Goal: Task Accomplishment & Management: Complete application form

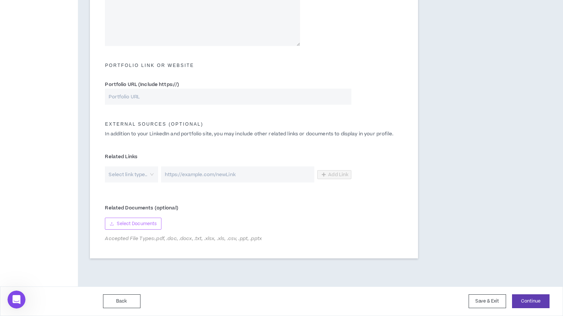
click at [142, 223] on span "Select Documents" at bounding box center [137, 224] width 40 height 7
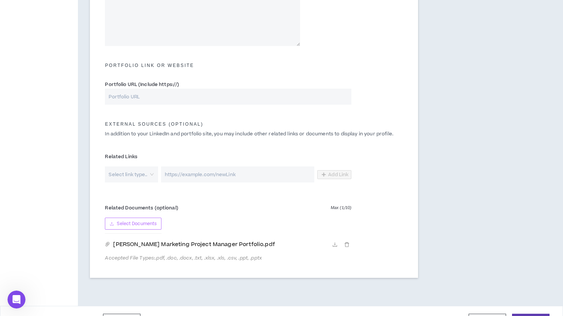
scroll to position [343, 0]
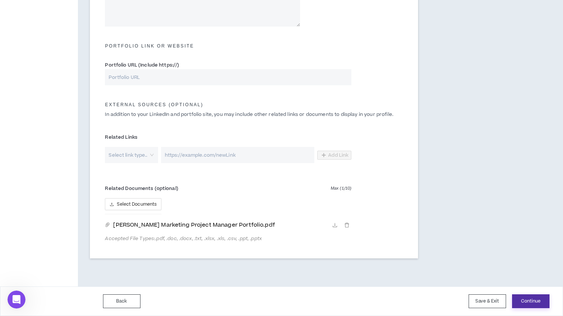
click at [536, 303] on button "Continue" at bounding box center [530, 302] width 37 height 14
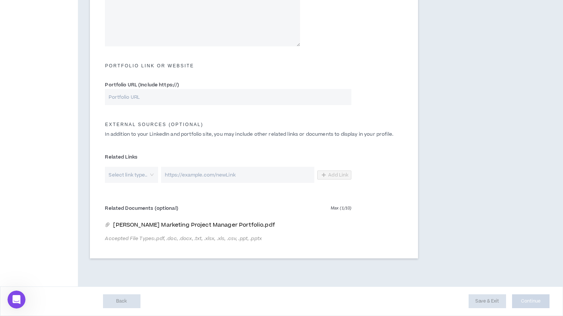
scroll to position [323, 0]
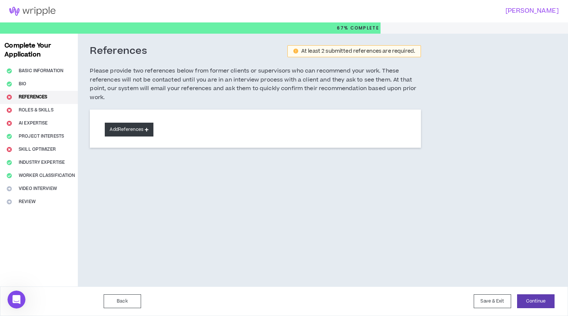
click at [147, 130] on icon at bounding box center [147, 130] width 4 height 4
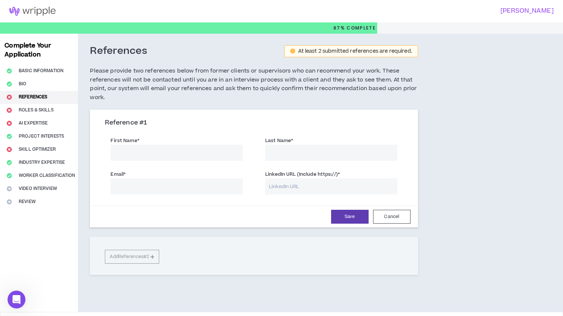
click at [144, 154] on input "First Name *" at bounding box center [176, 153] width 132 height 16
type input "[PERSON_NAME]"
click at [290, 155] on input "Last Name *" at bounding box center [331, 153] width 132 height 16
type input "[PERSON_NAME]"
click at [176, 191] on input "Email *" at bounding box center [176, 187] width 132 height 16
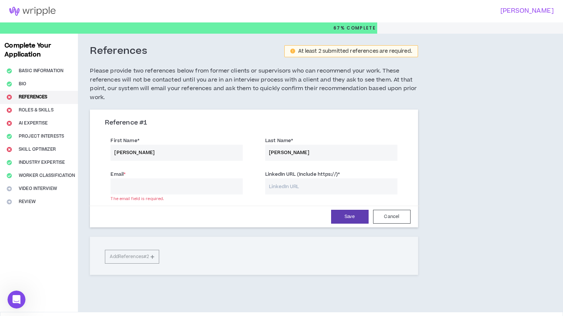
click at [171, 186] on input "Email *" at bounding box center [176, 187] width 132 height 16
paste input "[EMAIL_ADDRESS][DOMAIN_NAME]"
type input "[EMAIL_ADDRESS][DOMAIN_NAME]"
click at [297, 185] on input "LinkedIn URL (Include https://) *" at bounding box center [331, 187] width 132 height 16
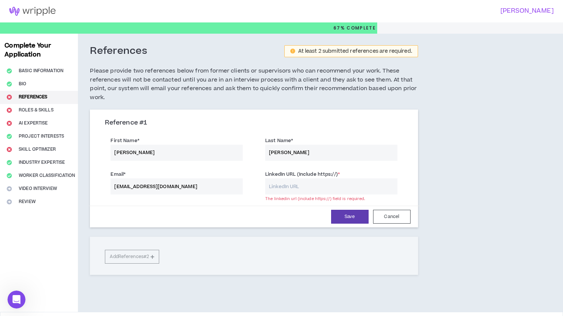
click at [281, 185] on input "LinkedIn URL (Include https://) *" at bounding box center [331, 187] width 132 height 16
paste input "[URL][DOMAIN_NAME][PERSON_NAME][PERSON_NAME]"
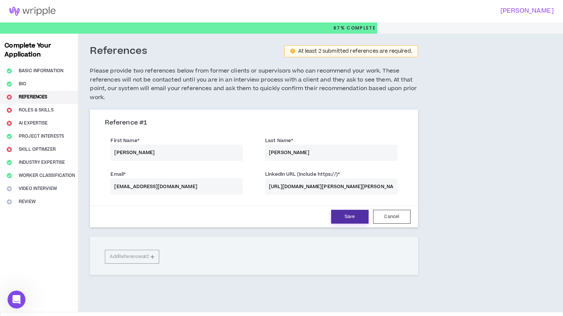
type input "[URL][DOMAIN_NAME][PERSON_NAME][PERSON_NAME]"
click at [346, 216] on button "Save" at bounding box center [349, 217] width 37 height 14
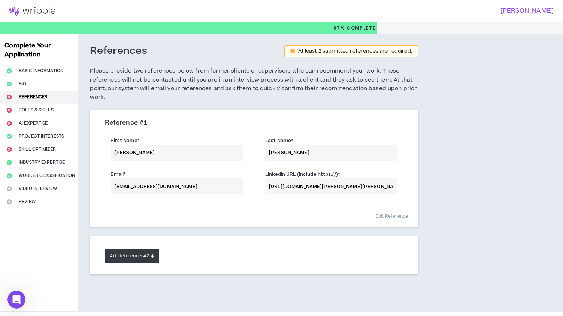
click at [136, 256] on button "Add References #2" at bounding box center [132, 256] width 54 height 14
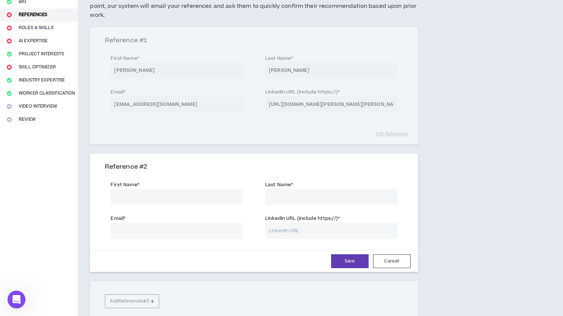
scroll to position [83, 0]
click at [297, 231] on input "LinkedIn URL (Include https://) *" at bounding box center [331, 231] width 132 height 16
paste input "[URL][DOMAIN_NAME]"
type input "[URL][DOMAIN_NAME]"
click at [162, 196] on input "First Name *" at bounding box center [176, 197] width 132 height 16
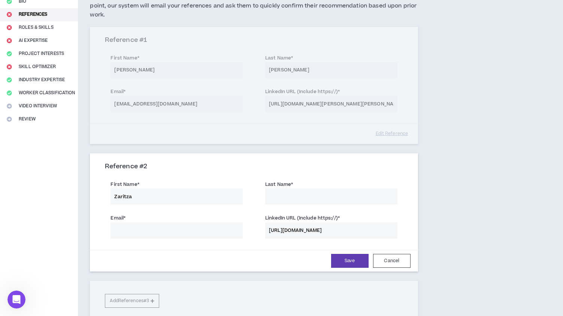
type input "Zaritza"
type input "[PERSON_NAME]"
click at [138, 235] on input "Email *" at bounding box center [176, 231] width 132 height 16
click at [162, 236] on input "Email *" at bounding box center [176, 231] width 132 height 16
paste input "[EMAIL_ADDRESS][DOMAIN_NAME]"
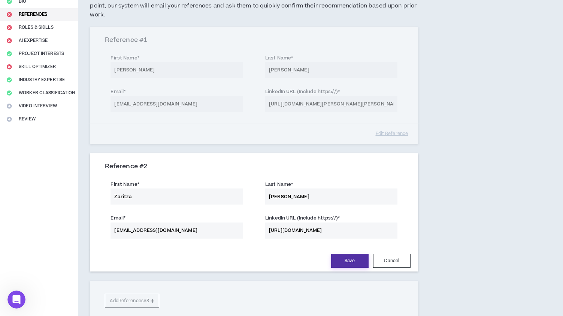
type input "[EMAIL_ADDRESS][DOMAIN_NAME]"
click at [349, 262] on button "Save" at bounding box center [349, 261] width 37 height 14
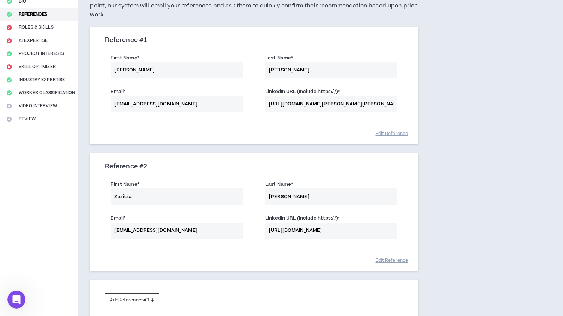
scroll to position [152, 0]
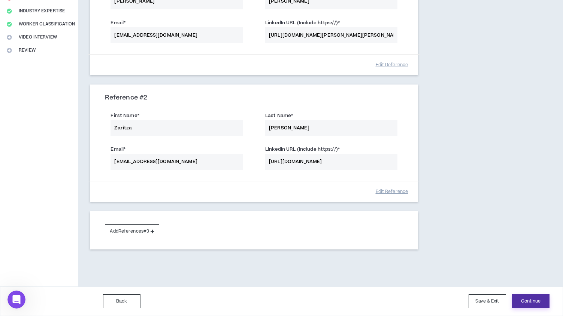
click at [524, 301] on button "Continue" at bounding box center [530, 302] width 37 height 14
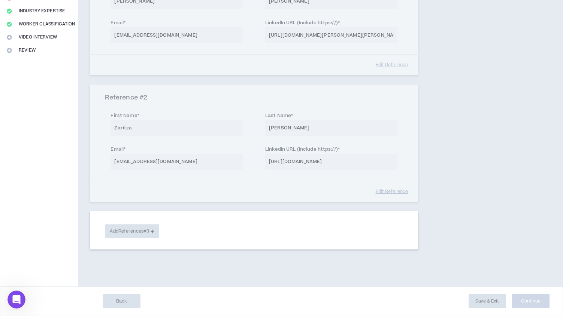
select select "**"
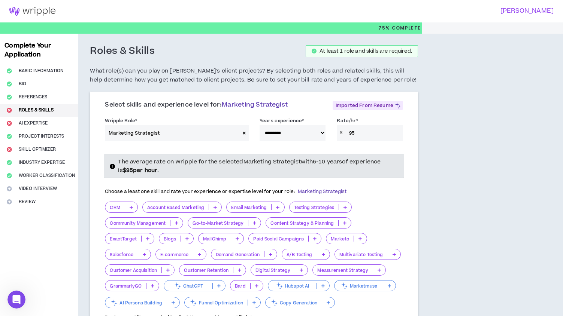
click at [242, 133] on span at bounding box center [244, 133] width 9 height 16
select select
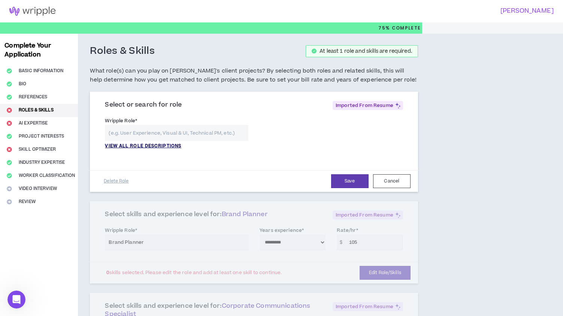
click at [169, 146] on p "VIEW ALL ROLE DESCRIPTIONS" at bounding box center [143, 146] width 76 height 7
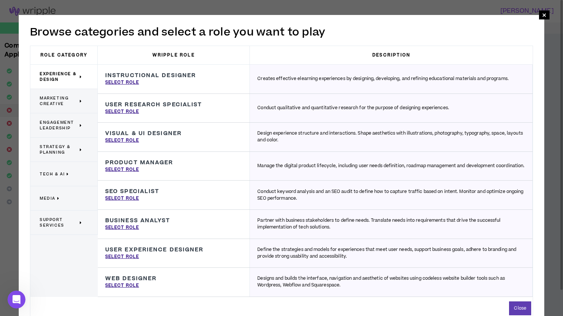
click at [56, 102] on span "Marketing Creative" at bounding box center [59, 100] width 38 height 11
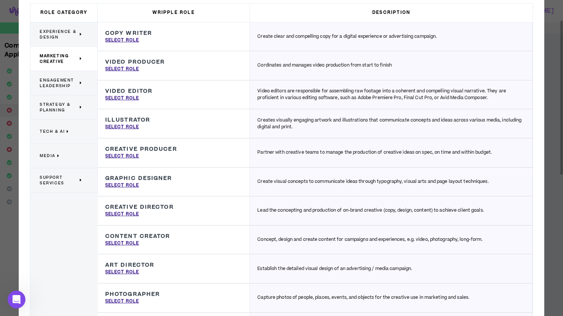
click at [55, 85] on span "Engagement Leadership" at bounding box center [59, 82] width 38 height 11
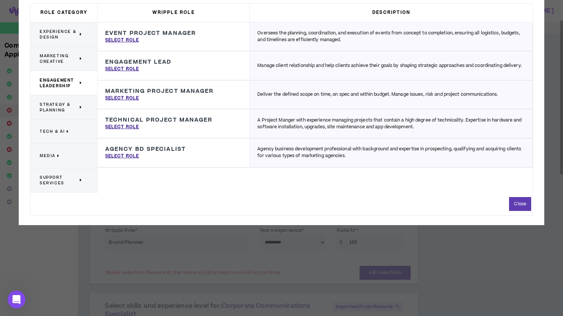
click at [52, 112] on span "Strategy & Planning" at bounding box center [59, 107] width 38 height 11
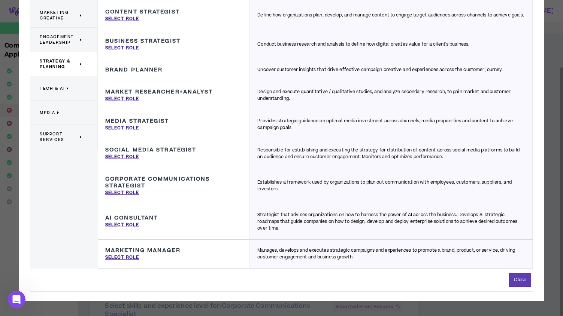
click at [58, 89] on span "Tech & AI" at bounding box center [52, 89] width 25 height 6
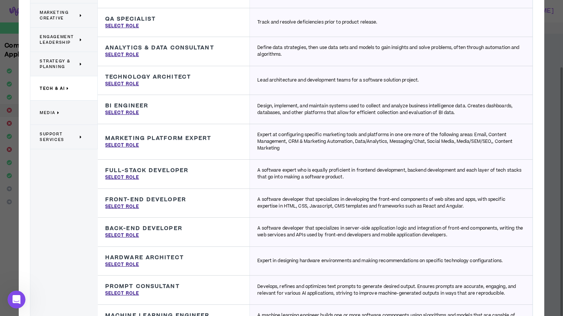
click at [49, 112] on span "Media" at bounding box center [48, 113] width 16 height 6
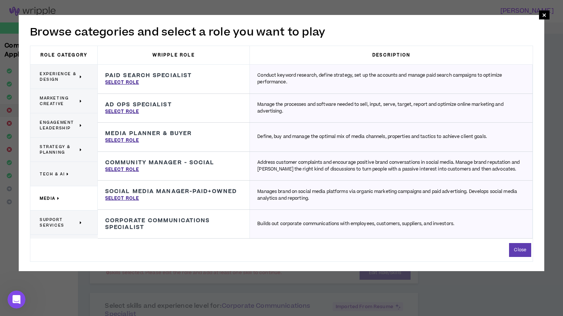
click at [67, 224] on span "Support Services" at bounding box center [59, 222] width 38 height 11
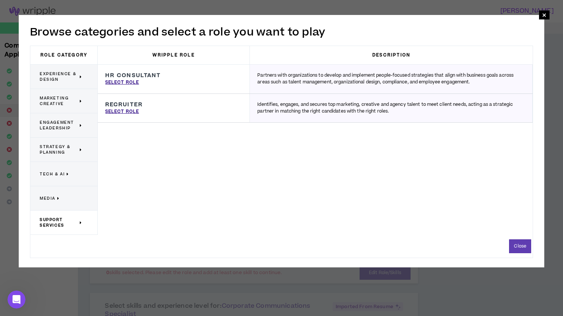
click at [58, 128] on span "Engagement Leadership" at bounding box center [59, 125] width 38 height 11
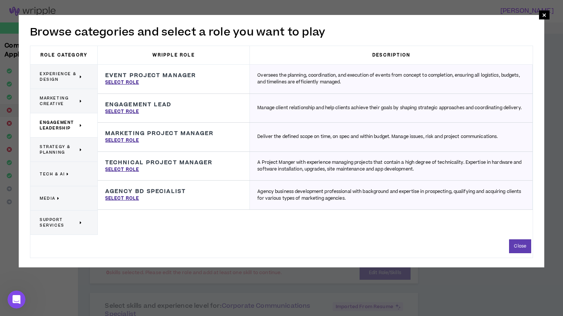
click at [59, 148] on span "Strategy & Planning" at bounding box center [59, 149] width 38 height 11
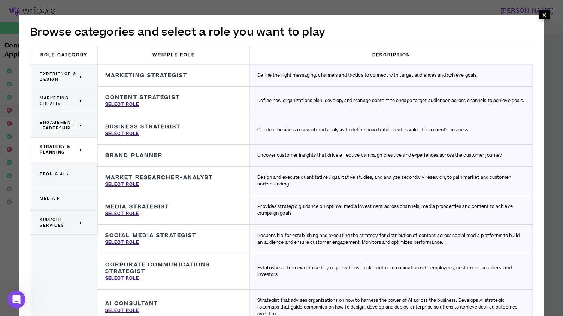
click at [544, 18] on span "×" at bounding box center [544, 14] width 4 height 9
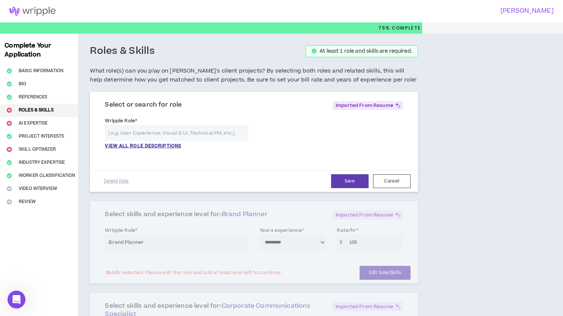
click at [213, 131] on input "text" at bounding box center [176, 133] width 143 height 16
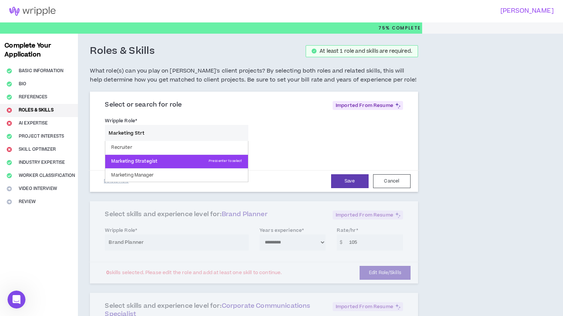
click at [141, 160] on p "Marketing Strategist Press enter to select" at bounding box center [176, 161] width 143 height 13
type input "Marketing Strategist"
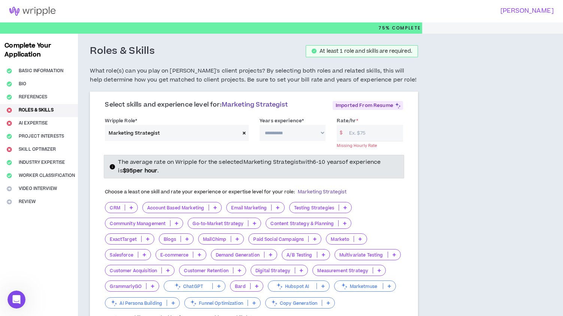
click at [321, 135] on select "**********" at bounding box center [292, 133] width 66 height 16
select select "**"
click at [259, 125] on select "**********" at bounding box center [292, 133] width 66 height 16
click at [370, 133] on input "Rate/hr *" at bounding box center [374, 133] width 58 height 16
click at [367, 146] on div "Missing Hourly Rate" at bounding box center [370, 146] width 66 height 6
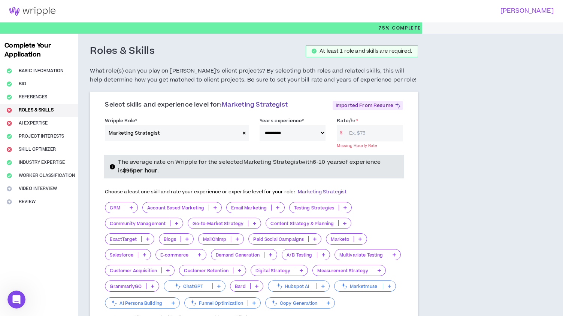
click at [364, 131] on input "Rate/hr *" at bounding box center [374, 133] width 58 height 16
click at [395, 210] on div "CRM Account Based Marketing Email Marketing Testing Strategies Community Manage…" at bounding box center [254, 256] width 298 height 108
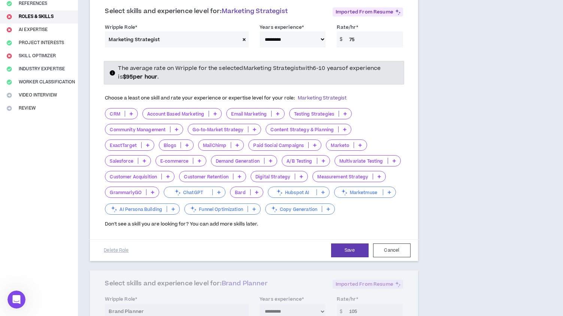
scroll to position [95, 0]
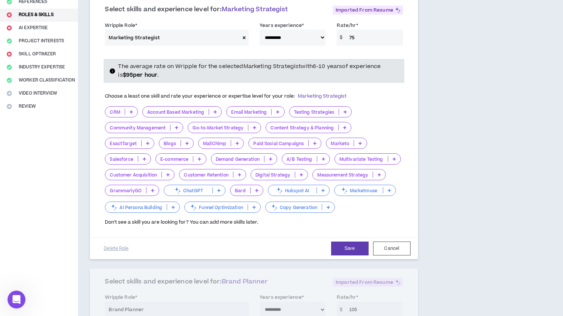
click at [132, 112] on icon at bounding box center [131, 112] width 3 height 4
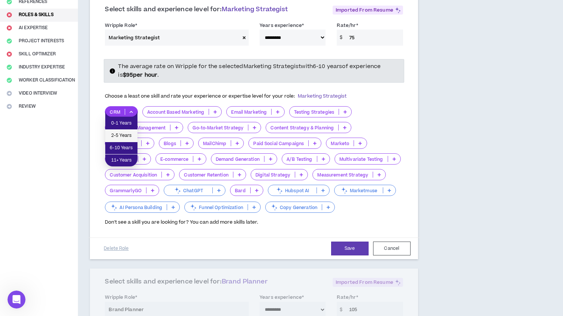
click at [124, 133] on span "2-5 Years" at bounding box center [121, 136] width 23 height 8
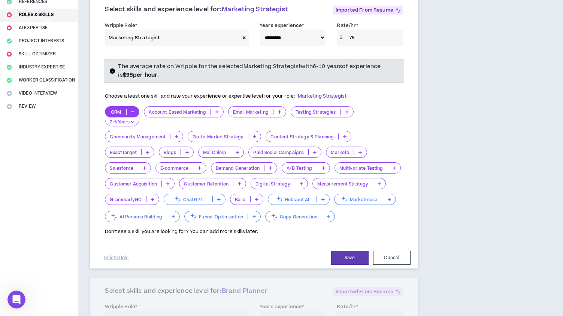
click at [216, 112] on icon at bounding box center [216, 112] width 3 height 4
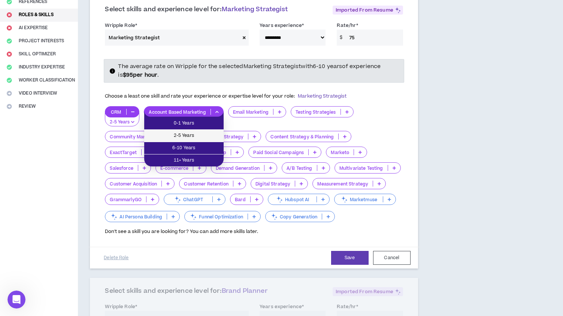
click at [193, 135] on span "2-5 Years" at bounding box center [184, 136] width 70 height 8
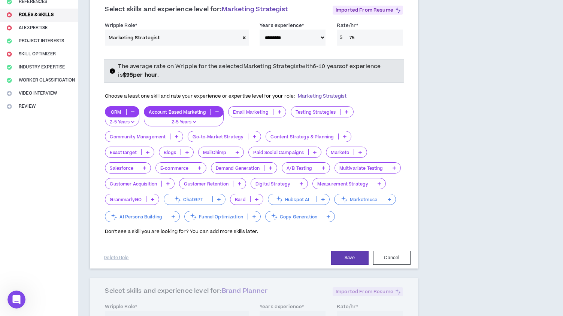
click at [277, 111] on p at bounding box center [279, 112] width 12 height 6
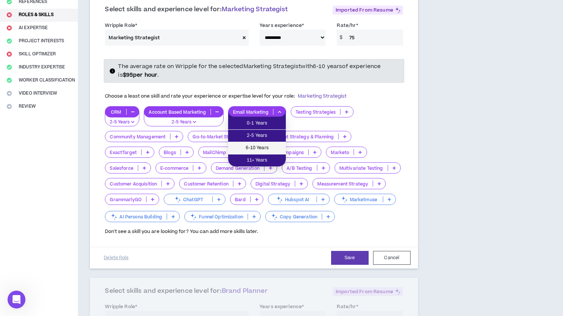
click at [261, 148] on span "6-10 Years" at bounding box center [256, 148] width 49 height 8
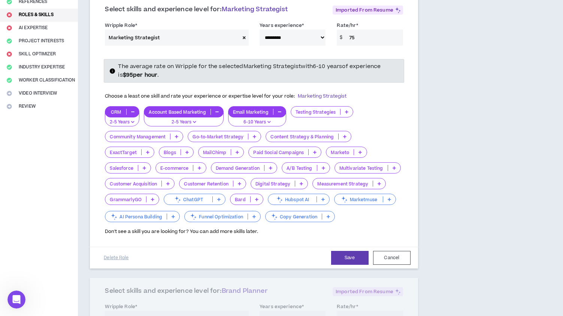
click at [346, 113] on icon at bounding box center [346, 112] width 3 height 4
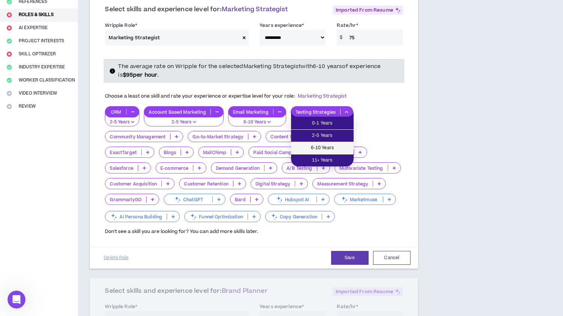
click at [331, 147] on span "6-10 Years" at bounding box center [322, 148] width 54 height 8
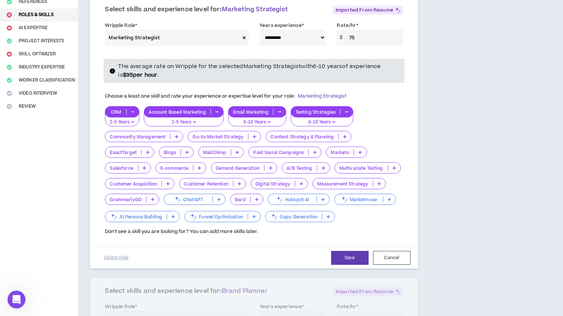
click at [177, 138] on icon at bounding box center [176, 137] width 3 height 4
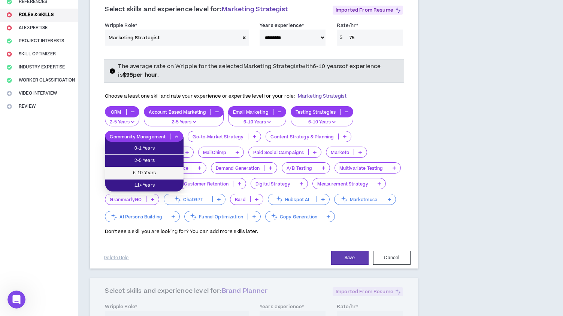
click at [170, 168] on li "6-10 Years" at bounding box center [144, 173] width 78 height 12
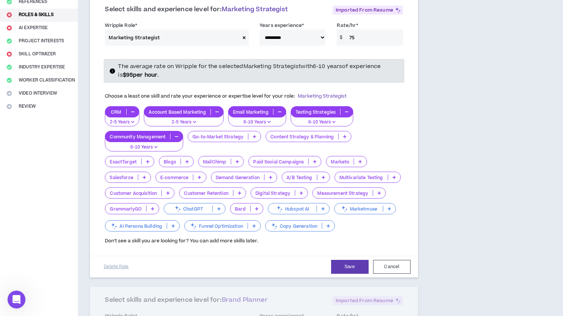
click at [256, 135] on icon at bounding box center [254, 137] width 3 height 4
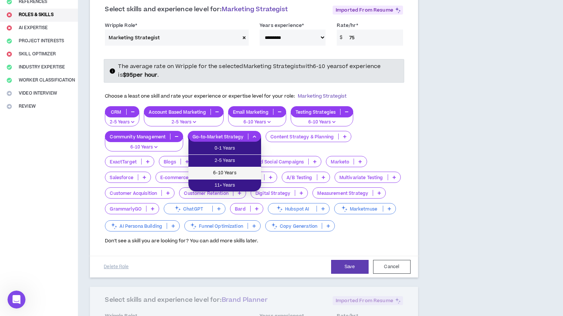
click at [241, 172] on span "6-10 Years" at bounding box center [225, 173] width 64 height 8
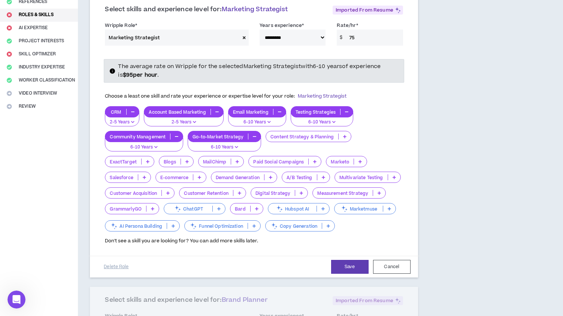
click at [344, 139] on icon at bounding box center [344, 137] width 3 height 4
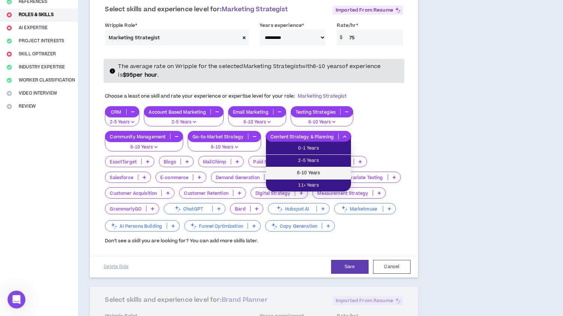
click at [326, 171] on span "6-10 Years" at bounding box center [308, 173] width 76 height 8
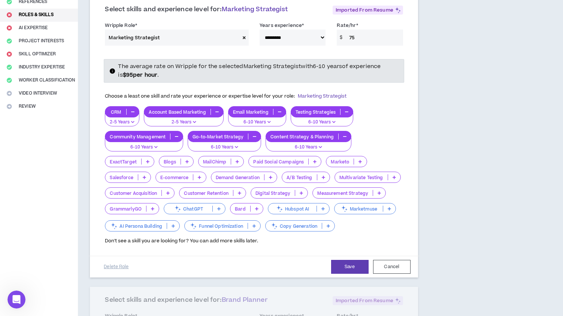
click at [238, 160] on icon at bounding box center [236, 162] width 3 height 4
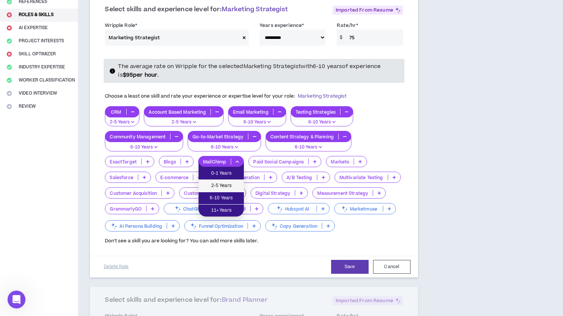
click at [232, 183] on span "2-5 Years" at bounding box center [221, 186] width 36 height 8
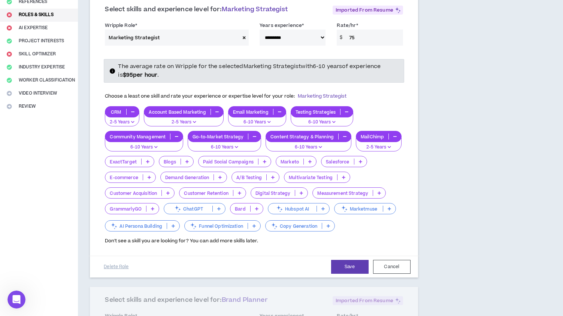
click at [265, 162] on icon at bounding box center [264, 162] width 3 height 4
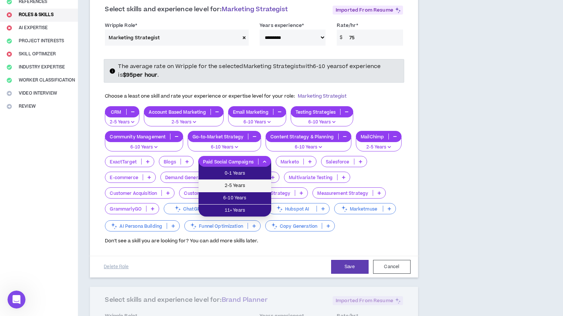
click at [250, 183] on span "2-5 Years" at bounding box center [235, 186] width 64 height 8
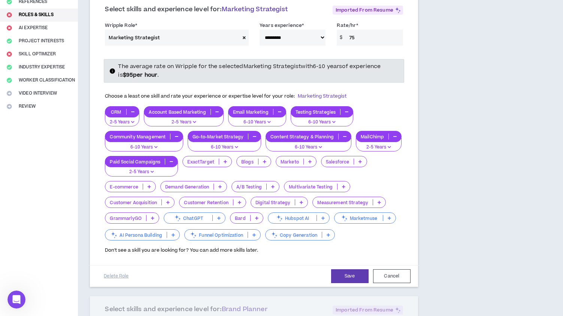
click at [358, 162] on icon at bounding box center [359, 162] width 3 height 4
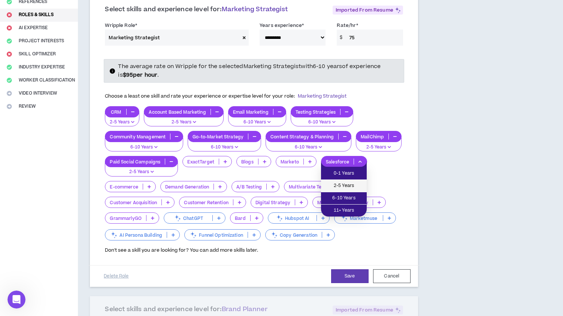
click at [351, 184] on span "2-5 Years" at bounding box center [343, 186] width 37 height 8
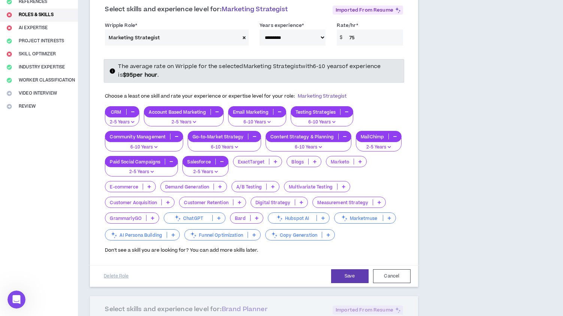
click at [150, 188] on icon at bounding box center [149, 187] width 3 height 4
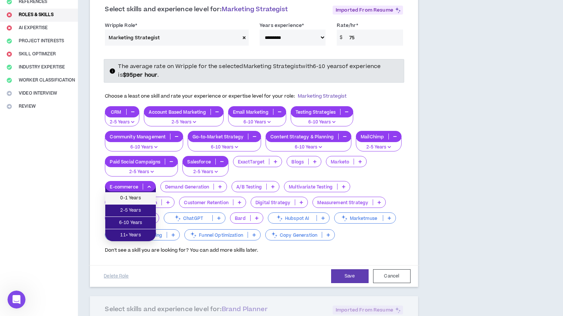
click at [145, 198] on span "0-1 Years" at bounding box center [131, 198] width 42 height 8
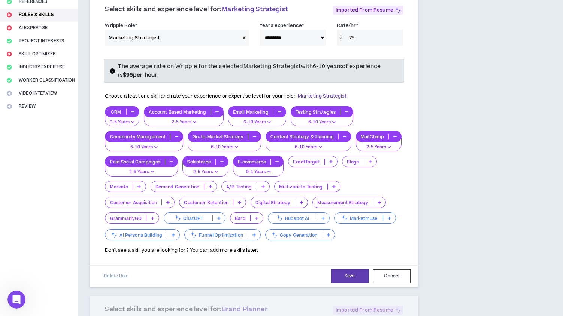
click at [168, 201] on icon at bounding box center [167, 203] width 3 height 4
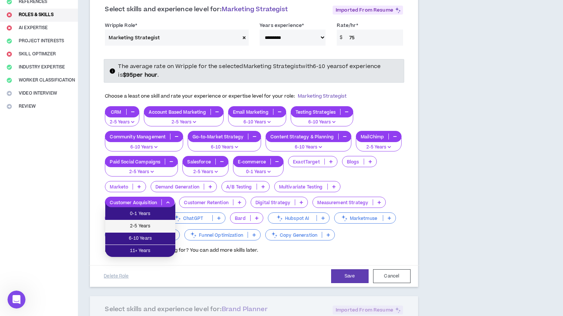
click at [160, 223] on span "2-5 Years" at bounding box center [140, 226] width 61 height 8
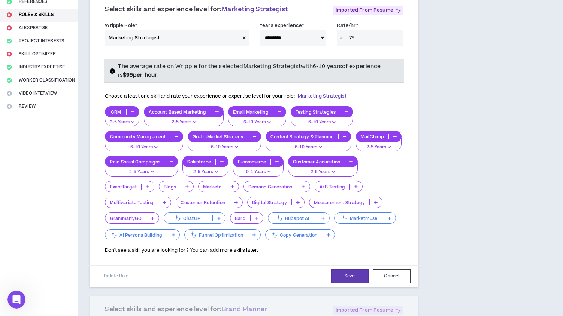
click at [149, 187] on icon at bounding box center [147, 187] width 3 height 4
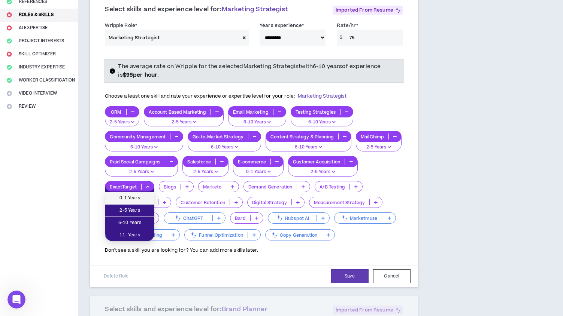
click at [140, 197] on span "0-1 Years" at bounding box center [130, 198] width 40 height 8
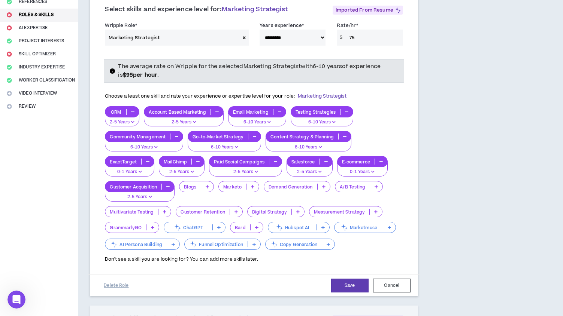
click at [235, 212] on icon at bounding box center [235, 212] width 3 height 4
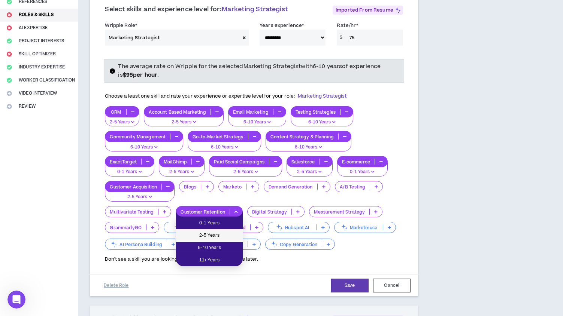
click at [221, 235] on span "2-5 Years" at bounding box center [209, 236] width 58 height 8
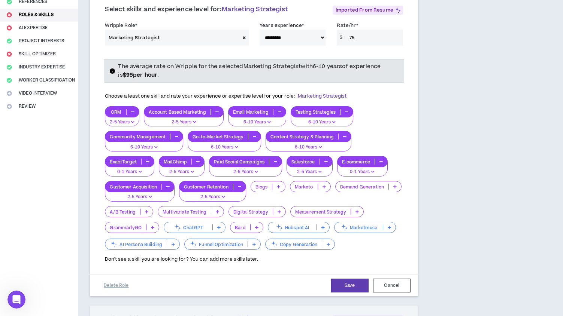
click at [279, 213] on icon at bounding box center [278, 212] width 3 height 4
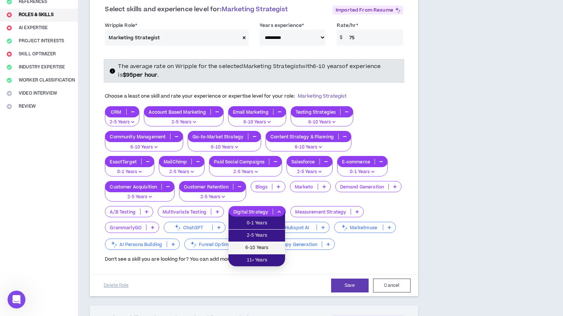
click at [273, 247] on span "6-10 Years" at bounding box center [257, 248] width 48 height 8
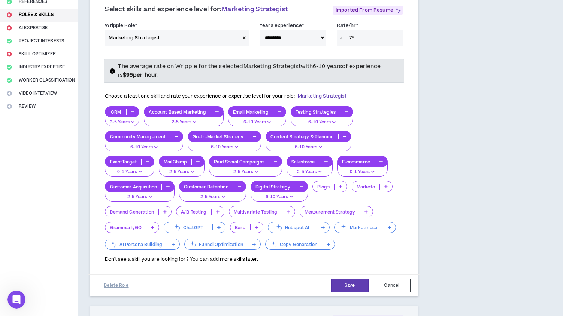
click at [366, 209] on p at bounding box center [366, 212] width 12 height 6
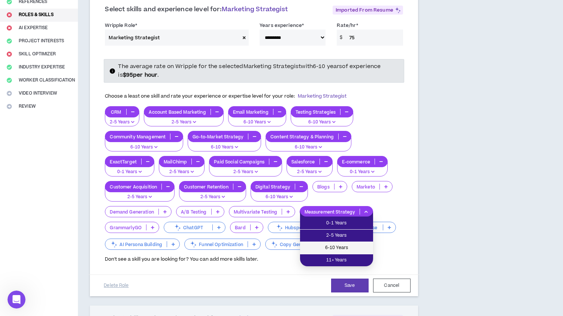
click at [352, 246] on span "6-10 Years" at bounding box center [336, 248] width 64 height 8
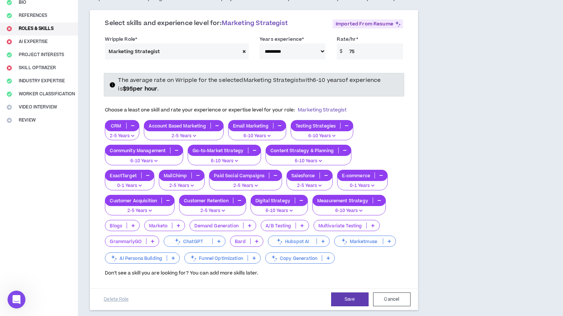
scroll to position [151, 0]
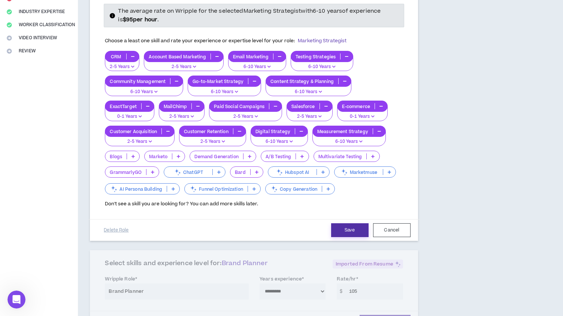
click at [350, 231] on button "Save" at bounding box center [349, 231] width 37 height 14
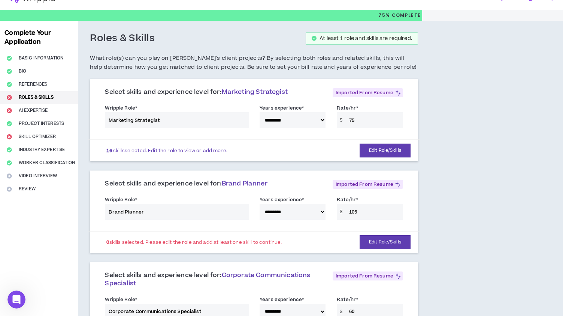
scroll to position [13, 0]
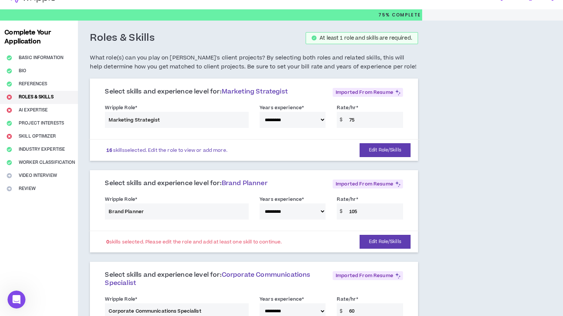
click at [151, 213] on div "**********" at bounding box center [253, 210] width 309 height 32
click at [355, 120] on div "**********" at bounding box center [253, 118] width 309 height 32
click at [376, 153] on button "Edit Role/Skills" at bounding box center [384, 150] width 51 height 14
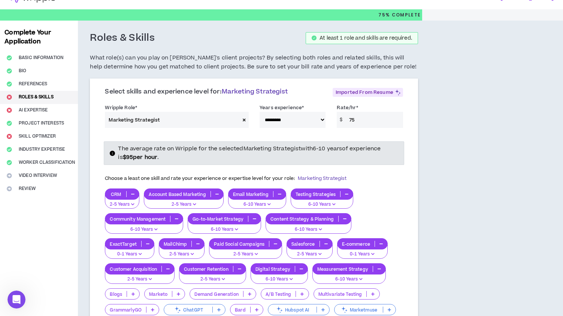
click at [360, 121] on input "75" at bounding box center [374, 120] width 58 height 16
type input "7"
type input "85"
click at [386, 191] on div "CRM 2-5 Years Account Based Marketing 2-5 Years Email Marketing 6-10 Years Test…" at bounding box center [254, 261] width 298 height 145
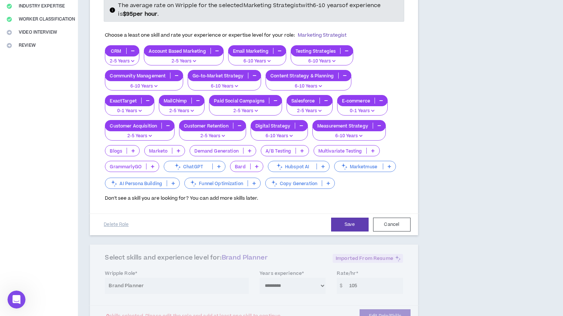
scroll to position [157, 0]
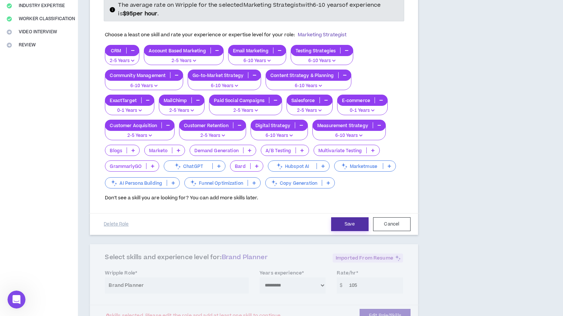
click at [349, 224] on button "Save" at bounding box center [349, 225] width 37 height 14
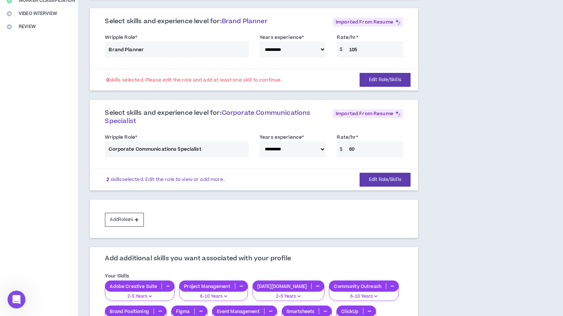
scroll to position [176, 0]
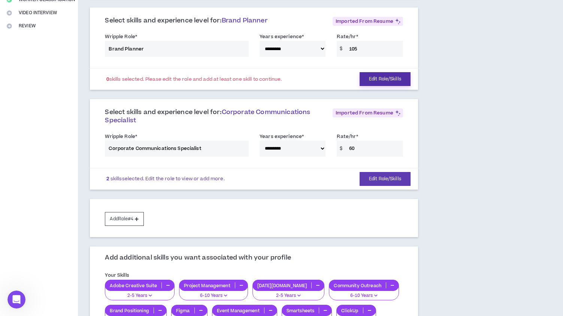
click at [372, 78] on button "Edit Role/Skills" at bounding box center [384, 79] width 51 height 14
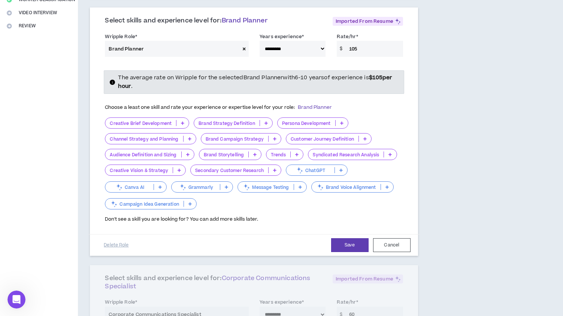
click at [244, 48] on icon at bounding box center [244, 49] width 3 height 4
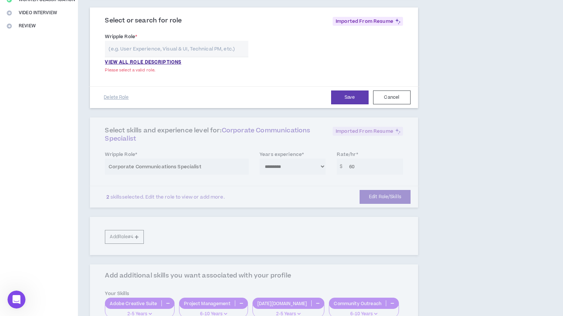
select select
click at [174, 63] on p "VIEW ALL ROLE DESCRIPTIONS" at bounding box center [143, 62] width 76 height 7
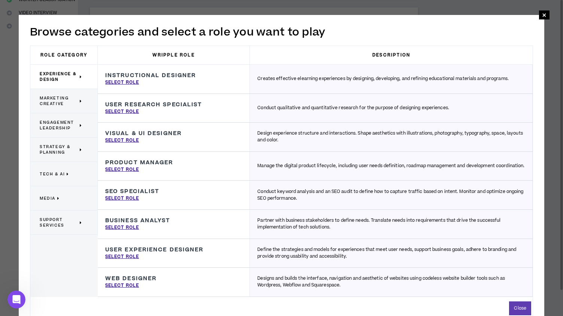
click at [61, 100] on span "Marketing Creative" at bounding box center [59, 100] width 38 height 11
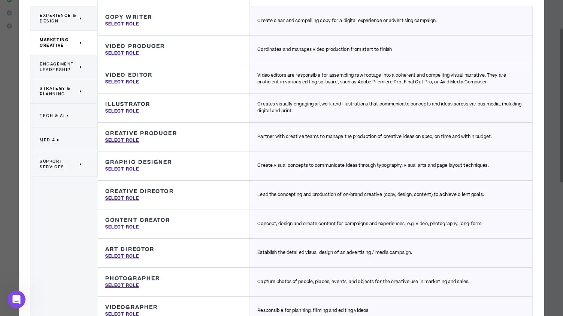
click at [51, 65] on span "Engagement Leadership" at bounding box center [59, 66] width 38 height 11
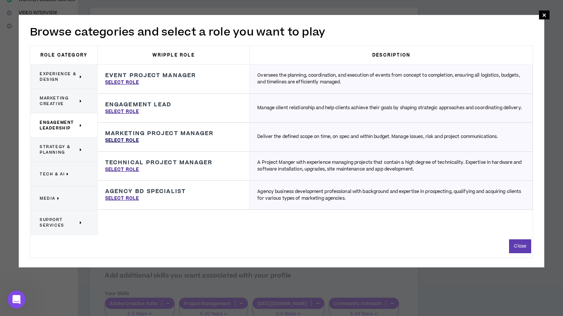
click at [125, 139] on p "Select Role" at bounding box center [122, 140] width 34 height 7
type input "Marketing Project Manager"
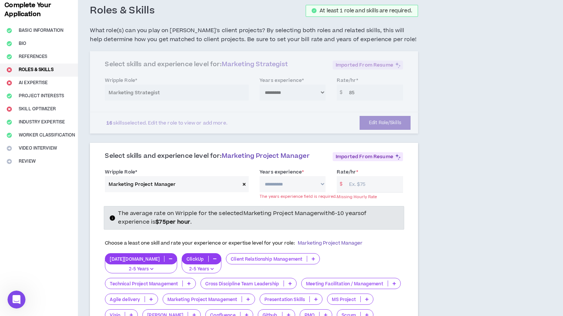
scroll to position [41, 0]
click at [323, 186] on select "**********" at bounding box center [292, 184] width 66 height 16
select select "**"
click at [259, 176] on select "**********" at bounding box center [292, 184] width 66 height 16
click at [368, 185] on input "Rate/hr *" at bounding box center [374, 184] width 58 height 16
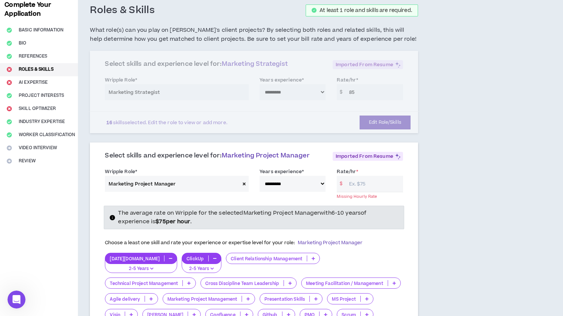
type input "7"
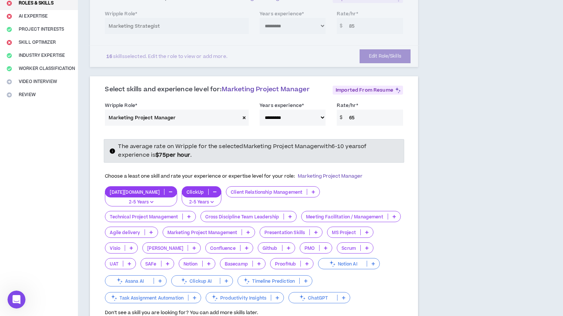
scroll to position [111, 0]
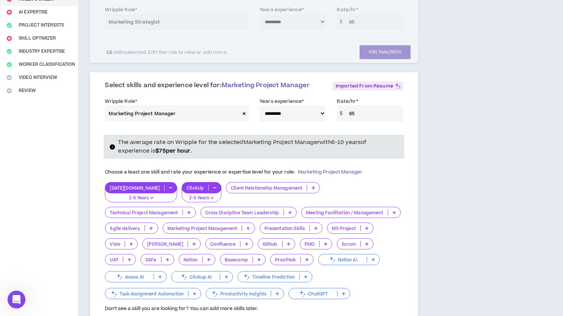
type input "65"
click at [311, 188] on icon at bounding box center [312, 188] width 3 height 4
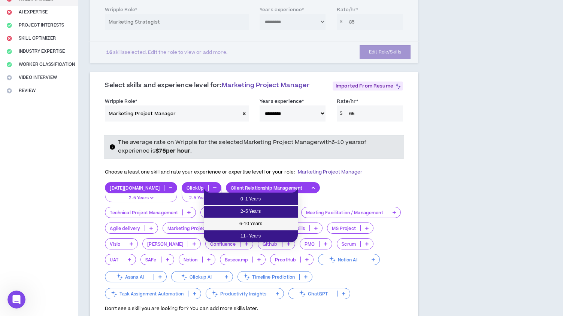
click at [268, 223] on span "6-10 Years" at bounding box center [250, 224] width 85 height 8
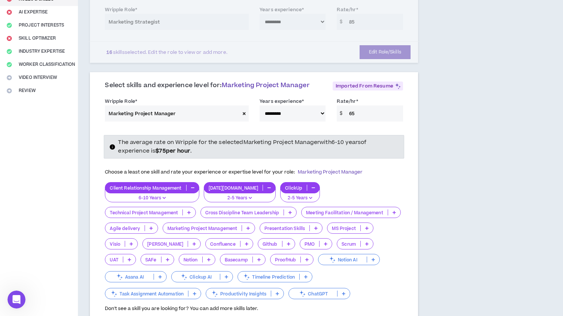
click at [191, 211] on icon at bounding box center [188, 213] width 3 height 4
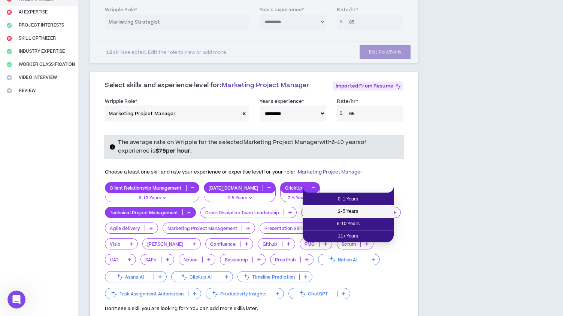
click at [346, 212] on span "2-5 Years" at bounding box center [348, 212] width 82 height 8
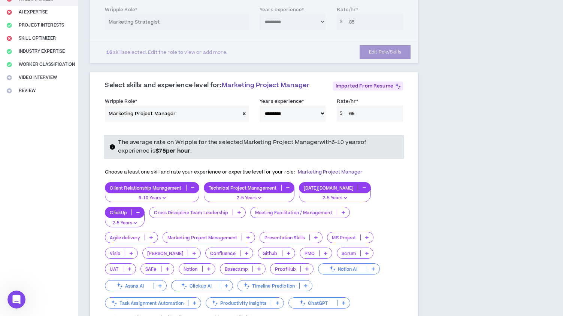
click at [233, 211] on p at bounding box center [239, 213] width 12 height 6
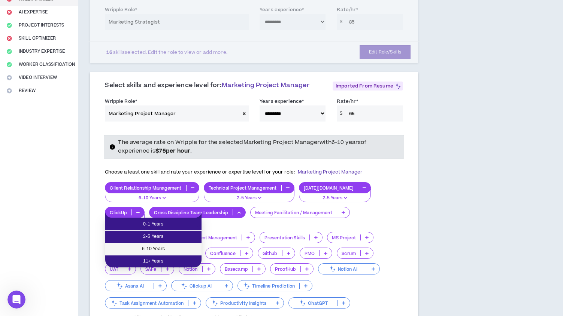
click at [186, 250] on span "6-10 Years" at bounding box center [153, 249] width 87 height 8
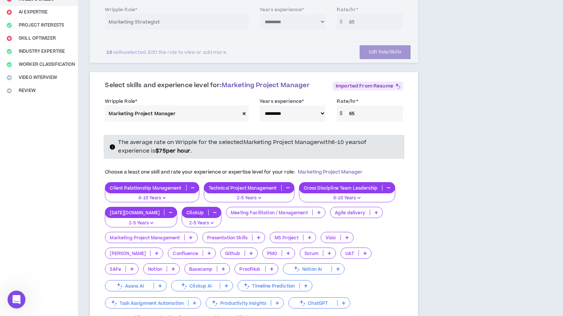
click at [317, 214] on icon at bounding box center [318, 213] width 3 height 4
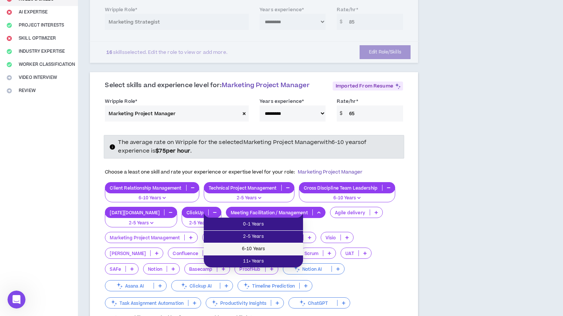
click at [283, 249] on span "6-10 Years" at bounding box center [253, 249] width 90 height 8
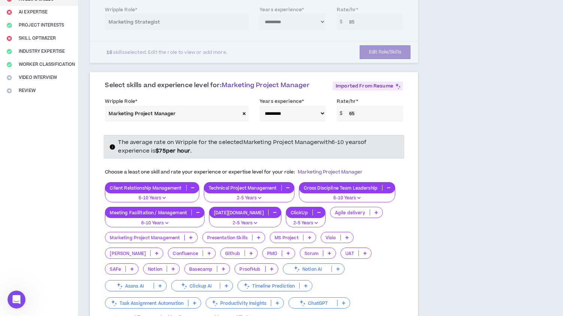
click at [374, 213] on icon at bounding box center [375, 213] width 3 height 4
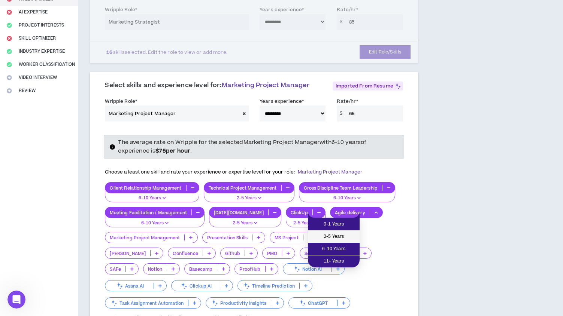
click at [343, 235] on span "2-5 Years" at bounding box center [333, 237] width 43 height 8
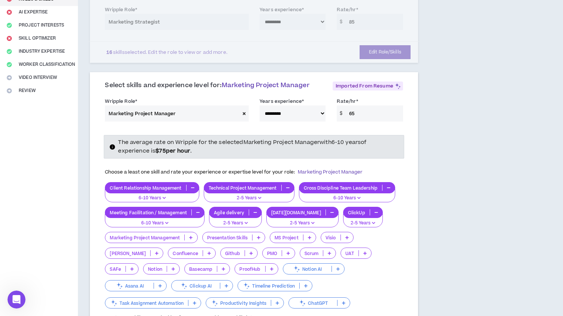
click at [192, 238] on icon at bounding box center [190, 238] width 3 height 4
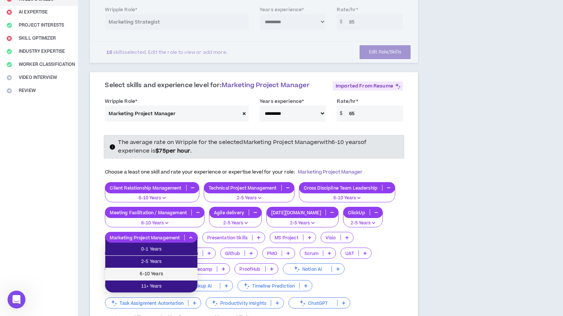
click at [184, 274] on span "6-10 Years" at bounding box center [151, 274] width 83 height 8
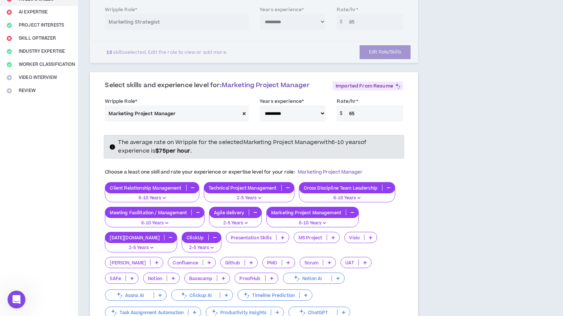
click at [276, 238] on p at bounding box center [282, 238] width 12 height 6
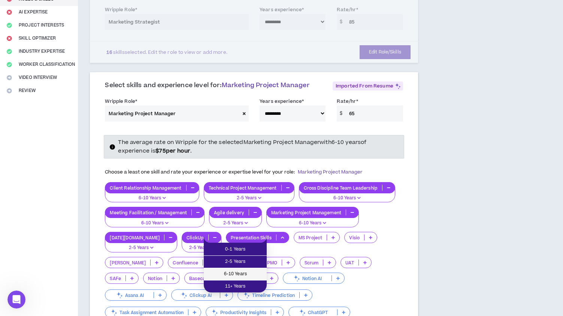
click at [248, 274] on span "6-10 Years" at bounding box center [235, 274] width 54 height 8
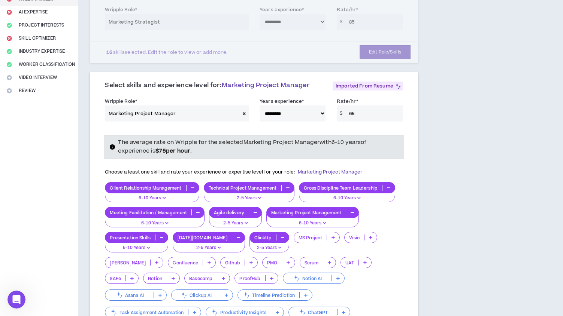
click at [327, 240] on p at bounding box center [333, 238] width 12 height 6
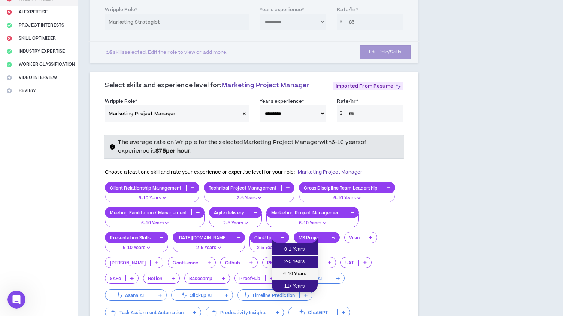
click at [307, 273] on span "6-10 Years" at bounding box center [294, 274] width 37 height 8
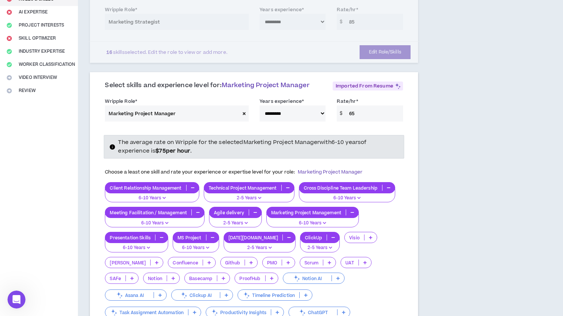
click at [163, 260] on p at bounding box center [157, 263] width 12 height 6
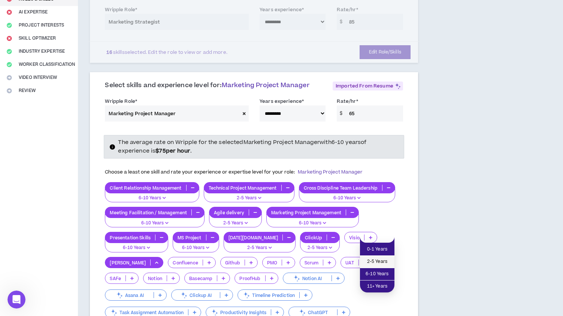
click at [378, 261] on span "2-5 Years" at bounding box center [376, 262] width 25 height 8
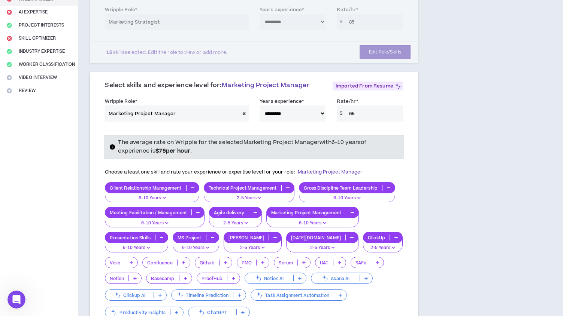
click at [137, 260] on p at bounding box center [131, 263] width 12 height 6
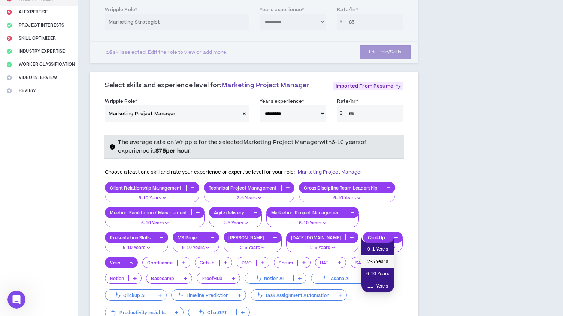
click at [384, 261] on span "2-5 Years" at bounding box center [378, 262] width 24 height 8
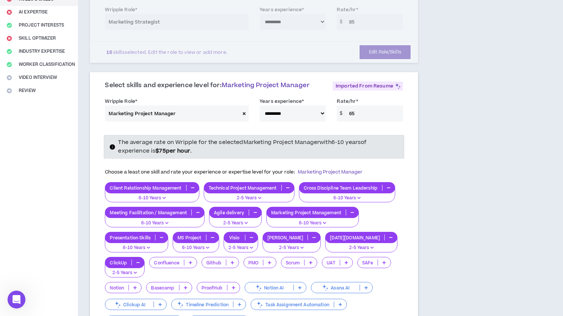
click at [184, 263] on p at bounding box center [190, 263] width 12 height 6
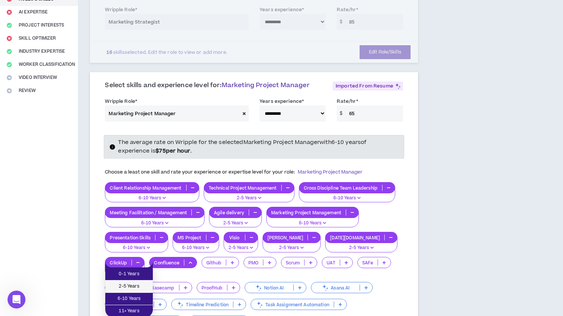
click at [140, 286] on span "2-5 Years" at bounding box center [129, 287] width 39 height 8
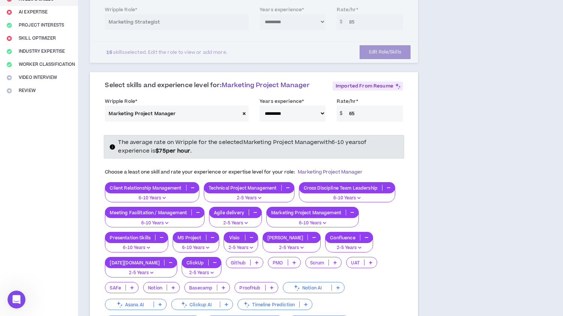
click at [333, 263] on icon at bounding box center [334, 263] width 3 height 4
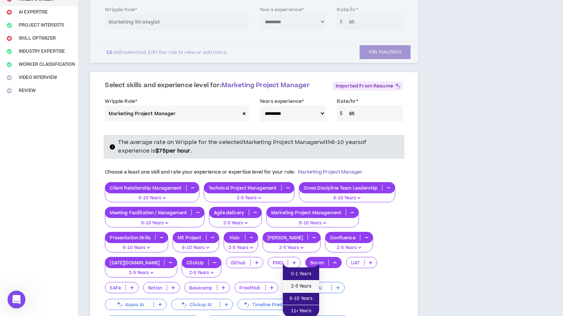
click at [305, 287] on span "2-5 Years" at bounding box center [300, 287] width 27 height 8
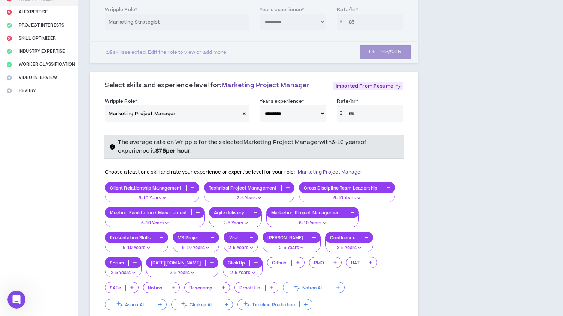
click at [134, 286] on icon at bounding box center [131, 288] width 3 height 4
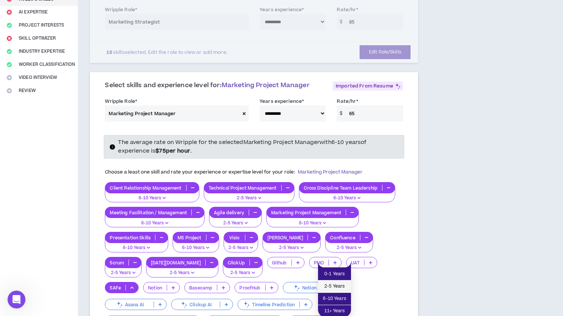
click at [338, 286] on span "2-5 Years" at bounding box center [334, 287] width 24 height 8
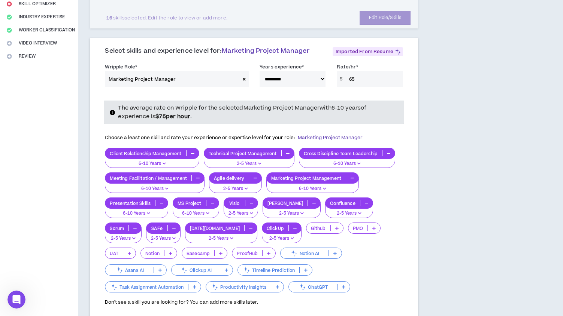
scroll to position [146, 0]
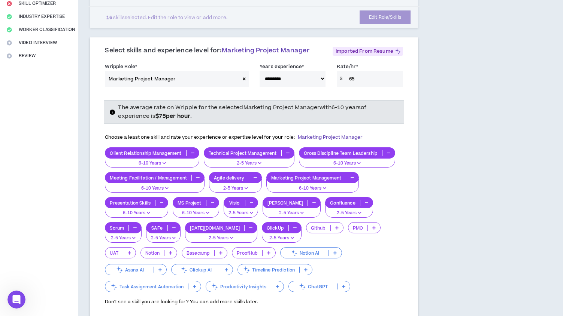
click at [342, 286] on icon at bounding box center [343, 287] width 3 height 4
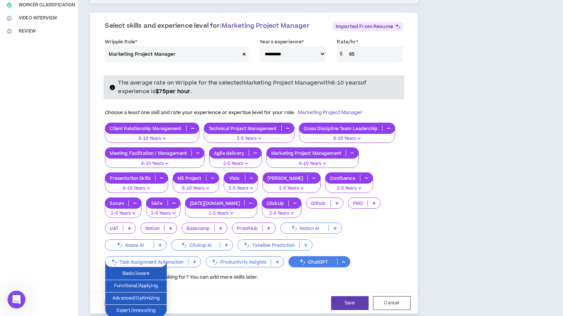
scroll to position [189, 0]
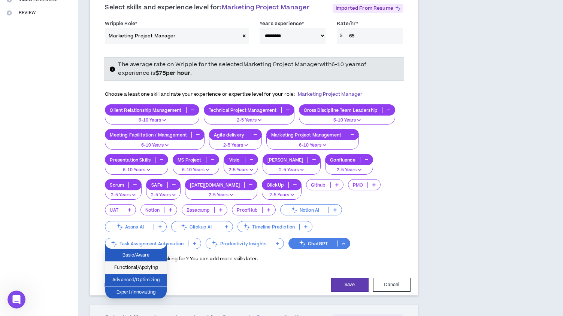
click at [142, 267] on span "Functional/Applying" at bounding box center [136, 268] width 52 height 8
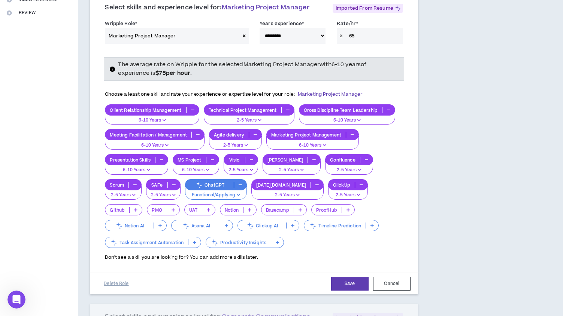
click at [175, 208] on icon at bounding box center [172, 210] width 3 height 4
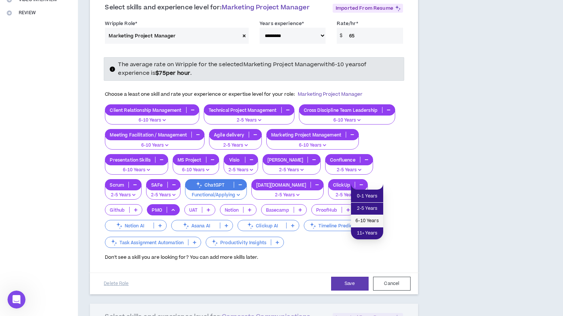
click at [371, 222] on span "6-10 Years" at bounding box center [366, 221] width 23 height 8
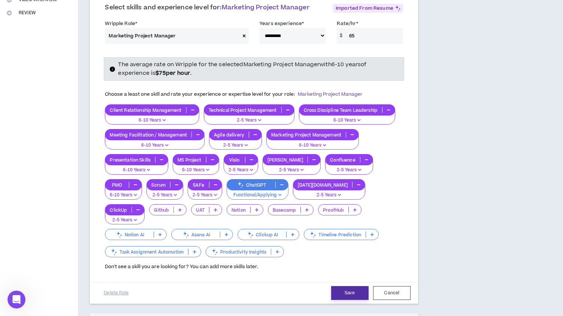
click at [342, 286] on button "Save" at bounding box center [349, 293] width 37 height 14
select select "**"
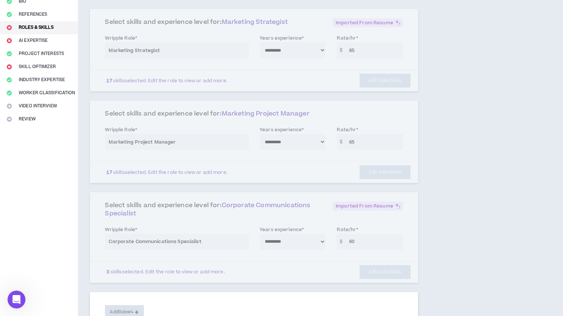
scroll to position [10, 0]
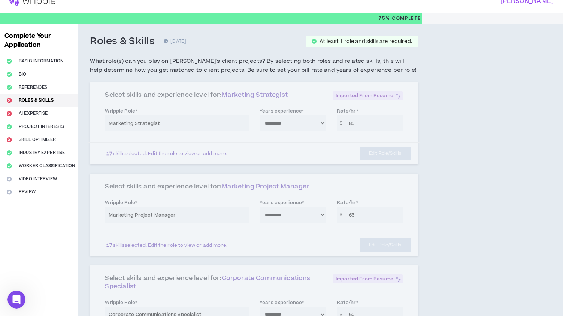
select select "**"
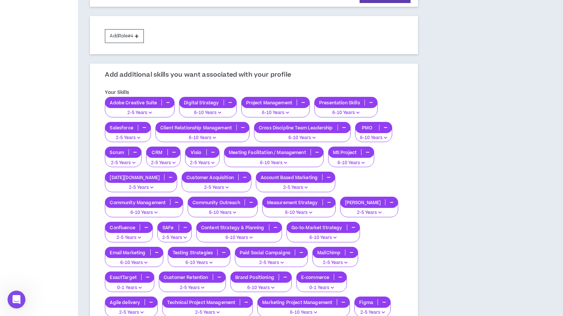
scroll to position [285, 0]
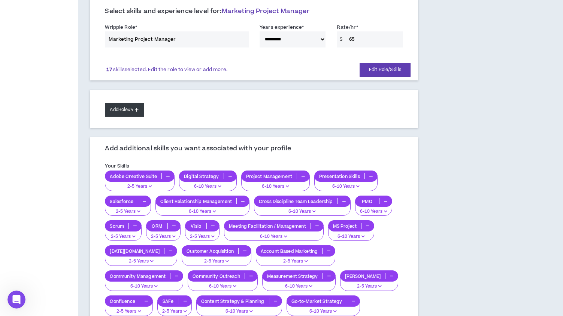
click at [116, 108] on button "Add Role #4" at bounding box center [124, 110] width 39 height 14
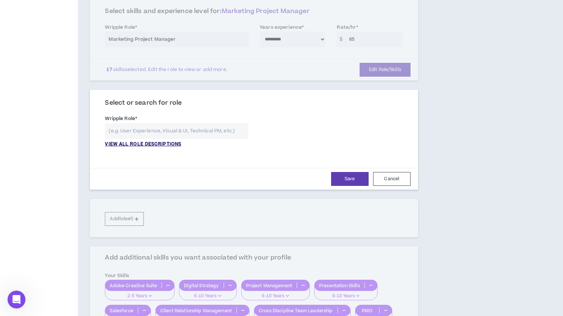
click at [138, 144] on p "VIEW ALL ROLE DESCRIPTIONS" at bounding box center [143, 144] width 76 height 7
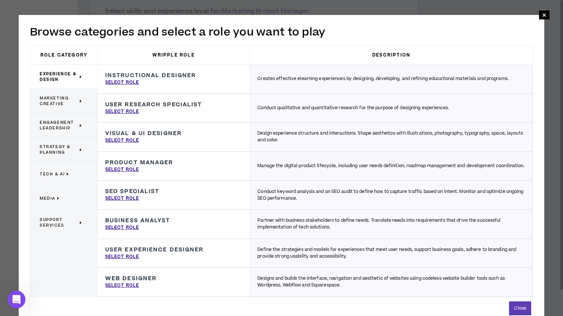
click at [64, 128] on span "Engagement Leadership" at bounding box center [59, 125] width 38 height 11
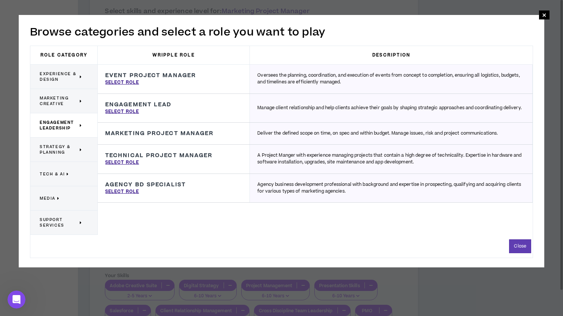
click at [64, 146] on span "Strategy & Planning" at bounding box center [59, 149] width 38 height 11
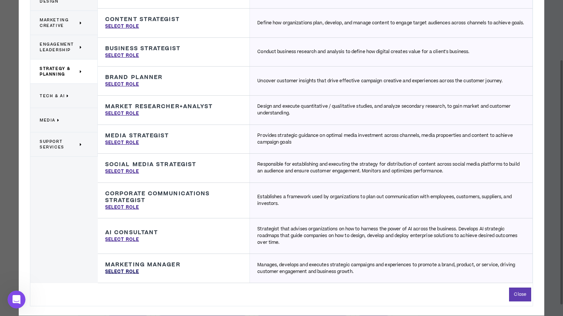
click at [131, 272] on p "Select Role" at bounding box center [122, 272] width 34 height 7
type input "Marketing Manager"
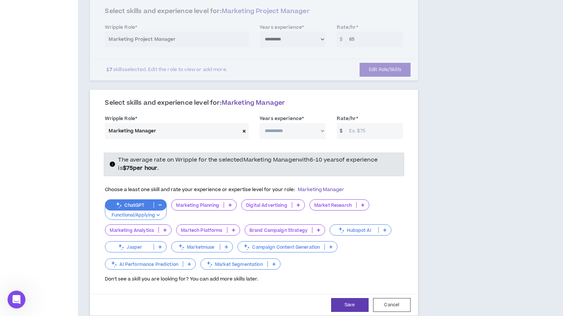
click at [286, 132] on select "**********" at bounding box center [292, 131] width 66 height 16
select select "**"
click at [259, 123] on select "**********" at bounding box center [292, 131] width 66 height 16
click at [390, 131] on input "Rate/hr *" at bounding box center [374, 131] width 58 height 16
type input "70"
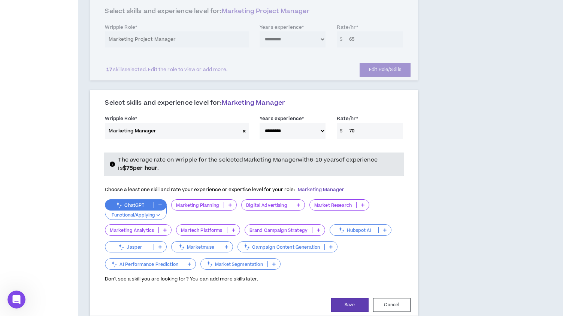
click at [393, 191] on div "Choose a least one skill and rate your experience or expertise level for your r…" at bounding box center [254, 190] width 298 height 16
click at [231, 207] on p at bounding box center [230, 205] width 12 height 6
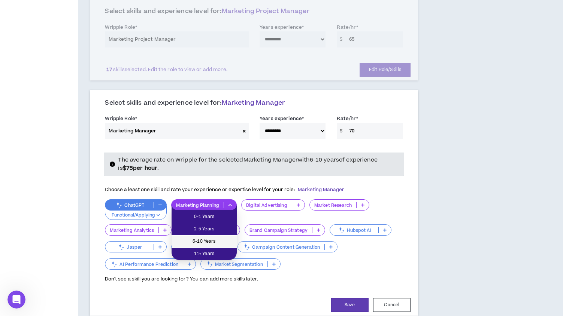
click at [217, 241] on span "6-10 Years" at bounding box center [204, 242] width 56 height 8
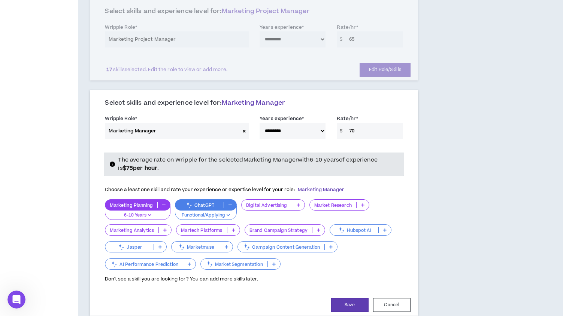
click at [295, 206] on p at bounding box center [298, 205] width 12 height 6
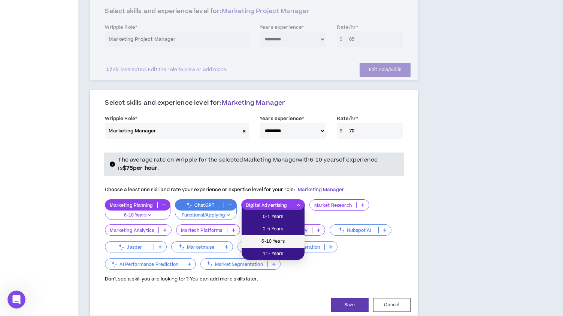
click at [287, 241] on span "6-10 Years" at bounding box center [273, 242] width 54 height 8
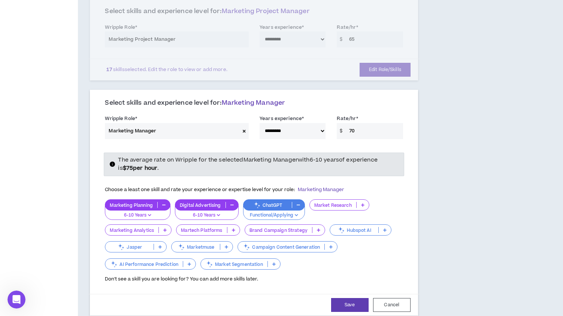
click at [360, 207] on p at bounding box center [362, 205] width 12 height 6
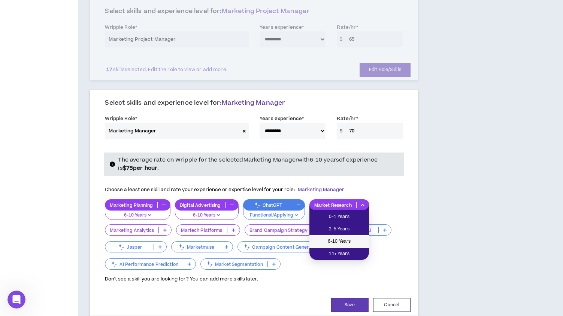
click at [350, 242] on span "6-10 Years" at bounding box center [339, 242] width 51 height 8
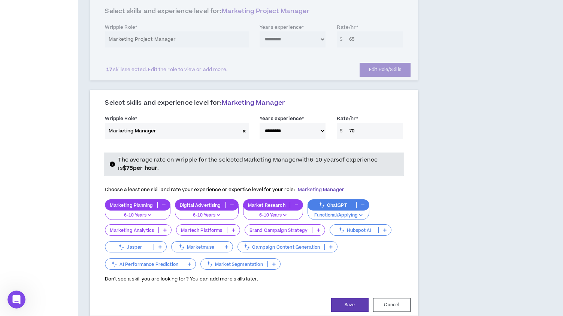
click at [164, 231] on icon at bounding box center [164, 230] width 3 height 4
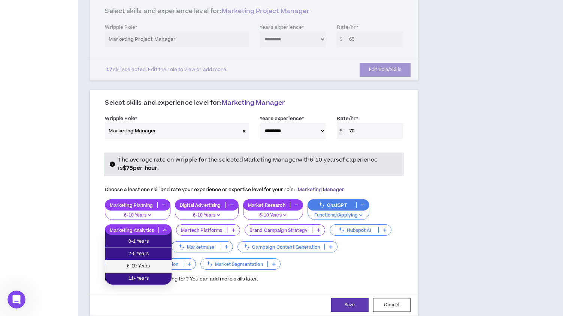
click at [150, 267] on span "6-10 Years" at bounding box center [138, 266] width 57 height 8
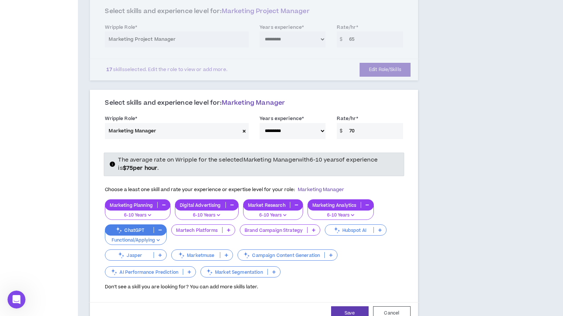
click at [317, 231] on p at bounding box center [313, 230] width 12 height 6
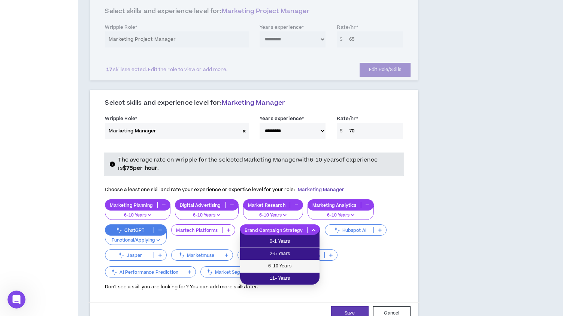
click at [306, 264] on span "6-10 Years" at bounding box center [279, 266] width 70 height 8
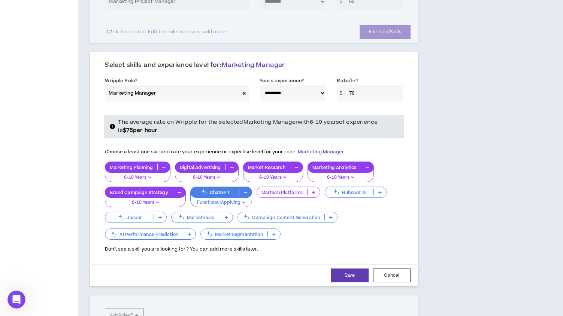
scroll to position [323, 0]
click at [353, 276] on button "Save" at bounding box center [349, 275] width 37 height 14
select select "**"
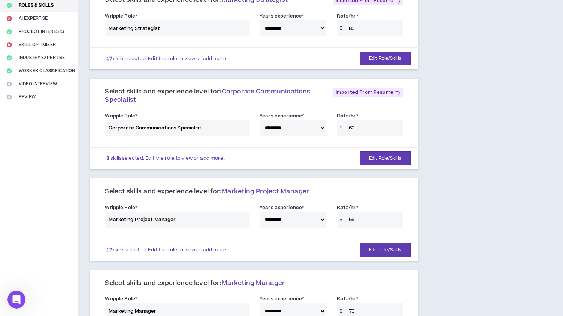
scroll to position [104, 0]
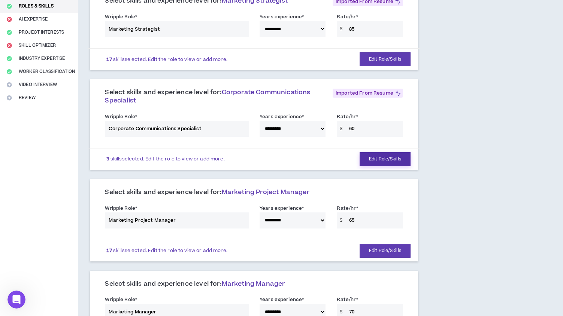
click at [374, 156] on button "Edit Role/Skills" at bounding box center [384, 159] width 51 height 14
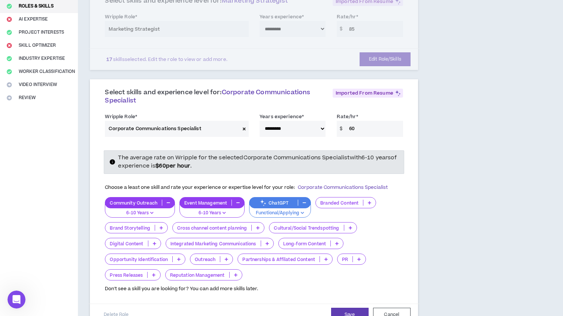
click at [244, 128] on icon at bounding box center [244, 129] width 3 height 4
select select
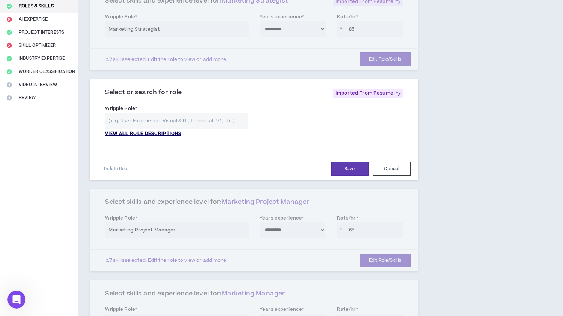
click at [168, 133] on p "VIEW ALL ROLE DESCRIPTIONS" at bounding box center [143, 134] width 76 height 7
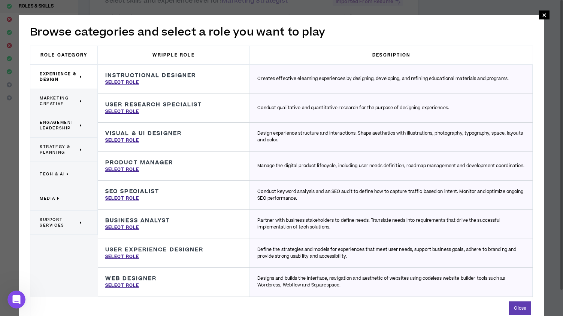
click at [57, 124] on span "Engagement Leadership" at bounding box center [59, 125] width 38 height 11
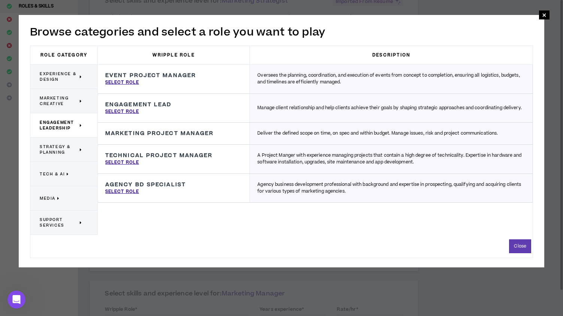
click at [57, 153] on span "Strategy & Planning" at bounding box center [59, 149] width 38 height 11
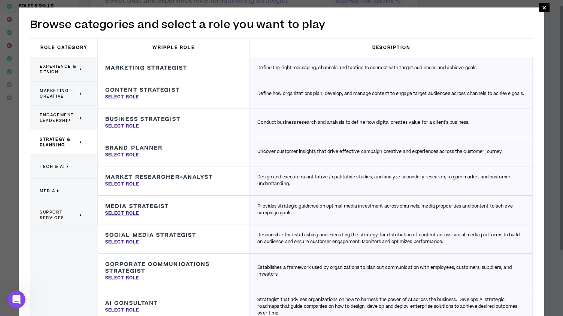
click at [56, 117] on span "Engagement Leadership" at bounding box center [59, 117] width 38 height 11
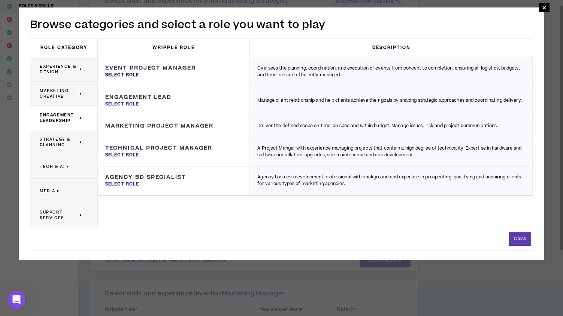
click at [132, 75] on p "Select Role" at bounding box center [122, 75] width 34 height 7
type input "Event Project Manager"
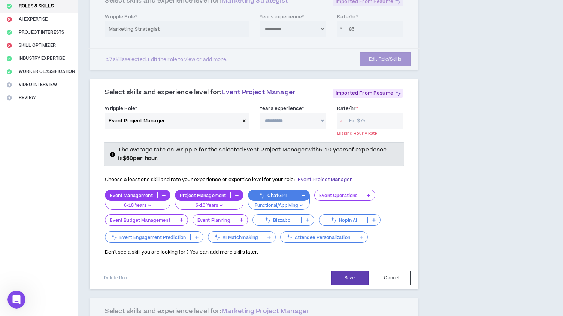
click at [365, 122] on input "Rate/hr *" at bounding box center [374, 121] width 58 height 16
type input "60"
click at [285, 119] on select "**********" at bounding box center [292, 121] width 66 height 16
select select "**"
click at [259, 113] on select "**********" at bounding box center [292, 121] width 66 height 16
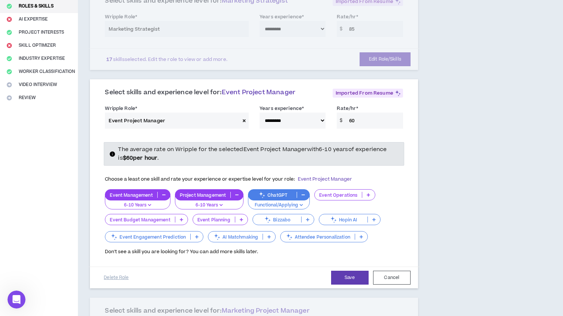
click at [368, 195] on icon at bounding box center [368, 195] width 3 height 4
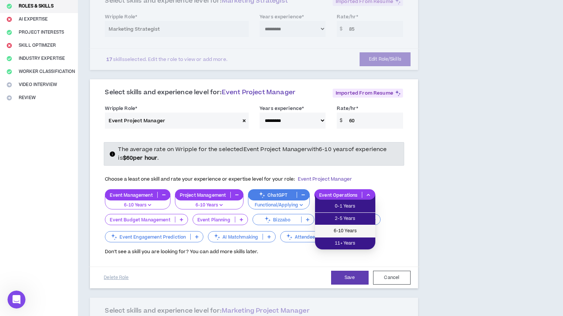
click at [352, 231] on span "6-10 Years" at bounding box center [344, 231] width 51 height 8
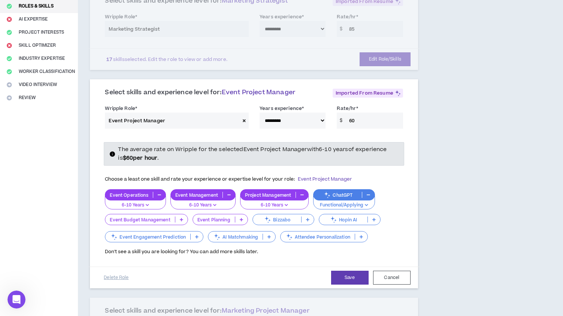
click at [182, 222] on icon at bounding box center [181, 220] width 3 height 4
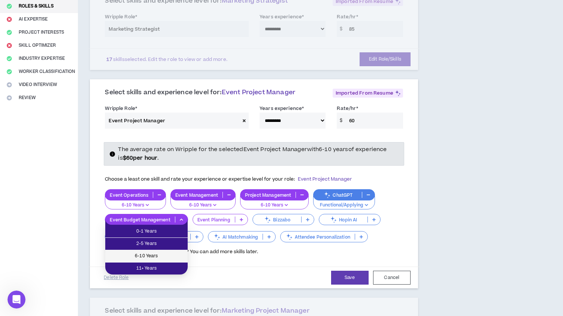
click at [167, 253] on span "6-10 Years" at bounding box center [146, 256] width 73 height 8
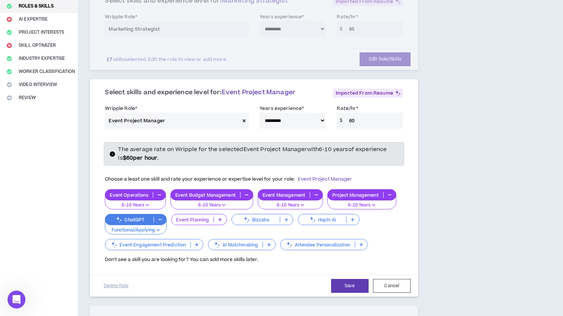
click at [220, 219] on icon at bounding box center [219, 220] width 3 height 4
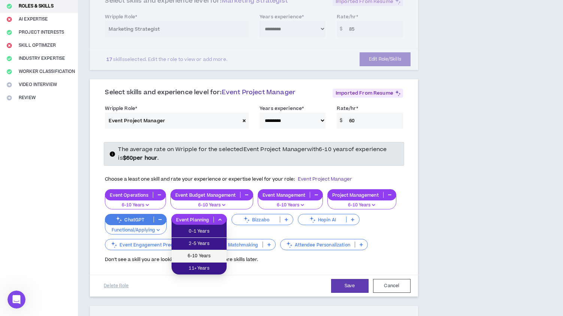
click at [204, 255] on span "6-10 Years" at bounding box center [199, 256] width 46 height 8
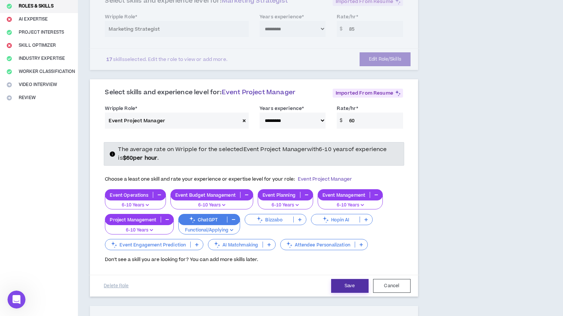
click at [343, 283] on button "Save" at bounding box center [349, 286] width 37 height 14
select select "**"
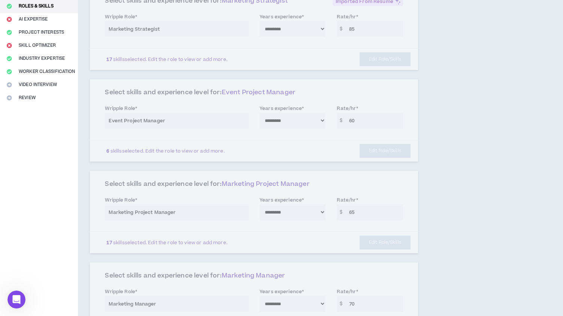
select select "**"
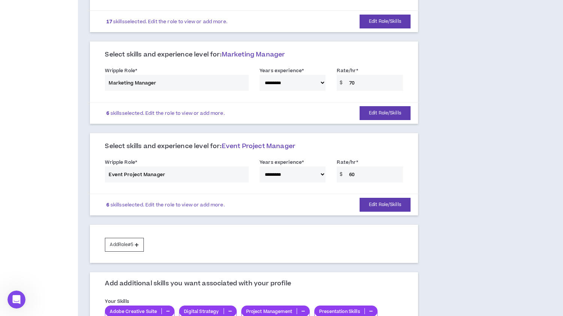
scroll to position [289, 0]
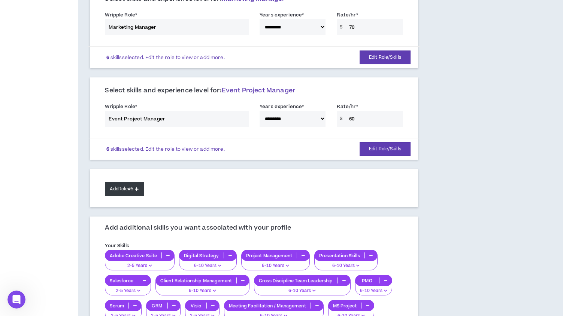
click at [126, 189] on button "Add Role #5" at bounding box center [124, 189] width 39 height 14
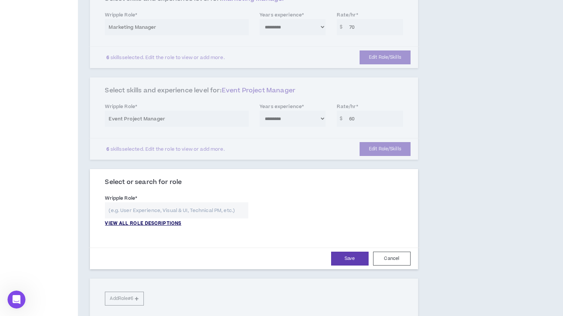
click at [151, 225] on p "VIEW ALL ROLE DESCRIPTIONS" at bounding box center [143, 224] width 76 height 7
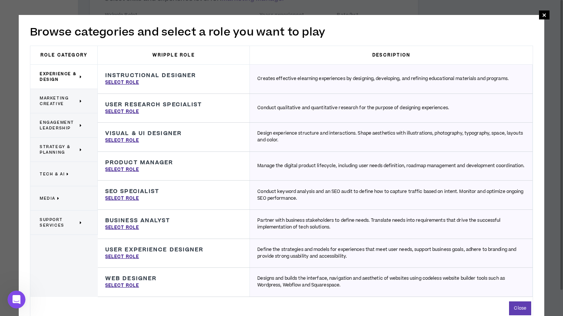
click at [62, 151] on span "Strategy & Planning" at bounding box center [59, 149] width 38 height 11
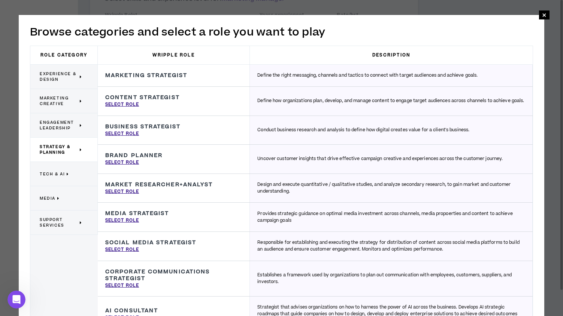
click at [54, 198] on span "Media" at bounding box center [48, 199] width 16 height 6
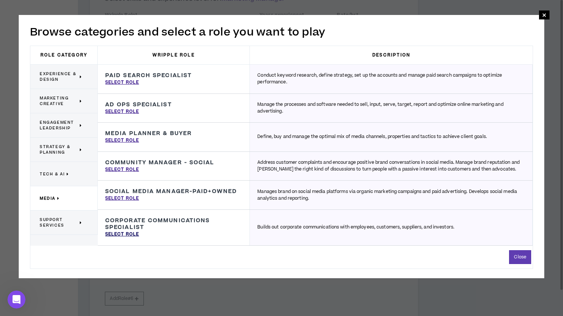
click at [121, 232] on p "Select Role" at bounding box center [122, 234] width 34 height 7
type input "Corporate Communications Specialist"
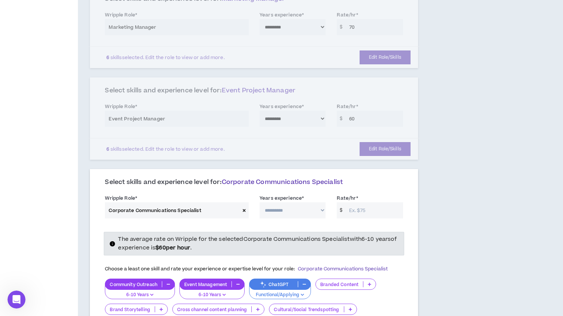
click at [280, 215] on select "**********" at bounding box center [292, 211] width 66 height 16
select select "**"
click at [259, 203] on select "**********" at bounding box center [292, 211] width 66 height 16
click at [359, 211] on input "Rate/hr *" at bounding box center [374, 211] width 58 height 16
click at [358, 212] on input "60" at bounding box center [374, 211] width 58 height 16
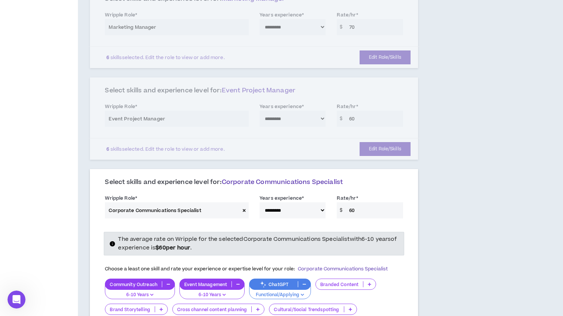
type input "6"
type input "50"
click at [365, 249] on div "The average rate on Wripple for the selected Corporate Communications Specialis…" at bounding box center [258, 243] width 280 height 17
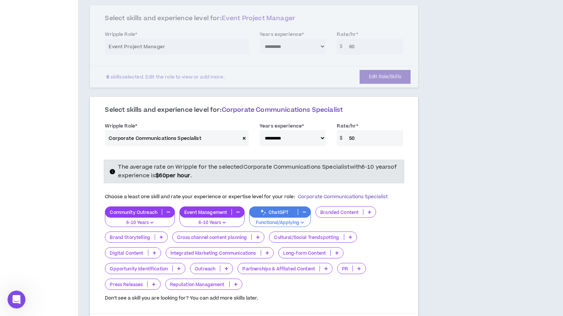
click at [370, 213] on icon at bounding box center [369, 212] width 3 height 4
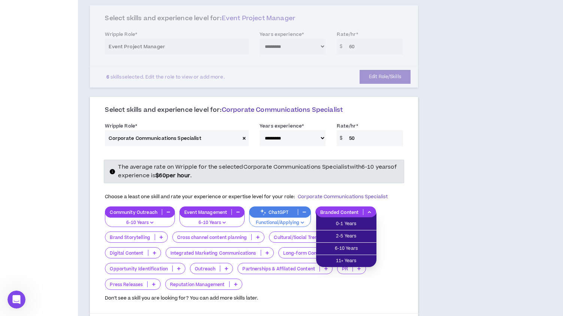
click at [324, 139] on select "**********" at bounding box center [292, 138] width 66 height 16
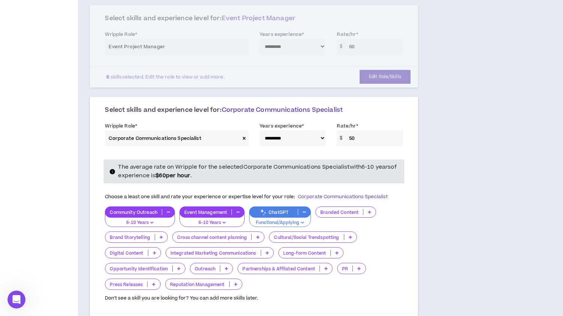
select select "**"
click at [259, 130] on select "**********" at bounding box center [292, 138] width 66 height 16
click at [368, 212] on icon at bounding box center [369, 212] width 3 height 4
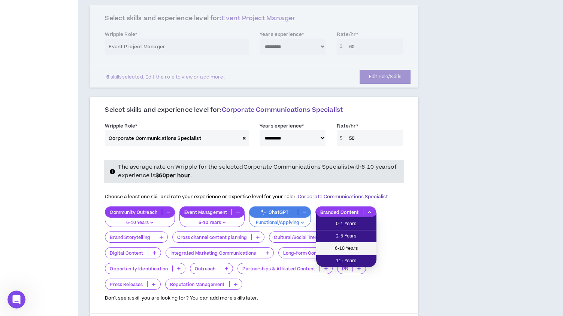
click at [353, 249] on span "6-10 Years" at bounding box center [345, 249] width 51 height 8
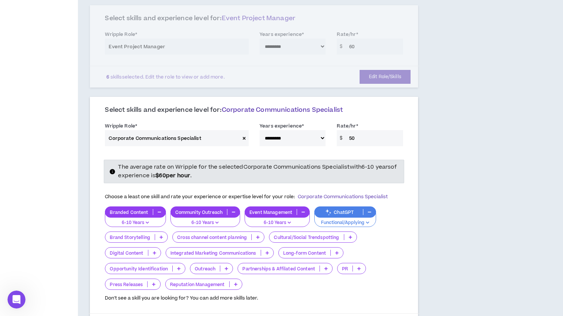
click at [161, 236] on icon at bounding box center [160, 237] width 3 height 4
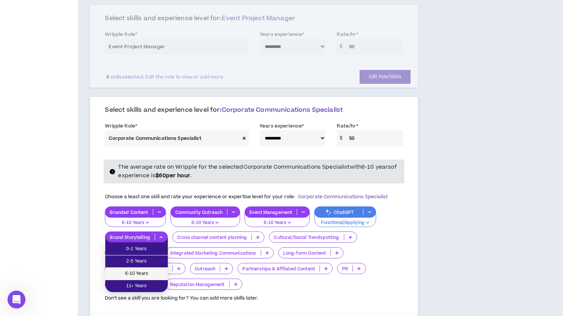
click at [153, 273] on span "6-10 Years" at bounding box center [137, 274] width 54 height 8
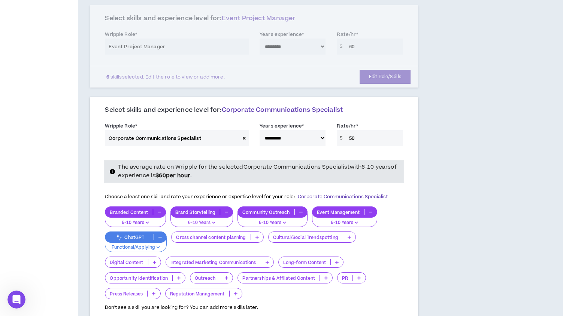
click at [255, 238] on p at bounding box center [257, 237] width 12 height 6
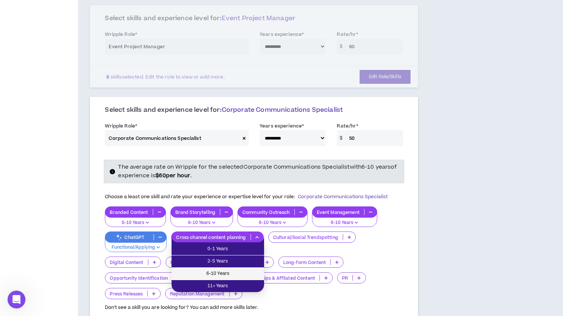
click at [228, 273] on span "6-10 Years" at bounding box center [217, 274] width 83 height 8
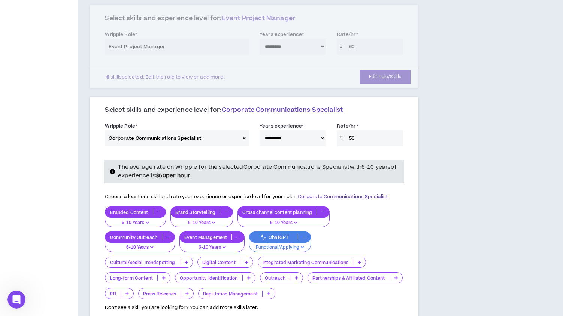
click at [189, 263] on p at bounding box center [186, 262] width 12 height 6
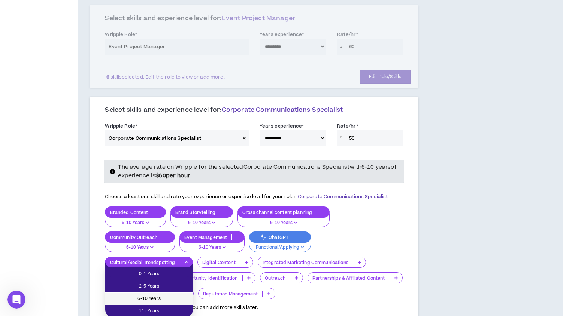
click at [176, 297] on span "6-10 Years" at bounding box center [149, 299] width 79 height 8
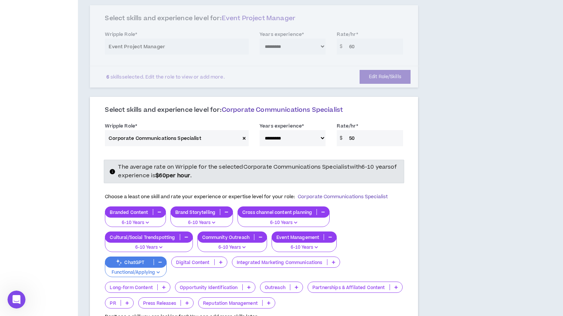
click at [219, 263] on p at bounding box center [221, 262] width 12 height 6
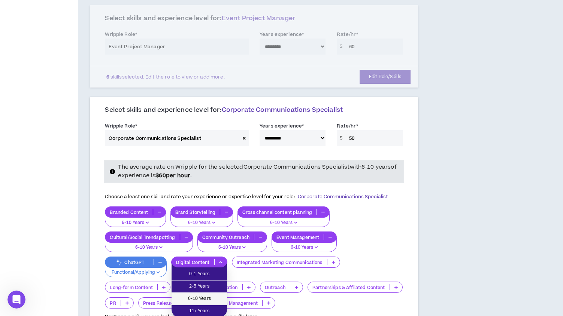
click at [207, 299] on span "6-10 Years" at bounding box center [199, 299] width 46 height 8
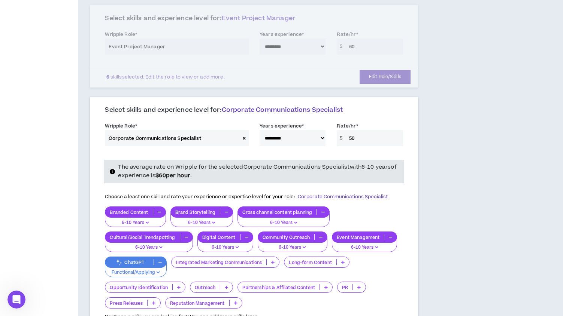
click at [357, 139] on input "50" at bounding box center [374, 138] width 58 height 16
type input "5"
click at [273, 263] on icon at bounding box center [272, 263] width 3 height 4
click at [354, 139] on input "65" at bounding box center [374, 138] width 58 height 16
type input "6"
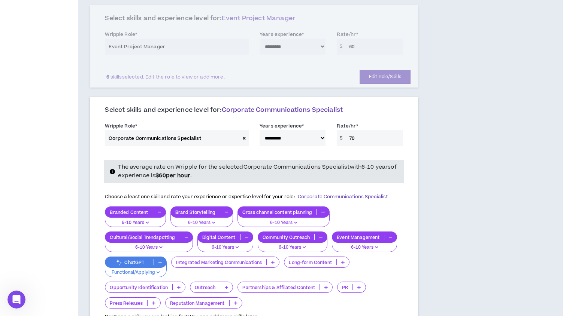
click at [383, 139] on input "70" at bounding box center [374, 138] width 58 height 16
type input "70"
click at [273, 262] on icon at bounding box center [272, 263] width 3 height 4
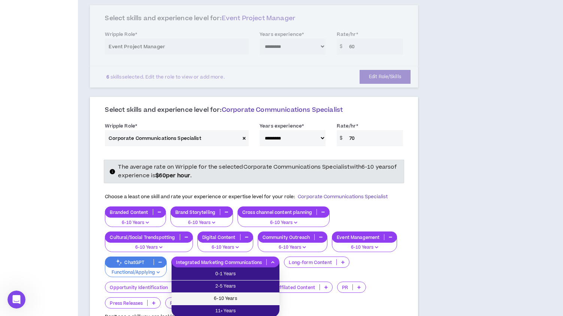
click at [237, 298] on span "6-10 Years" at bounding box center [225, 299] width 99 height 8
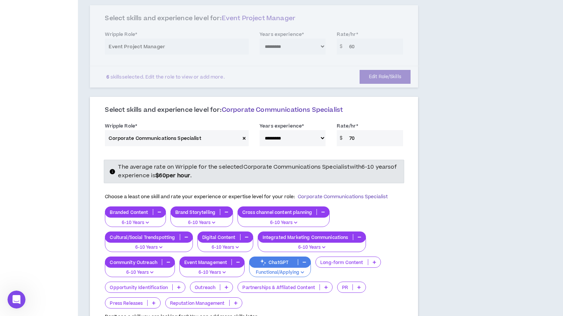
click at [375, 261] on icon at bounding box center [374, 263] width 3 height 4
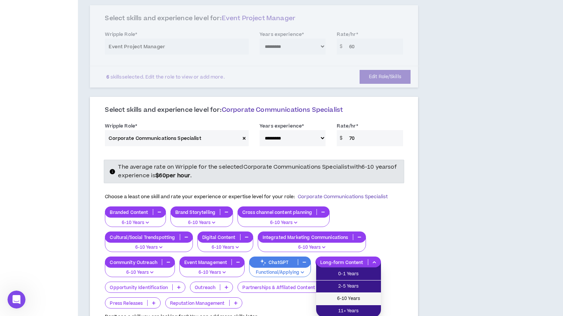
click at [350, 299] on span "6-10 Years" at bounding box center [348, 299] width 56 height 8
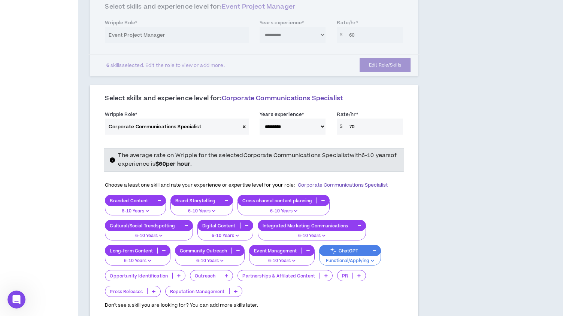
scroll to position [431, 0]
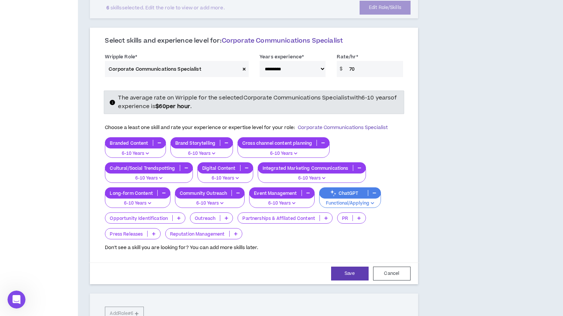
click at [179, 215] on p at bounding box center [179, 218] width 12 height 6
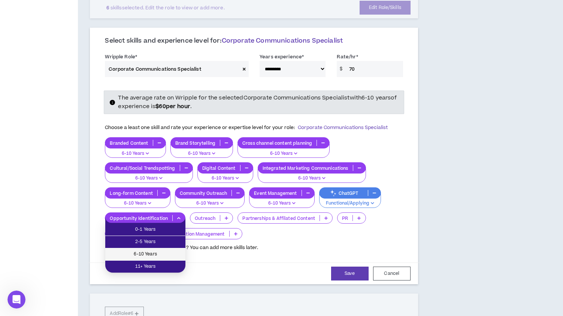
click at [166, 252] on span "6-10 Years" at bounding box center [145, 254] width 71 height 8
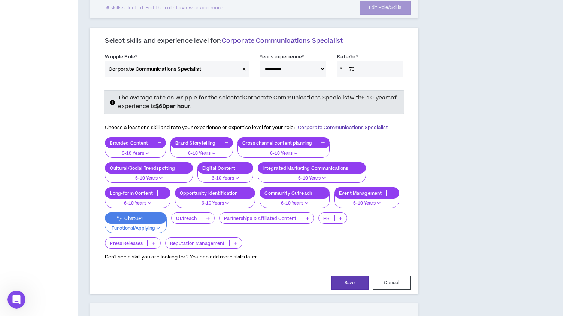
click at [207, 216] on icon at bounding box center [207, 218] width 3 height 4
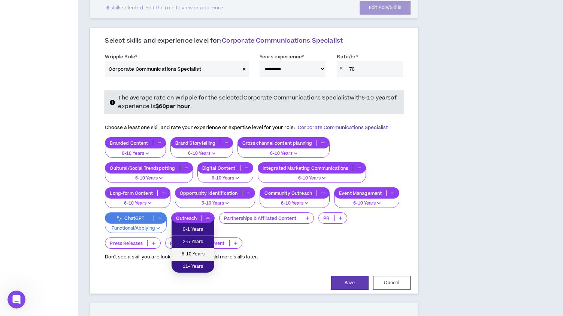
click at [201, 254] on span "6-10 Years" at bounding box center [193, 254] width 34 height 8
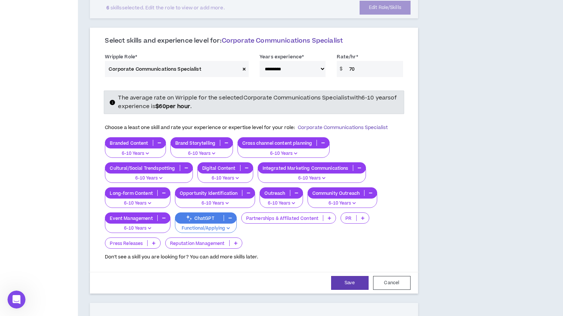
click at [334, 219] on p at bounding box center [329, 218] width 12 height 6
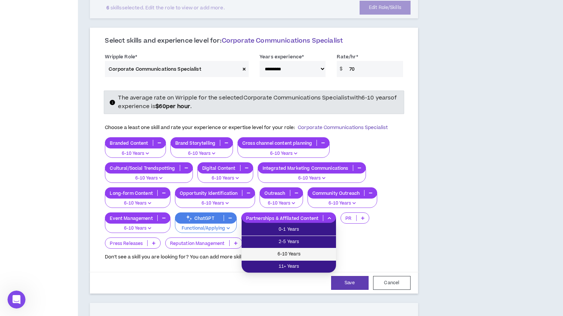
click at [304, 255] on span "6-10 Years" at bounding box center [288, 254] width 85 height 8
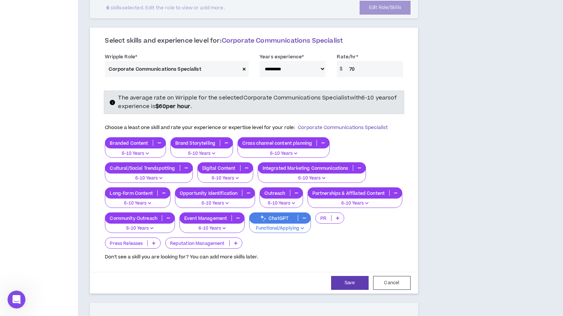
click at [335, 217] on p at bounding box center [337, 218] width 12 height 6
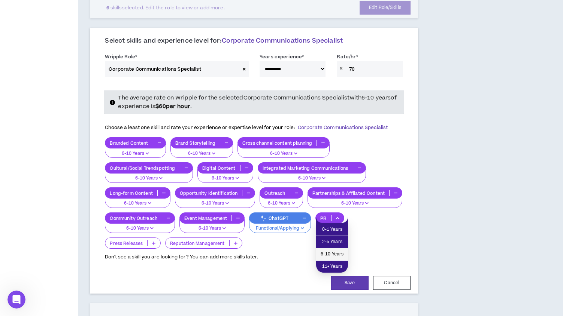
click at [337, 254] on span "6-10 Years" at bounding box center [331, 254] width 23 height 8
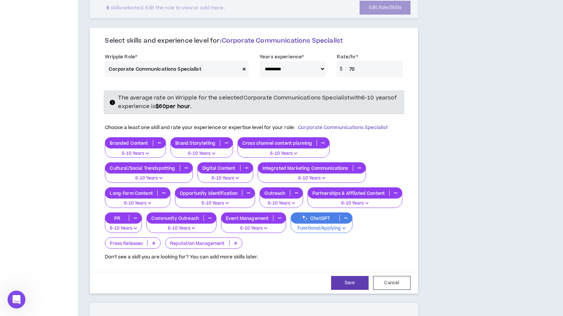
click at [152, 246] on p at bounding box center [154, 243] width 12 height 6
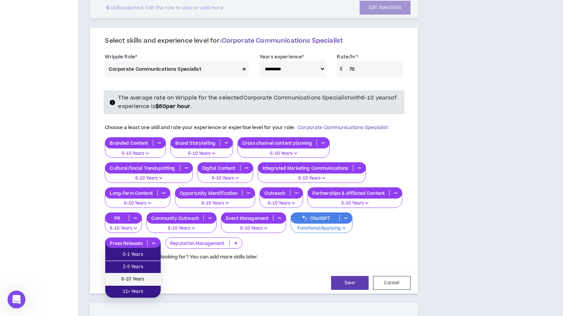
click at [147, 279] on span "6-10 Years" at bounding box center [133, 280] width 46 height 8
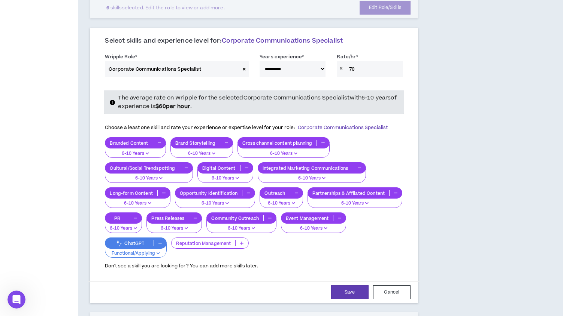
click at [244, 244] on p at bounding box center [241, 243] width 12 height 6
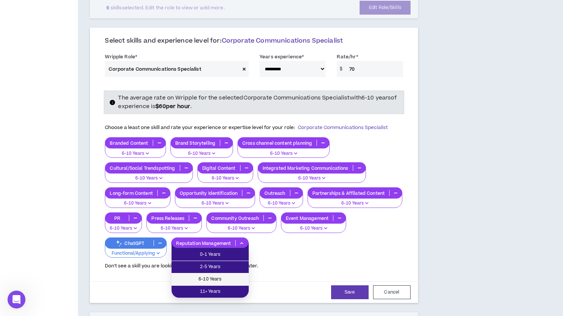
click at [229, 278] on span "6-10 Years" at bounding box center [210, 280] width 68 height 8
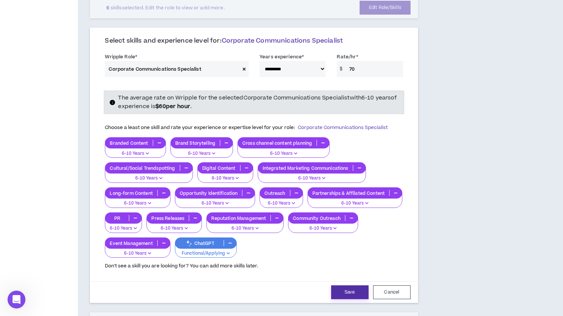
click at [346, 294] on button "Save" at bounding box center [349, 293] width 37 height 14
select select "**"
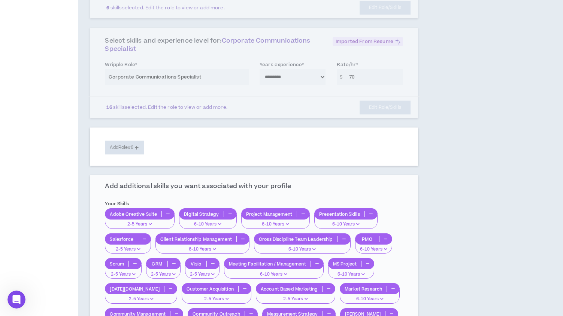
select select "**"
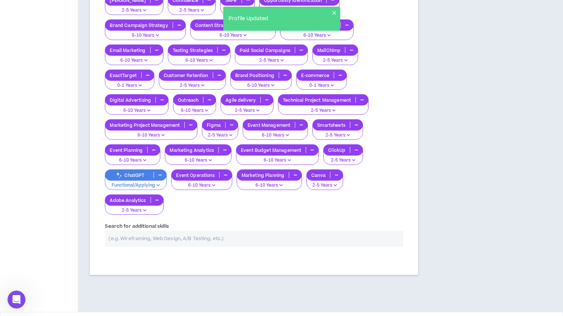
scroll to position [845, 0]
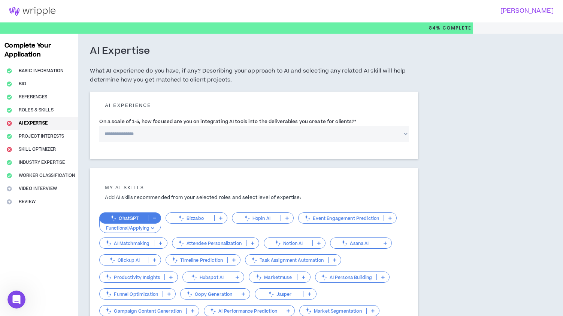
click at [405, 136] on select "**********" at bounding box center [253, 134] width 309 height 16
click at [99, 126] on select "**********" at bounding box center [253, 134] width 309 height 16
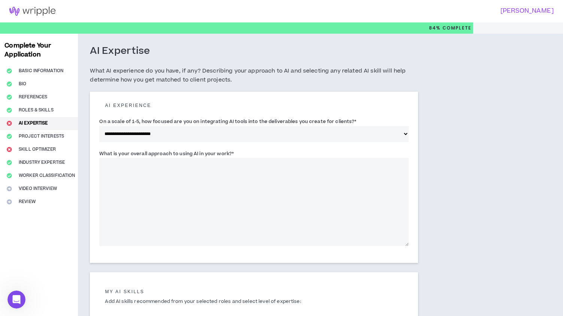
click at [401, 136] on select "**********" at bounding box center [253, 134] width 309 height 16
select select "*"
click at [99, 126] on select "**********" at bounding box center [253, 134] width 309 height 16
drag, startPoint x: 100, startPoint y: 152, endPoint x: 238, endPoint y: 157, distance: 139.0
click at [238, 157] on div "What is your overall approach to using AI in your work? *" at bounding box center [253, 198] width 309 height 97
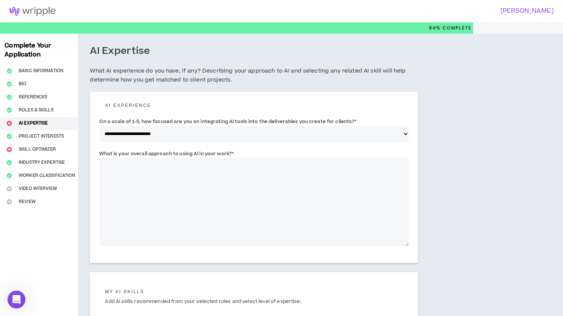
copy label "What is your overall approach to using AI in your work? *"
click at [133, 171] on textarea "What is your overall approach to using AI in your work? *" at bounding box center [253, 202] width 309 height 88
paste textarea "**********"
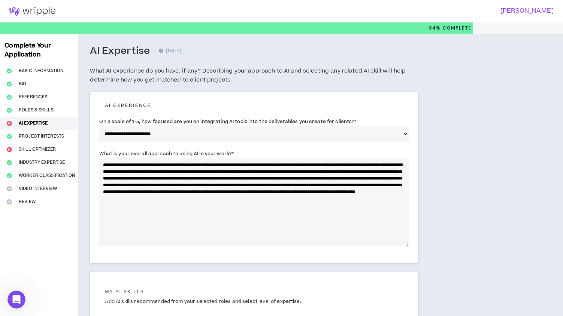
click at [142, 164] on textarea "**********" at bounding box center [253, 202] width 309 height 88
click at [155, 166] on textarea "**********" at bounding box center [253, 202] width 309 height 88
drag, startPoint x: 162, startPoint y: 165, endPoint x: 212, endPoint y: 164, distance: 49.4
click at [212, 164] on textarea "**********" at bounding box center [253, 202] width 309 height 88
click at [237, 172] on textarea "**********" at bounding box center [253, 202] width 309 height 88
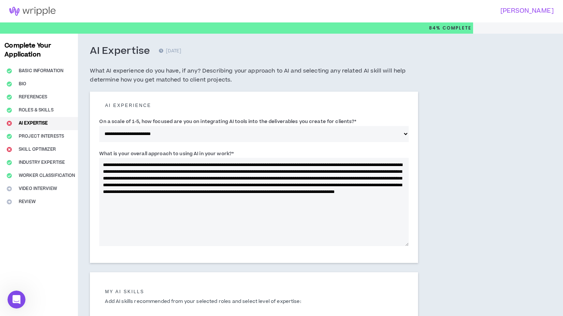
click at [150, 179] on textarea "**********" at bounding box center [253, 202] width 309 height 88
click at [145, 181] on textarea "**********" at bounding box center [253, 202] width 309 height 88
drag, startPoint x: 225, startPoint y: 178, endPoint x: 273, endPoint y: 186, distance: 48.7
click at [273, 186] on textarea "**********" at bounding box center [253, 202] width 309 height 88
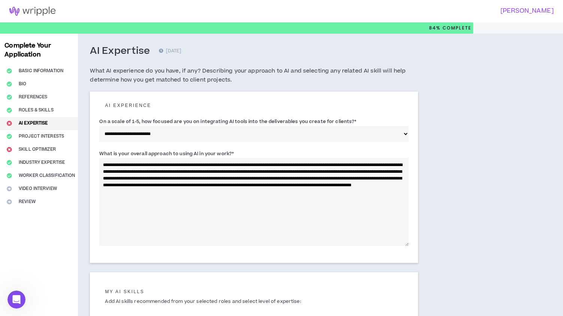
click at [389, 186] on textarea "**********" at bounding box center [253, 202] width 309 height 88
paste textarea "**********"
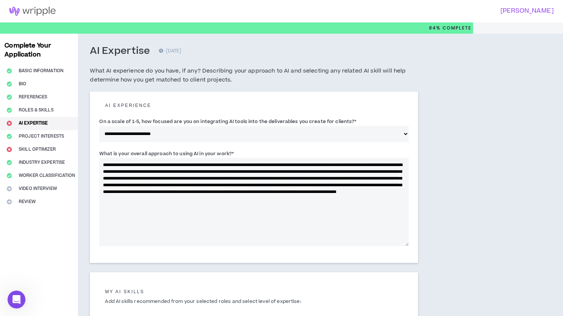
drag, startPoint x: 391, startPoint y: 185, endPoint x: 403, endPoint y: 186, distance: 12.0
click at [403, 186] on textarea "**********" at bounding box center [253, 202] width 309 height 88
click at [124, 192] on textarea "**********" at bounding box center [253, 202] width 309 height 88
drag, startPoint x: 176, startPoint y: 192, endPoint x: 97, endPoint y: 194, distance: 78.3
click at [97, 194] on div "**********" at bounding box center [254, 177] width 328 height 171
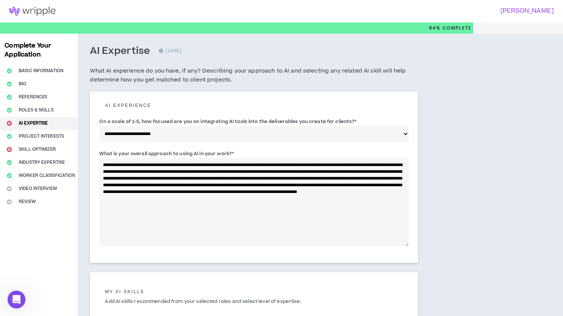
click at [185, 194] on textarea "**********" at bounding box center [253, 202] width 309 height 88
click at [243, 198] on textarea "**********" at bounding box center [253, 202] width 309 height 88
click at [169, 237] on textarea "**********" at bounding box center [253, 202] width 309 height 88
click at [347, 192] on textarea "**********" at bounding box center [253, 202] width 309 height 88
click at [123, 200] on textarea "**********" at bounding box center [253, 202] width 309 height 88
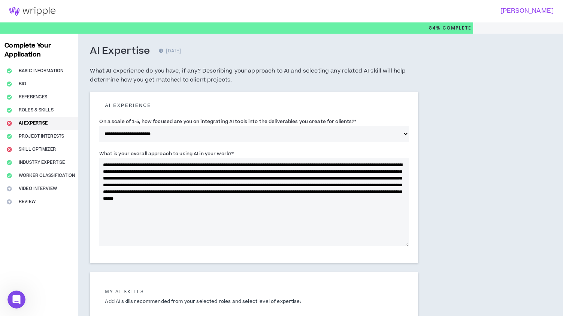
click at [136, 200] on textarea "**********" at bounding box center [253, 202] width 309 height 88
click at [297, 211] on textarea "**********" at bounding box center [253, 202] width 309 height 88
click at [130, 172] on textarea "**********" at bounding box center [253, 202] width 309 height 88
click at [221, 173] on textarea "**********" at bounding box center [253, 202] width 309 height 88
click at [204, 171] on textarea "**********" at bounding box center [253, 202] width 309 height 88
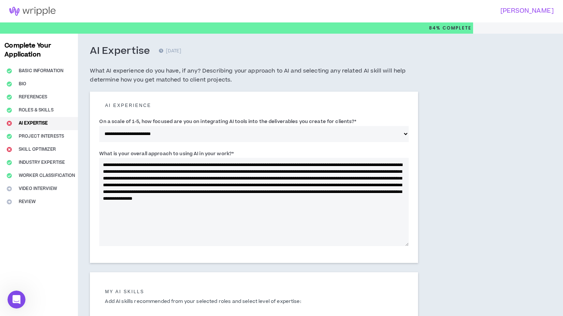
click at [267, 173] on textarea "**********" at bounding box center [253, 202] width 309 height 88
click at [170, 229] on textarea "**********" at bounding box center [253, 202] width 309 height 88
click at [337, 180] on textarea "**********" at bounding box center [253, 202] width 309 height 88
click at [106, 194] on textarea "**********" at bounding box center [253, 202] width 309 height 88
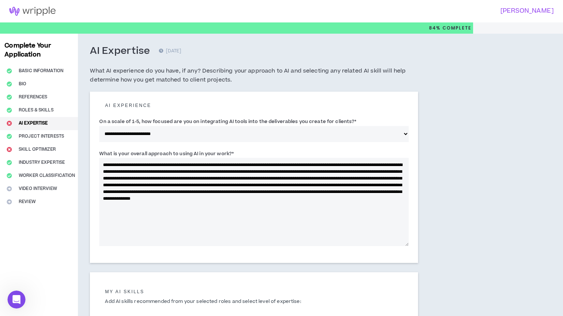
click at [205, 192] on textarea "**********" at bounding box center [253, 202] width 309 height 88
click at [151, 193] on textarea "**********" at bounding box center [253, 202] width 309 height 88
click at [279, 193] on textarea "**********" at bounding box center [253, 202] width 309 height 88
click at [121, 200] on textarea "**********" at bounding box center [253, 202] width 309 height 88
click at [231, 200] on textarea "**********" at bounding box center [253, 202] width 309 height 88
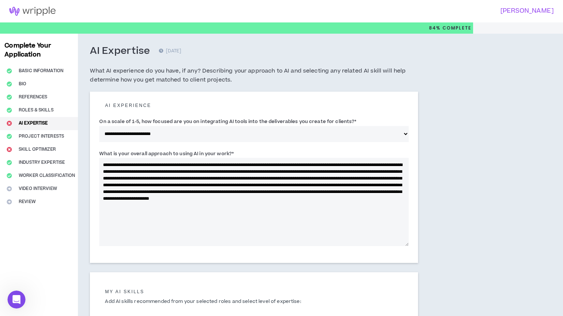
click at [247, 200] on textarea "**********" at bounding box center [253, 202] width 309 height 88
click at [249, 232] on textarea "**********" at bounding box center [253, 202] width 309 height 88
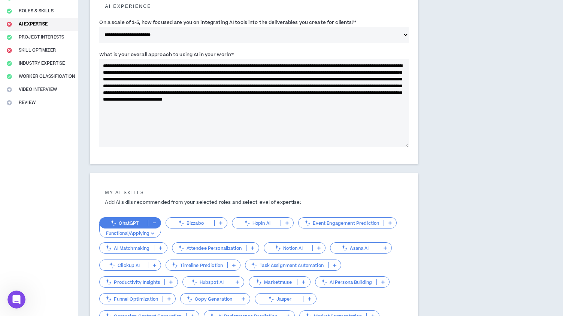
scroll to position [160, 0]
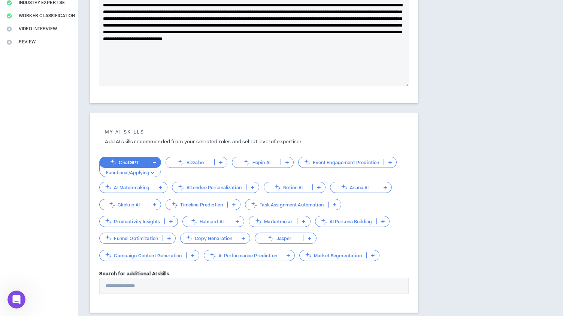
type textarea "**********"
click at [155, 203] on icon at bounding box center [154, 205] width 3 height 4
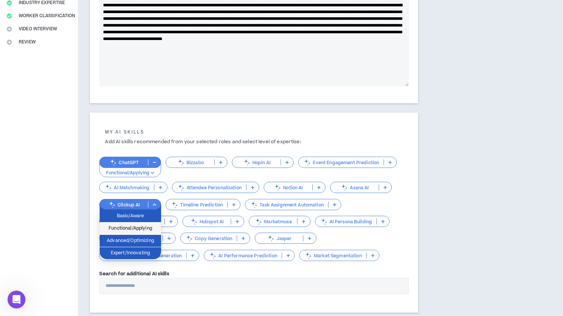
click at [144, 227] on span "Functional/Applying" at bounding box center [130, 229] width 52 height 8
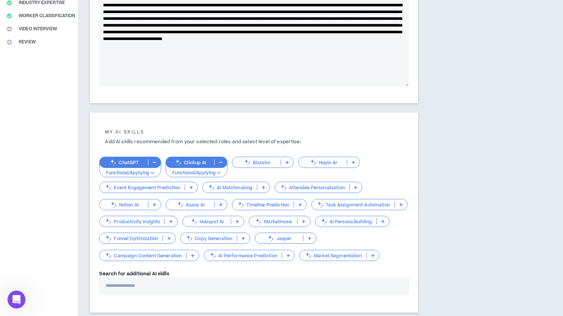
scroll to position [211, 0]
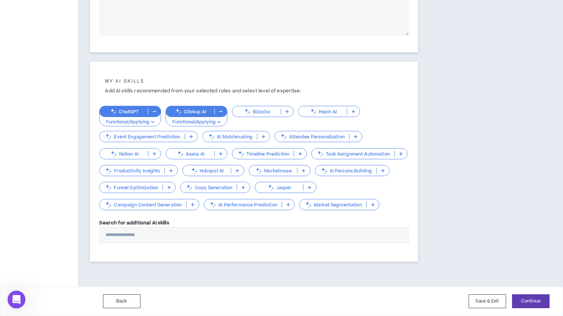
click at [167, 232] on input "Search for additional AI skills" at bounding box center [253, 235] width 309 height 16
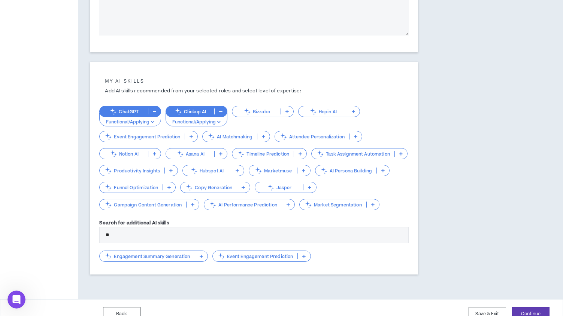
type input "*"
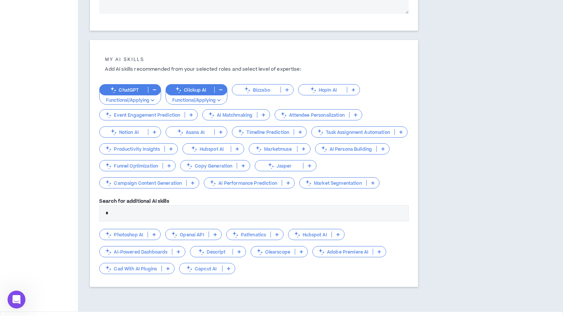
scroll to position [257, 0]
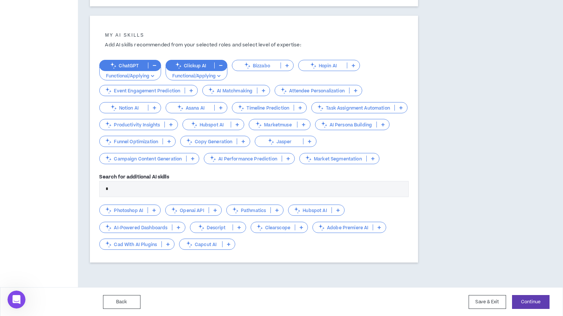
type input "*"
click at [153, 209] on icon at bounding box center [153, 211] width 3 height 4
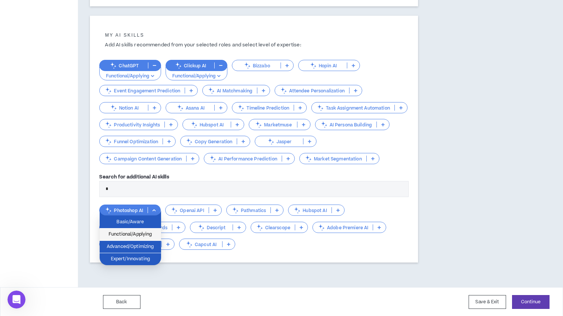
click at [139, 234] on span "Functional/Applying" at bounding box center [130, 235] width 52 height 8
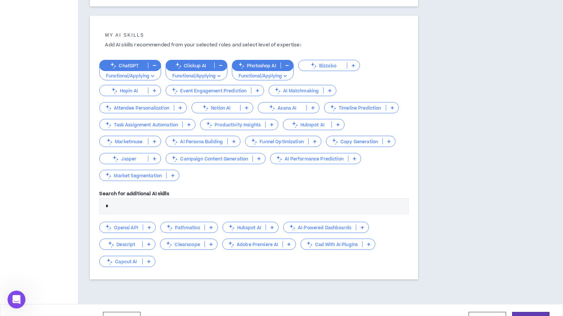
scroll to position [274, 0]
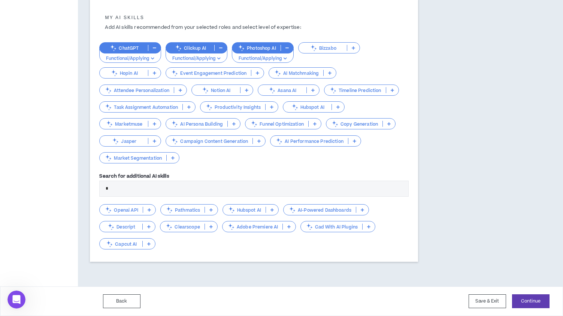
click at [149, 244] on icon at bounding box center [148, 244] width 3 height 4
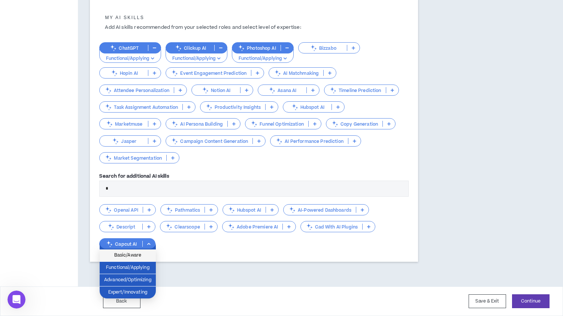
click at [136, 253] on span "Basic/Aware" at bounding box center [127, 256] width 47 height 8
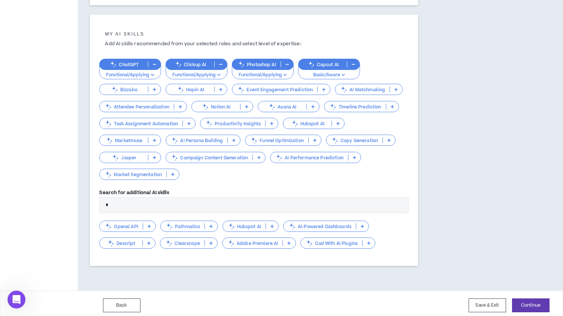
scroll to position [258, 0]
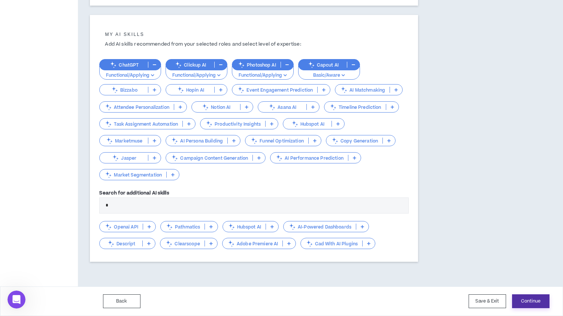
click at [529, 302] on button "Continue" at bounding box center [530, 302] width 37 height 14
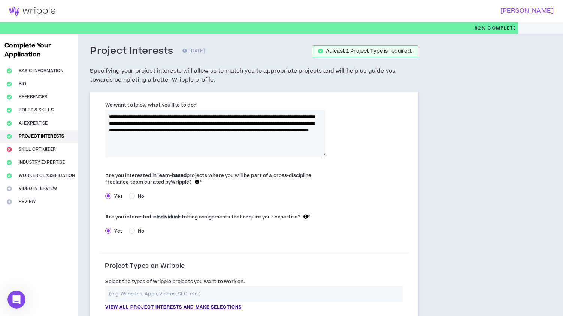
drag, startPoint x: 107, startPoint y: 105, endPoint x: 168, endPoint y: 151, distance: 76.5
click at [168, 151] on div "**********" at bounding box center [215, 129] width 220 height 56
drag, startPoint x: 282, startPoint y: 140, endPoint x: 109, endPoint y: 114, distance: 175.3
click at [109, 114] on textarea "**********" at bounding box center [215, 134] width 220 height 48
paste textarea "**********"
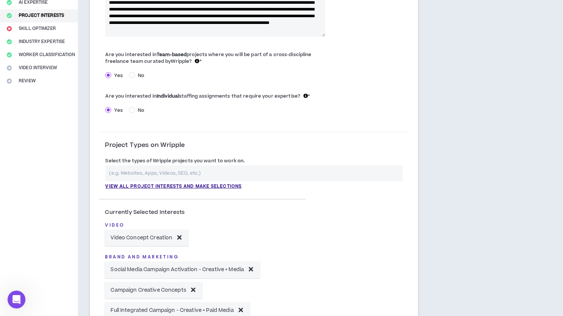
scroll to position [126, 0]
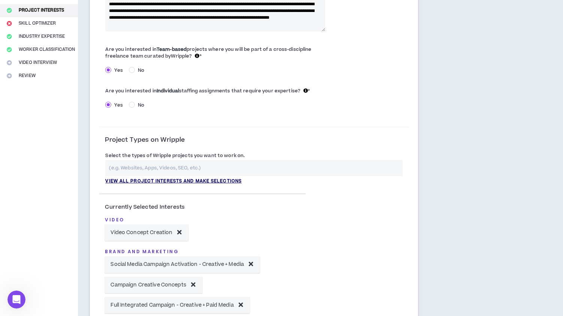
type textarea "**********"
click at [230, 180] on p "View all project interests and make selections" at bounding box center [173, 181] width 136 height 7
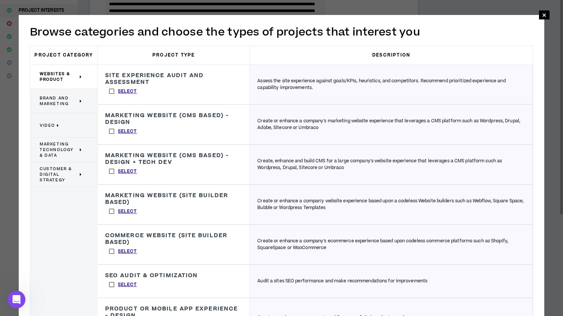
click at [63, 102] on span "Brand and Marketing" at bounding box center [59, 100] width 38 height 11
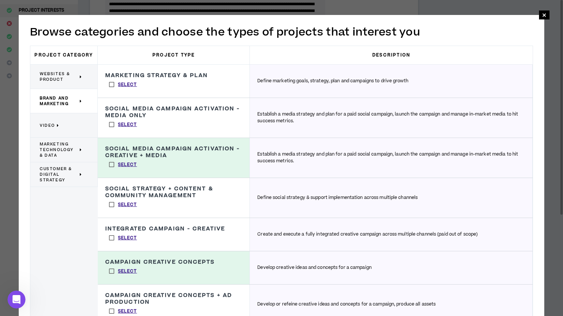
click at [108, 85] on label "Select" at bounding box center [123, 84] width 36 height 11
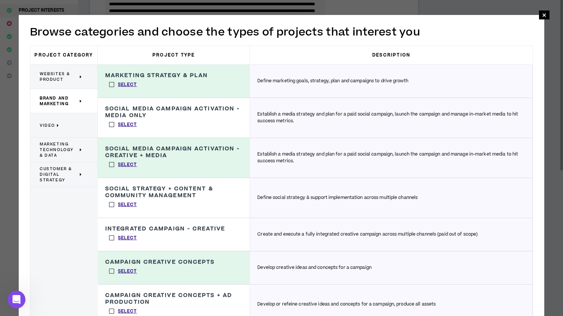
click at [109, 164] on label "Select" at bounding box center [123, 164] width 36 height 11
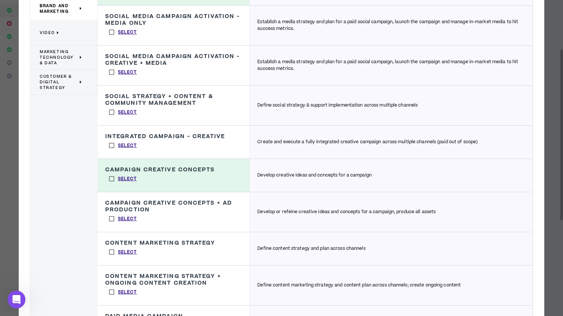
click at [113, 182] on label "Select" at bounding box center [123, 178] width 36 height 11
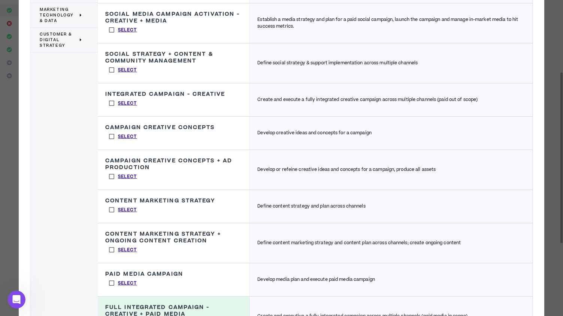
click at [110, 207] on label "Select" at bounding box center [123, 209] width 36 height 11
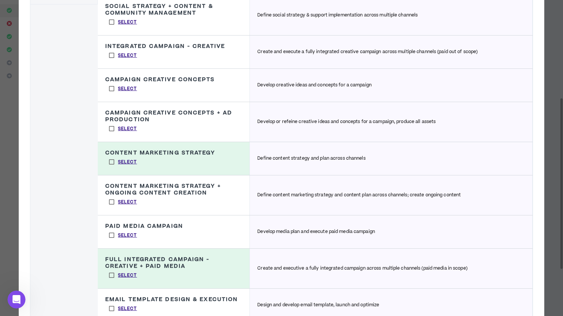
click at [111, 201] on label "Select" at bounding box center [123, 202] width 36 height 11
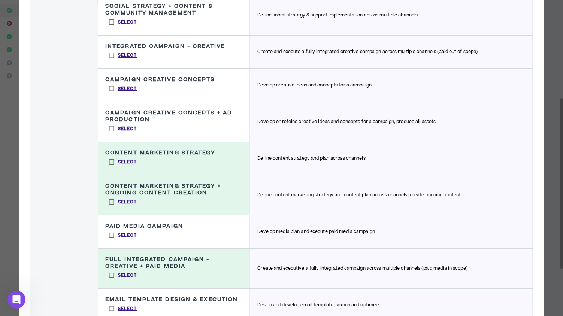
click at [111, 235] on label "Select" at bounding box center [123, 235] width 36 height 11
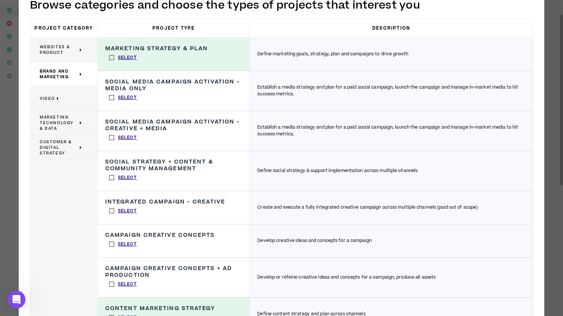
click at [51, 96] on span "Video" at bounding box center [47, 99] width 15 height 6
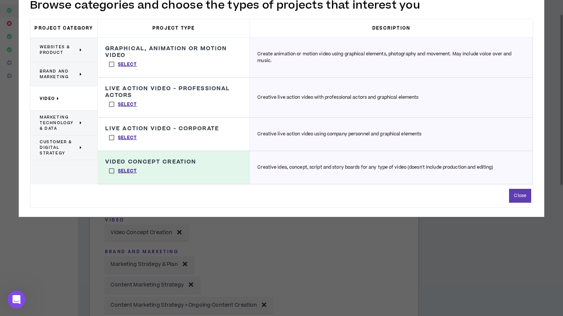
click at [65, 118] on span "Marketing Technology & Data" at bounding box center [59, 123] width 38 height 17
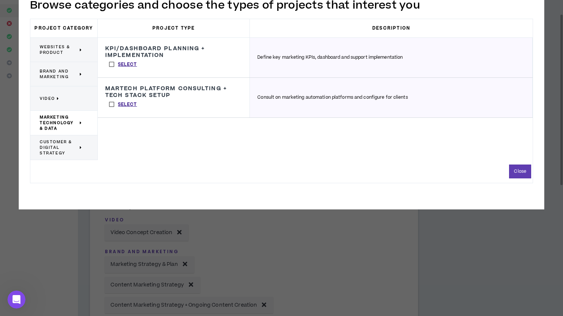
click at [67, 149] on span "Customer & Digital Strategy" at bounding box center [59, 147] width 38 height 17
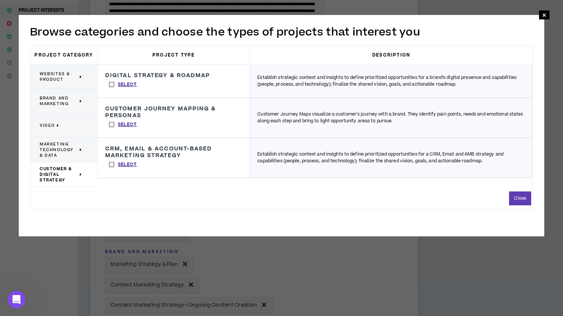
click at [109, 125] on label "Select" at bounding box center [123, 124] width 36 height 11
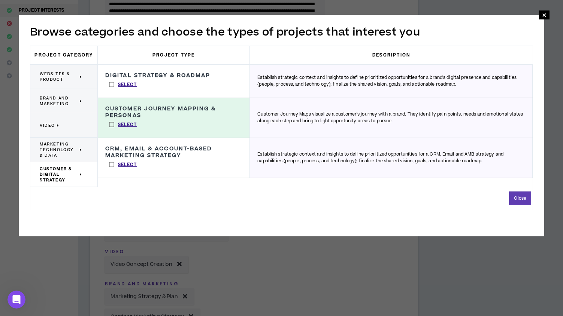
click at [112, 162] on label "Select" at bounding box center [123, 164] width 36 height 11
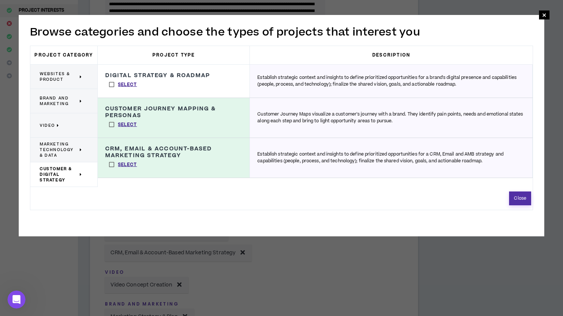
click at [524, 200] on button "Close" at bounding box center [520, 199] width 22 height 14
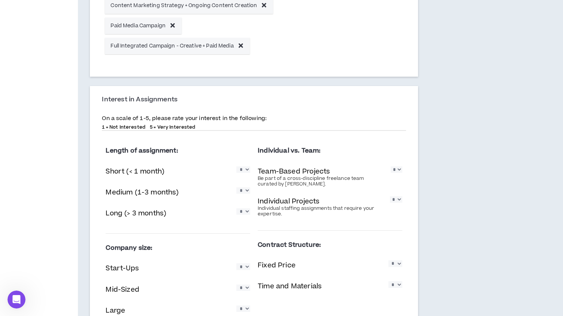
scroll to position [478, 0]
click at [245, 172] on select "* * * * *" at bounding box center [243, 169] width 14 height 6
select select "*"
click at [236, 166] on select "* * * * *" at bounding box center [243, 169] width 14 height 6
click at [245, 194] on select "* * * * *" at bounding box center [243, 190] width 14 height 6
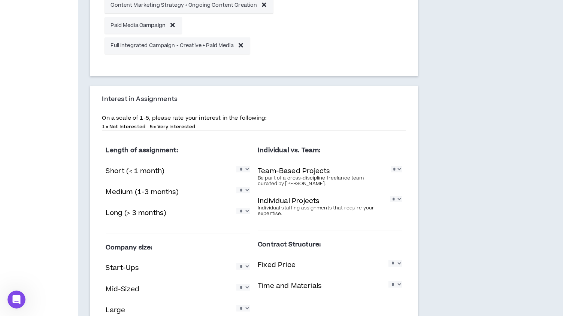
select select "*"
click at [236, 187] on select "* * * * *" at bounding box center [243, 190] width 14 height 6
click at [250, 213] on select "* * * * *" at bounding box center [243, 211] width 14 height 6
select select "*"
click at [236, 208] on select "* * * * *" at bounding box center [243, 211] width 14 height 6
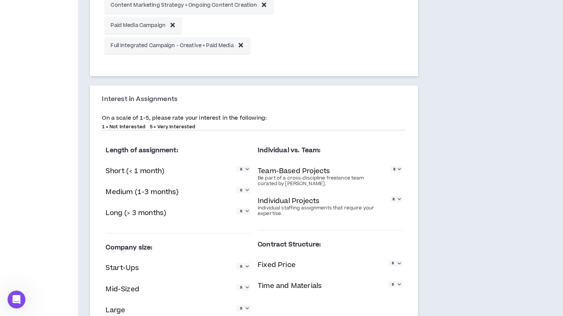
click at [395, 169] on select "* * * * *" at bounding box center [395, 169] width 11 height 6
select select "*"
click at [390, 166] on select "* * * * *" at bounding box center [395, 169] width 11 height 6
click at [398, 198] on select "* * * * *" at bounding box center [396, 199] width 12 height 6
select select "*"
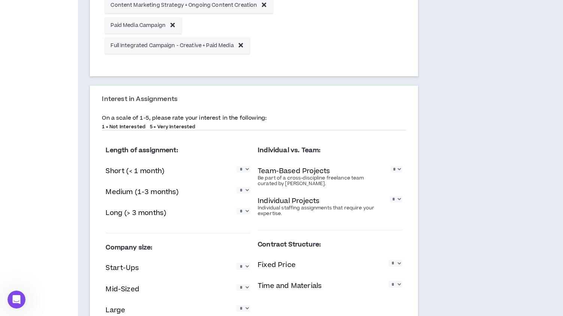
click at [390, 196] on select "* * * * *" at bounding box center [396, 199] width 12 height 6
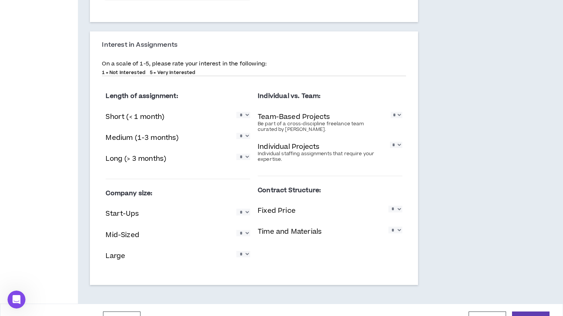
scroll to position [550, 0]
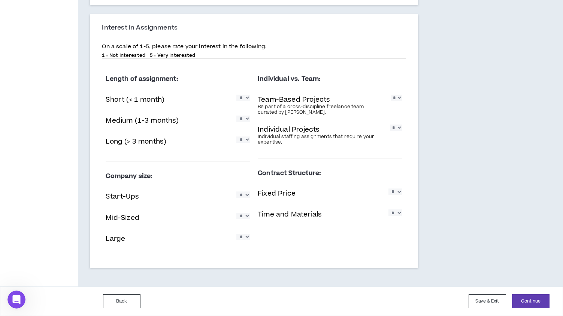
click at [247, 195] on select "* * * * *" at bounding box center [243, 195] width 14 height 6
select select "*"
click at [236, 192] on select "* * * * *" at bounding box center [243, 195] width 14 height 6
click at [247, 207] on div "Company size: Start-Ups * * * * * Mid-Sized * * * * * Large * * * * *" at bounding box center [178, 210] width 145 height 85
click at [247, 218] on select "* * * * *" at bounding box center [243, 216] width 14 height 6
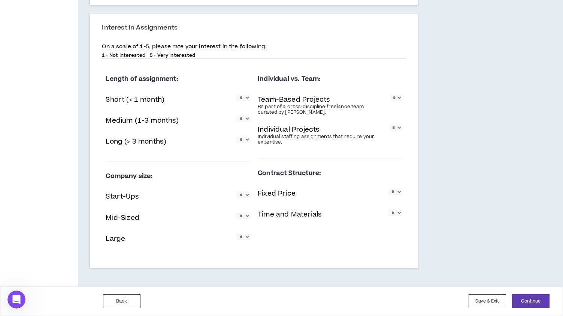
select select "*"
click at [236, 213] on select "* * * * *" at bounding box center [243, 216] width 14 height 6
click at [247, 237] on select "* * * * *" at bounding box center [243, 237] width 14 height 6
select select "*"
click at [236, 234] on select "* * * * *" at bounding box center [243, 237] width 14 height 6
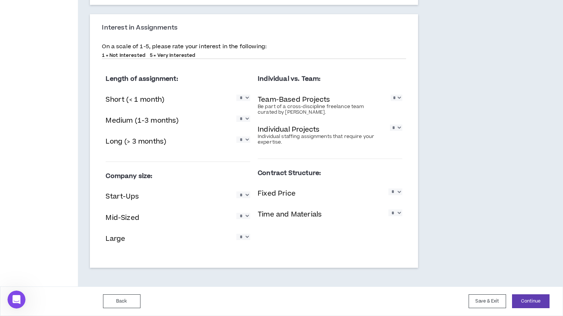
click at [393, 195] on select "* * * * *" at bounding box center [395, 192] width 14 height 6
select select "*"
click at [388, 189] on select "* * * * *" at bounding box center [395, 192] width 14 height 6
click at [402, 214] on div "Individual vs. Team: Team-Based Projects Be part of a cross-discipline freelanc…" at bounding box center [330, 150] width 152 height 170
click at [399, 214] on select "* * * * *" at bounding box center [395, 213] width 14 height 6
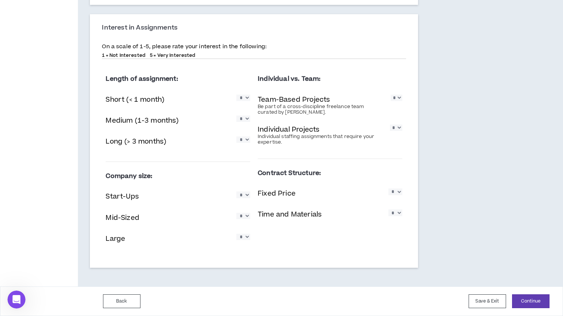
click at [388, 210] on select "* * * * *" at bounding box center [395, 213] width 14 height 6
click at [350, 240] on div "Length of assignment: Short (< 1 month) * * * * * Medium (1-3 months) * * * * *…" at bounding box center [254, 162] width 304 height 194
click at [398, 216] on select "* * * * *" at bounding box center [395, 213] width 14 height 6
select select "*"
click at [388, 210] on select "* * * * *" at bounding box center [395, 213] width 14 height 6
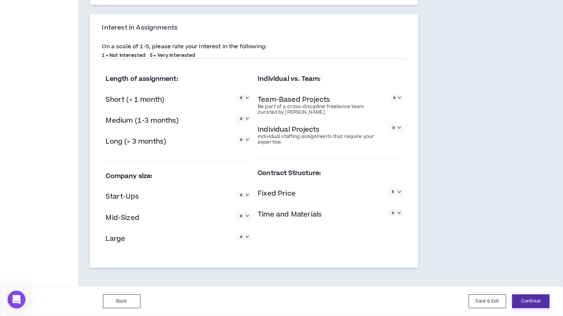
click at [527, 304] on button "Continue" at bounding box center [530, 302] width 37 height 14
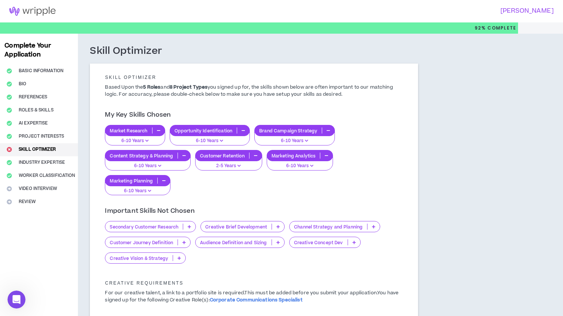
click at [279, 227] on icon at bounding box center [277, 227] width 3 height 4
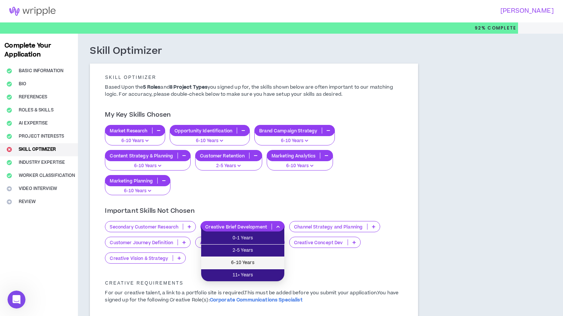
click at [256, 261] on span "6-10 Years" at bounding box center [243, 263] width 74 height 8
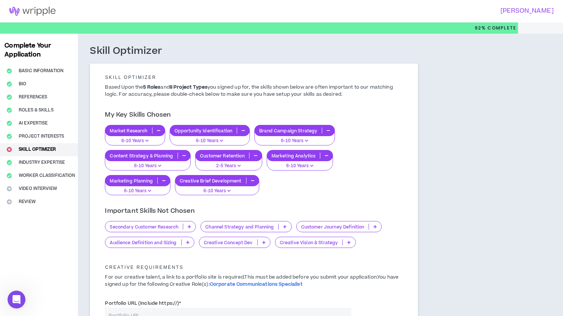
click at [286, 228] on icon at bounding box center [284, 227] width 3 height 4
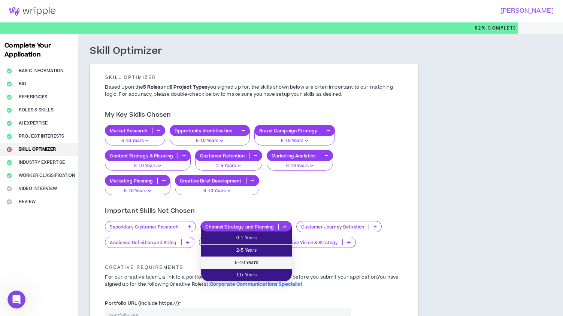
click at [258, 264] on span "6-10 Years" at bounding box center [247, 263] width 82 height 8
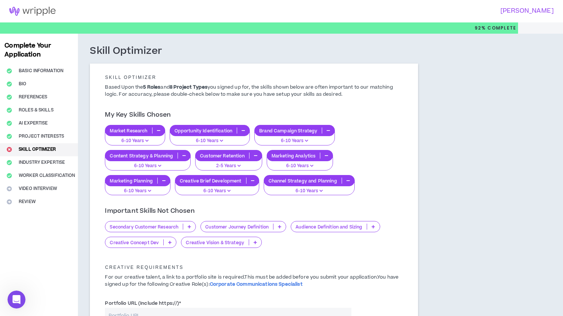
click at [253, 242] on icon at bounding box center [254, 243] width 3 height 4
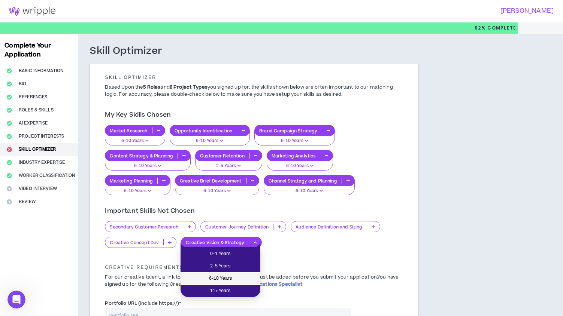
click at [228, 279] on span "6-10 Years" at bounding box center [220, 279] width 71 height 8
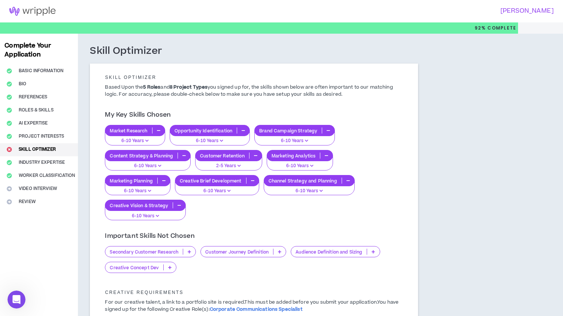
click at [169, 267] on icon at bounding box center [169, 268] width 3 height 4
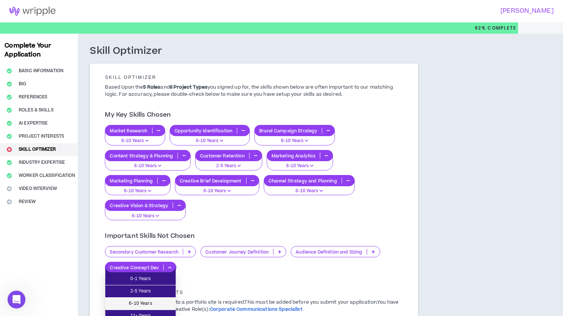
click at [161, 303] on span "6-10 Years" at bounding box center [140, 304] width 61 height 8
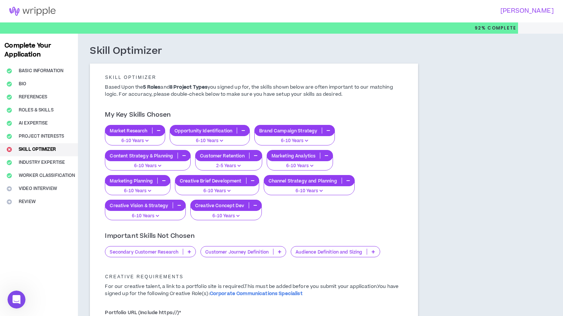
click at [373, 251] on p at bounding box center [373, 252] width 12 height 6
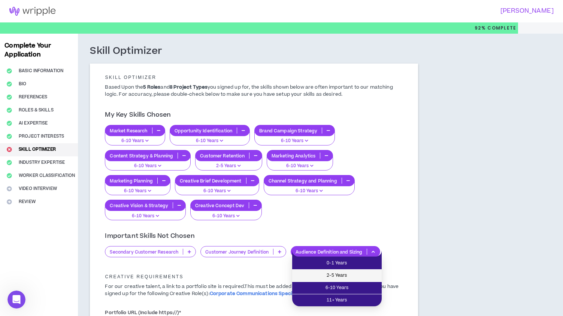
click at [347, 276] on span "2-5 Years" at bounding box center [337, 276] width 80 height 8
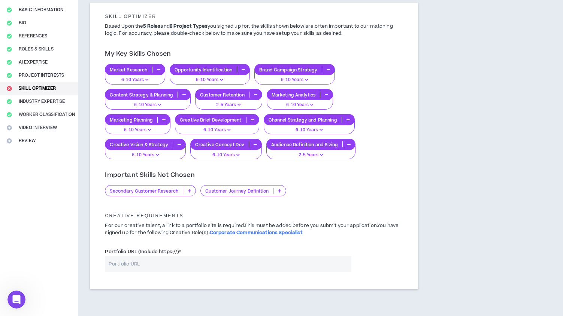
scroll to position [92, 0]
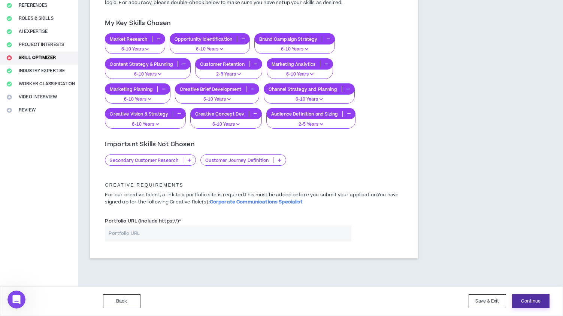
click at [530, 301] on button "Continue" at bounding box center [530, 302] width 37 height 14
click at [213, 237] on input "Portfolio URL (Include https://) *" at bounding box center [228, 234] width 246 height 16
click at [151, 234] on input "Portfolio URL (Include https://) *" at bounding box center [228, 234] width 246 height 16
paste input "[URL][DOMAIN_NAME]"
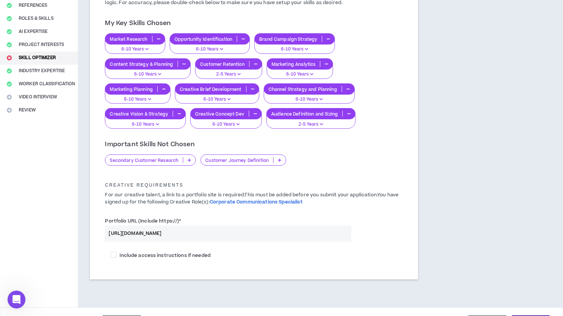
type input "[URL][DOMAIN_NAME]"
click at [230, 265] on div "Include access instructions if needed" at bounding box center [253, 257] width 309 height 21
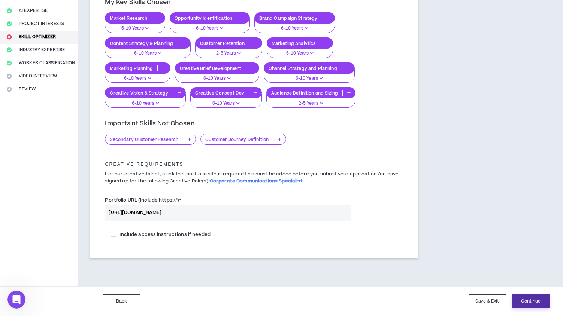
click at [535, 304] on button "Continue" at bounding box center [530, 302] width 37 height 14
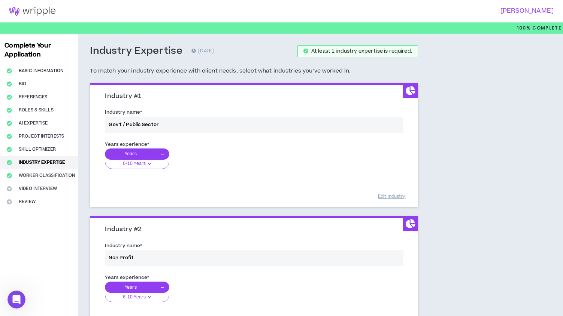
click at [150, 165] on div "Years experience * Years 6-10 Years 0-1 Years 2-5 Years 6-10 Years 11+ Years" at bounding box center [253, 160] width 309 height 42
click at [149, 165] on div "Years experience * Years 6-10 Years 0-1 Years 2-5 Years 6-10 Years 11+ Years" at bounding box center [253, 160] width 309 height 42
click at [148, 164] on div "Years experience * Years 6-10 Years 0-1 Years 2-5 Years 6-10 Years 11+ Years" at bounding box center [253, 160] width 309 height 42
click at [162, 154] on div "Years experience * Years 6-10 Years 0-1 Years 2-5 Years 6-10 Years 11+ Years" at bounding box center [253, 160] width 309 height 42
click at [385, 196] on button "Edit Industry" at bounding box center [391, 196] width 37 height 13
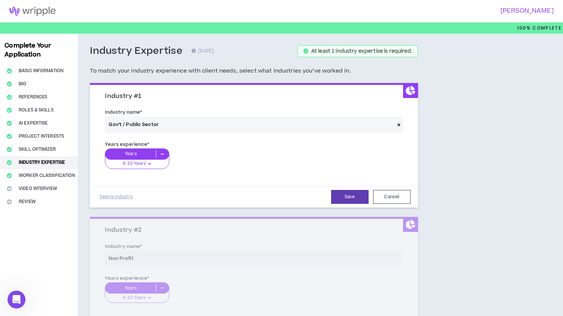
click at [156, 154] on icon at bounding box center [162, 154] width 12 height 7
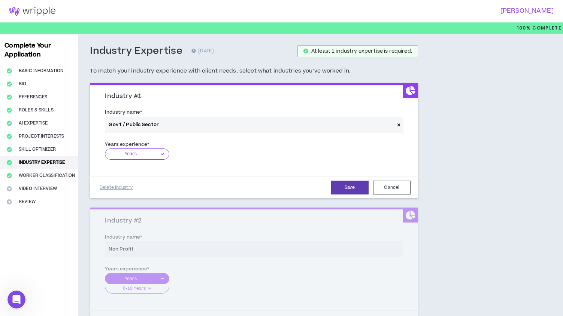
click at [162, 154] on icon at bounding box center [162, 154] width 12 height 7
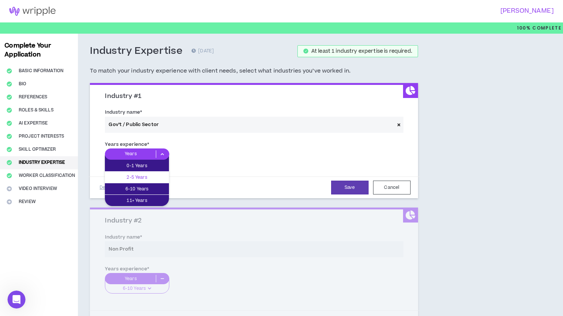
click at [143, 178] on p "2-5 Years" at bounding box center [137, 177] width 64 height 8
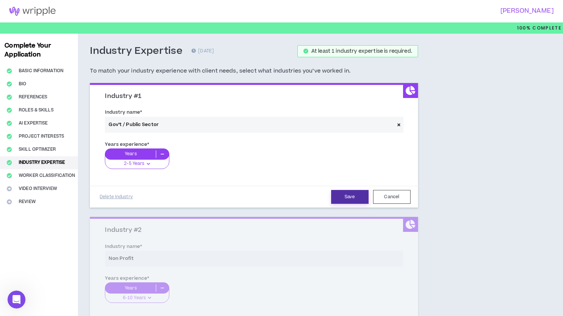
click at [347, 195] on button "Save" at bounding box center [349, 197] width 37 height 14
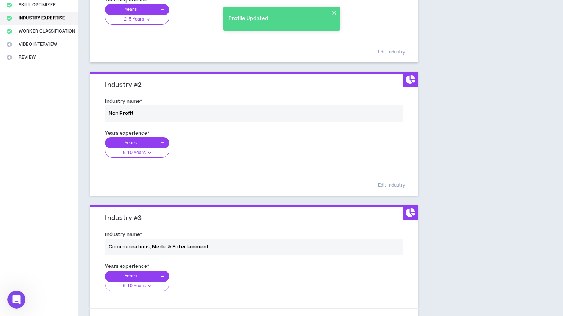
scroll to position [145, 0]
click at [161, 143] on div "Years experience * Years 6-10 Years 0-1 Years 2-5 Years 6-10 Years 11+ Years" at bounding box center [253, 148] width 309 height 42
click at [149, 153] on div "Years experience * Years 6-10 Years 0-1 Years 2-5 Years 6-10 Years 11+ Years" at bounding box center [253, 148] width 309 height 42
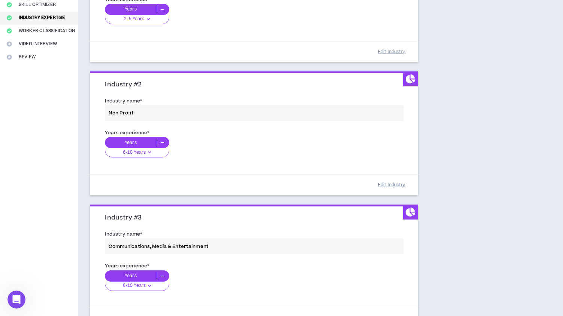
click at [385, 182] on button "Edit Industry" at bounding box center [391, 185] width 37 height 13
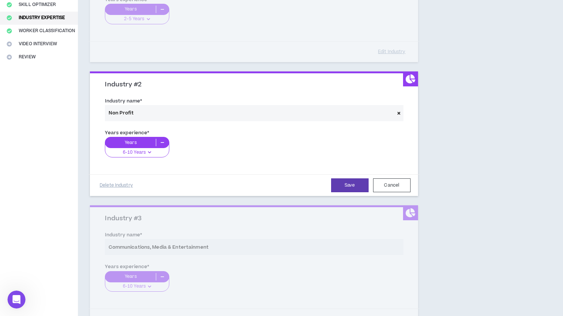
click at [148, 153] on icon at bounding box center [150, 152] width 6 height 7
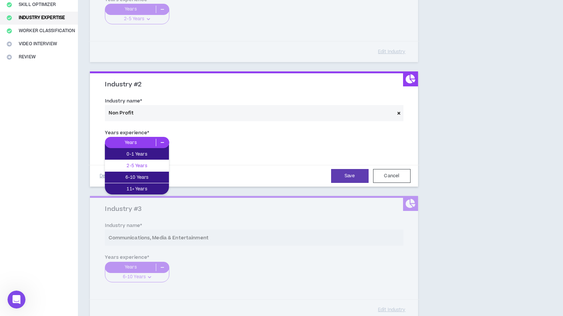
click at [147, 168] on p "2-5 Years" at bounding box center [137, 166] width 64 height 8
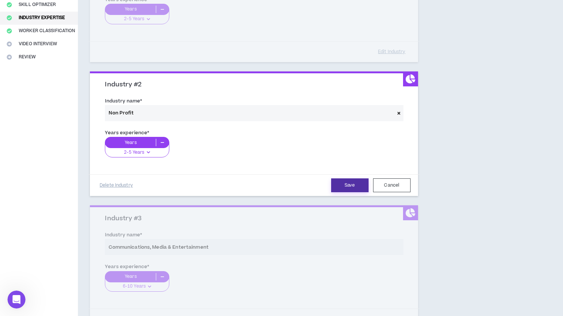
click at [346, 185] on button "Save" at bounding box center [349, 186] width 37 height 14
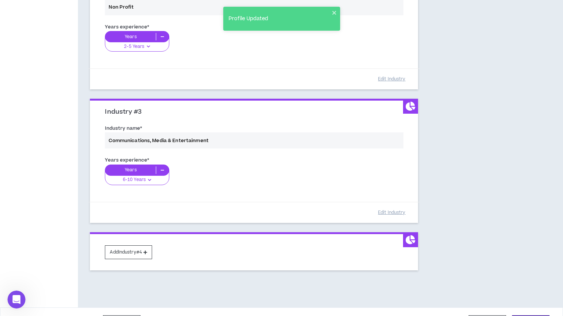
scroll to position [272, 0]
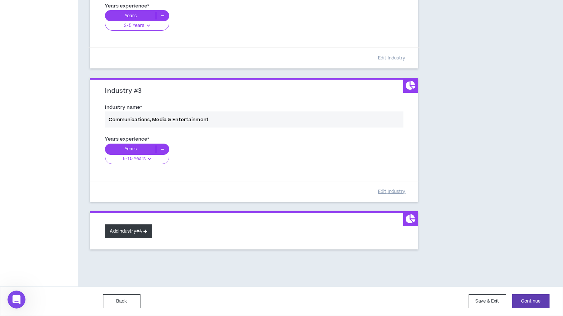
click at [131, 235] on button "Add Industry #4" at bounding box center [128, 232] width 47 height 14
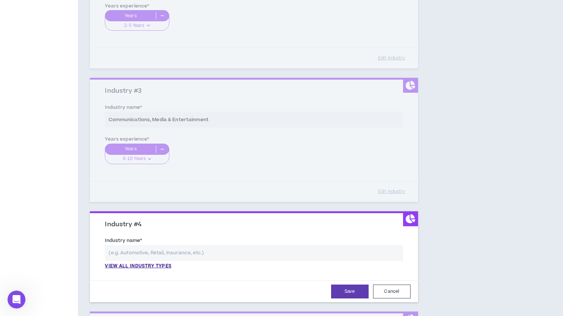
click at [145, 256] on input "text" at bounding box center [254, 253] width 298 height 16
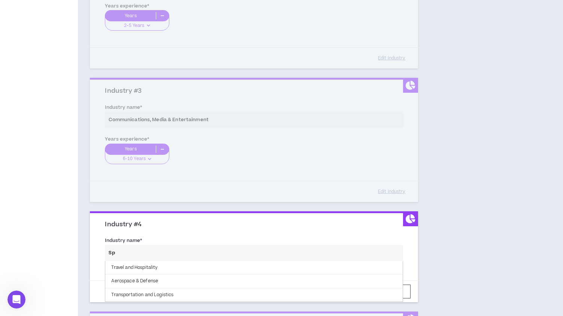
type input "S"
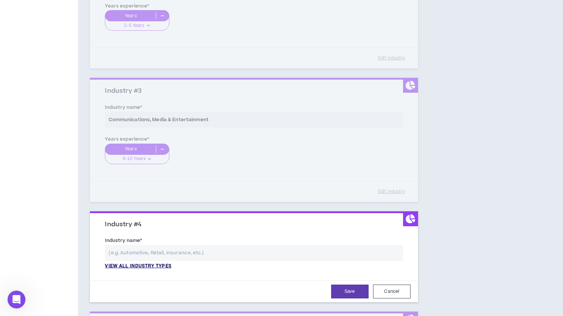
click at [151, 267] on p "View all industry types" at bounding box center [138, 266] width 66 height 7
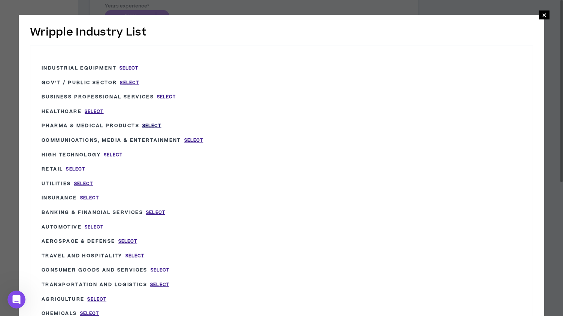
click at [152, 125] on span "Select" at bounding box center [151, 126] width 19 height 6
type input "Pharma & Medical Products"
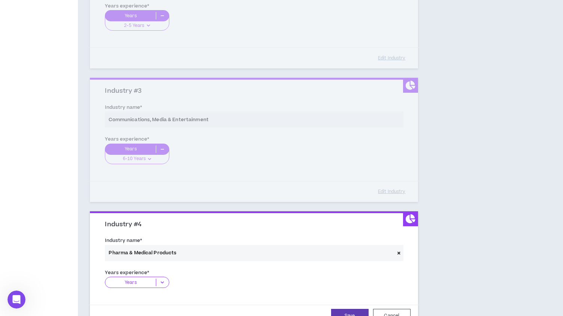
click at [165, 281] on icon at bounding box center [162, 282] width 12 height 7
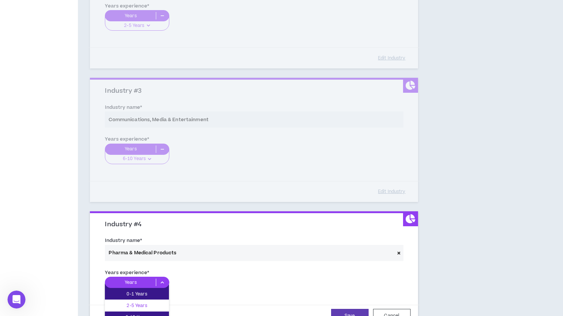
click at [148, 305] on p "2-5 Years" at bounding box center [137, 306] width 64 height 8
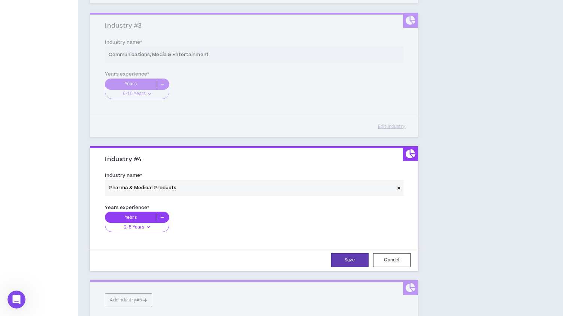
scroll to position [345, 0]
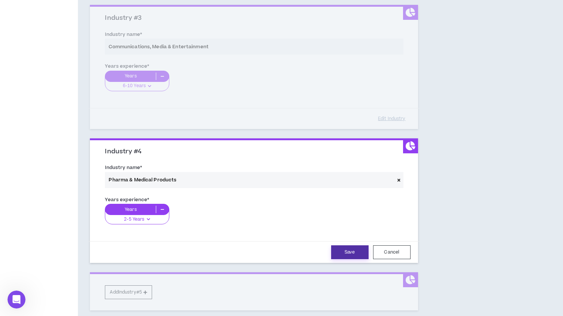
click at [353, 251] on button "Save" at bounding box center [349, 253] width 37 height 14
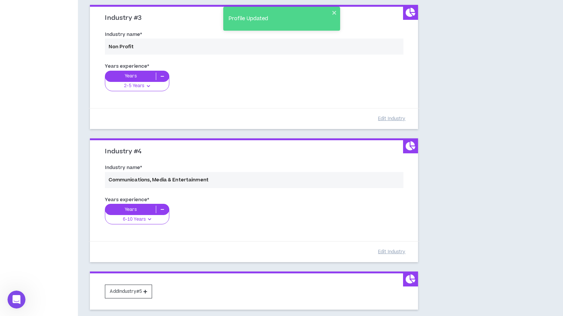
scroll to position [371, 0]
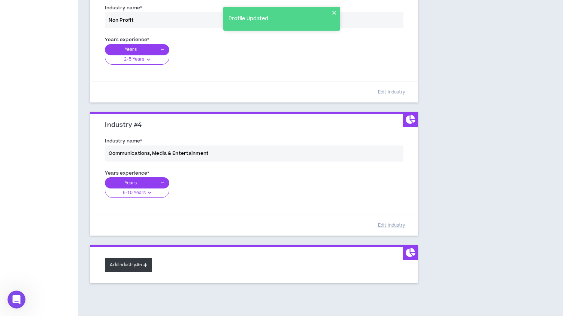
click at [125, 267] on button "Add Industry #5" at bounding box center [128, 265] width 47 height 14
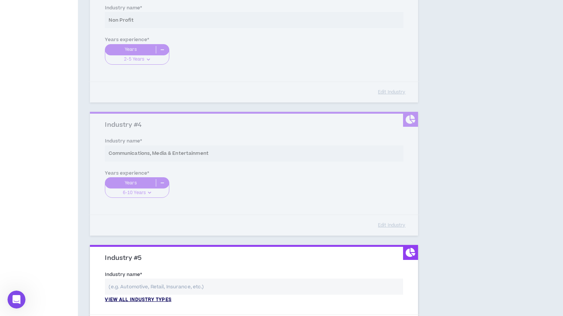
click at [141, 300] on p "View all industry types" at bounding box center [138, 300] width 66 height 7
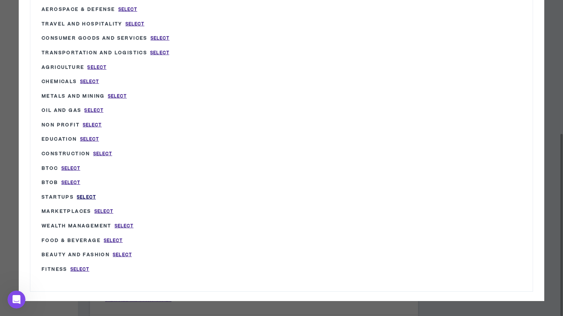
click at [84, 197] on span "Select" at bounding box center [86, 197] width 19 height 6
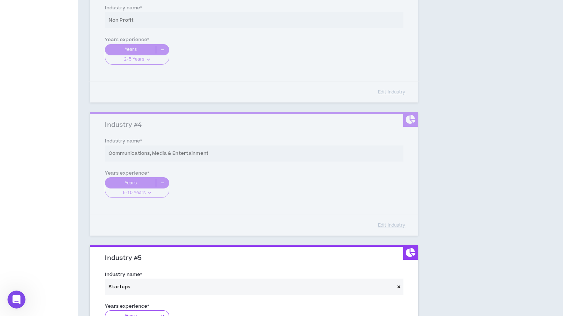
type input "Startups"
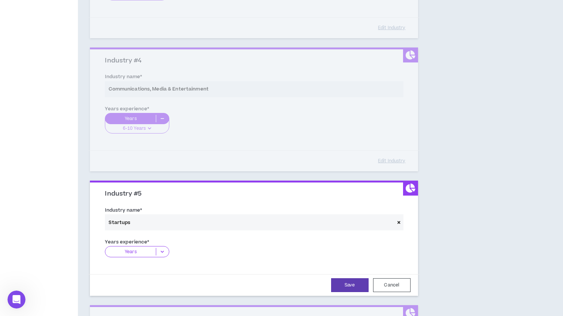
scroll to position [440, 0]
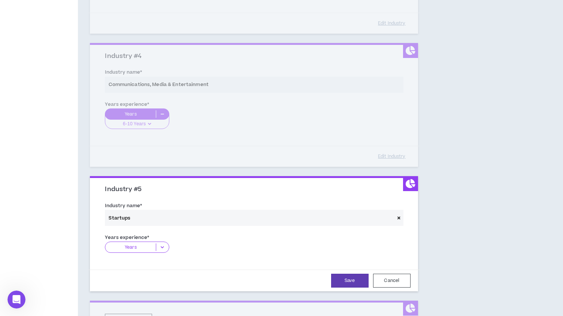
click at [161, 248] on icon at bounding box center [162, 247] width 12 height 7
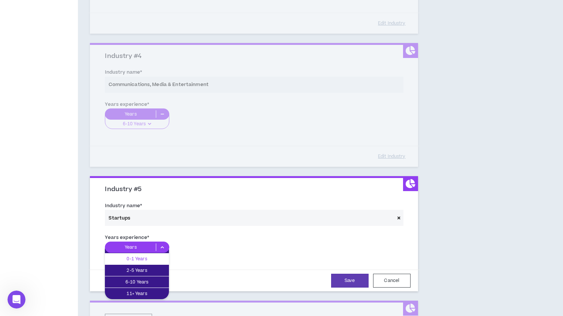
click at [156, 258] on p "0-1 Years" at bounding box center [137, 259] width 64 height 8
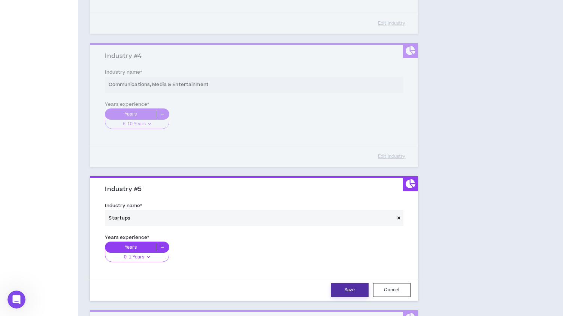
click at [349, 290] on button "Save" at bounding box center [349, 290] width 37 height 14
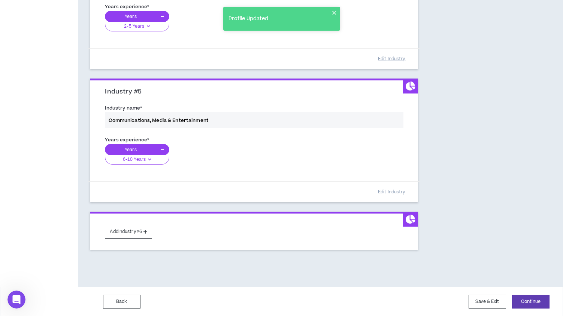
scroll to position [538, 0]
click at [138, 232] on button "Add Industry #6" at bounding box center [128, 232] width 47 height 14
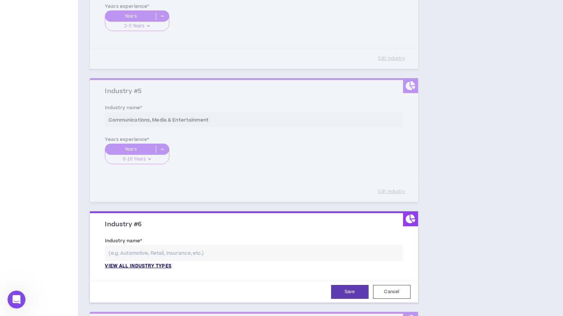
click at [161, 266] on p "View all industry types" at bounding box center [138, 266] width 66 height 7
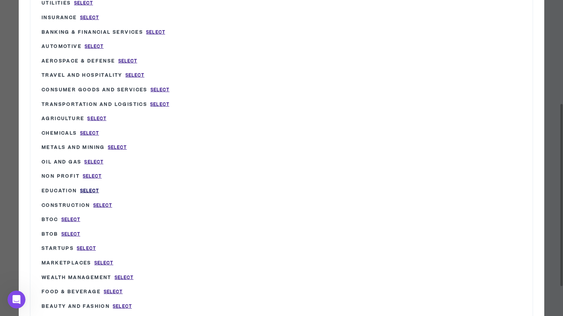
click at [92, 191] on span "Select" at bounding box center [89, 191] width 19 height 6
type input "Education"
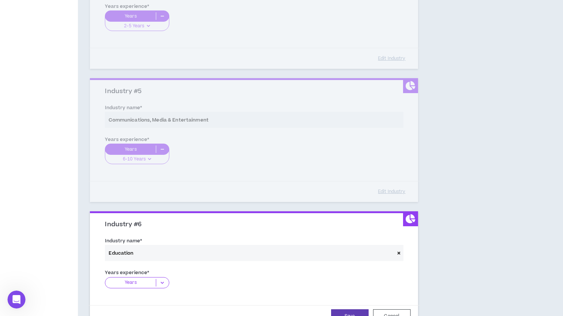
click at [164, 283] on icon at bounding box center [162, 282] width 12 height 7
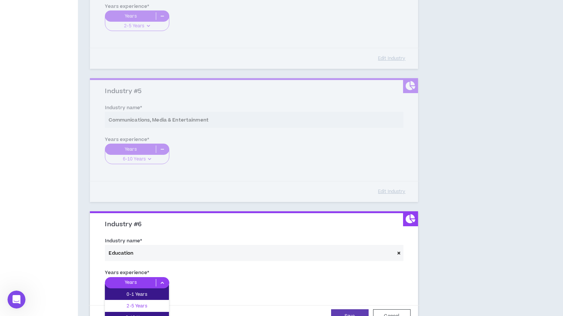
click at [152, 305] on p "2-5 Years" at bounding box center [137, 306] width 64 height 8
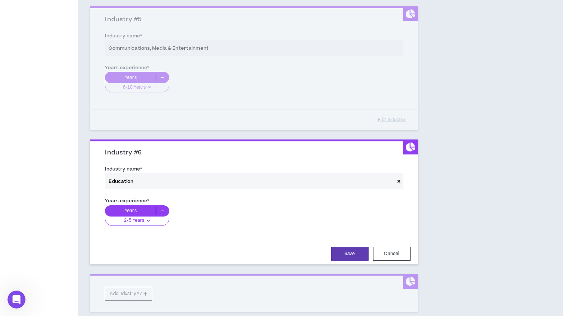
scroll to position [611, 0]
click at [344, 256] on button "Save" at bounding box center [349, 254] width 37 height 14
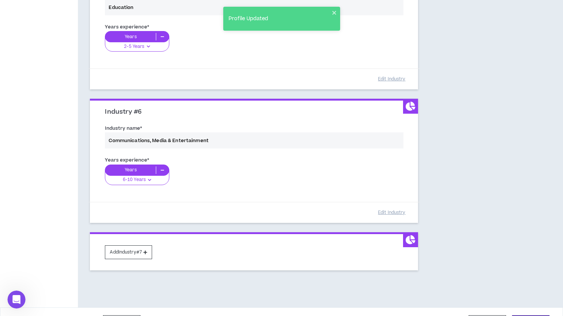
scroll to position [651, 0]
click at [140, 250] on button "Add Industry #7" at bounding box center [128, 252] width 47 height 14
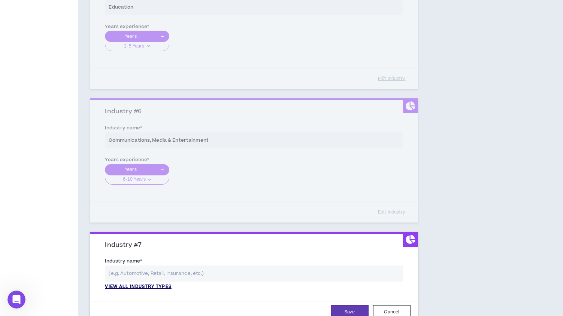
click at [158, 287] on p "View all industry types" at bounding box center [138, 287] width 66 height 7
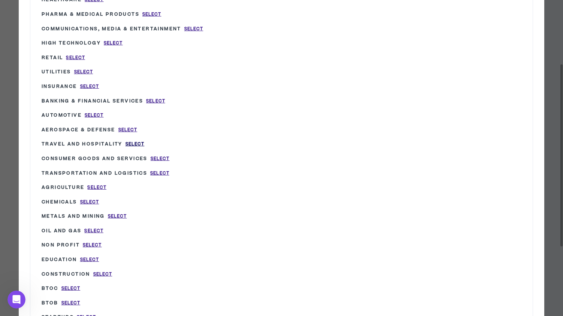
click at [133, 143] on span "Select" at bounding box center [134, 144] width 19 height 6
type input "Travel and Hospitality"
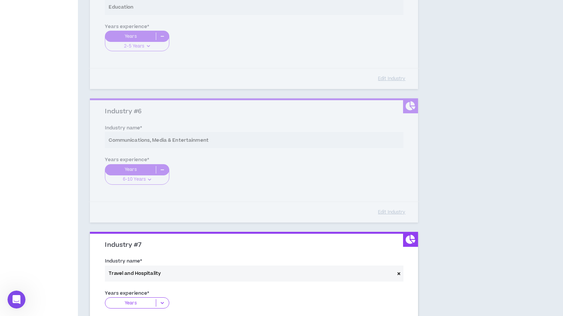
scroll to position [706, 0]
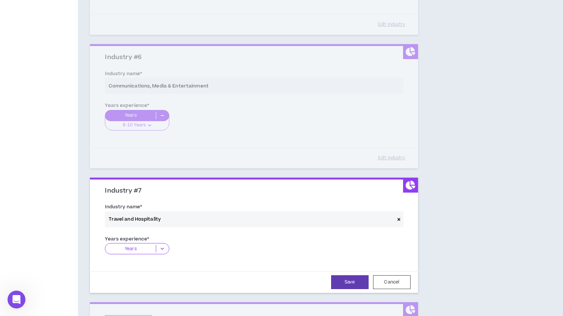
click at [164, 247] on icon at bounding box center [162, 248] width 12 height 7
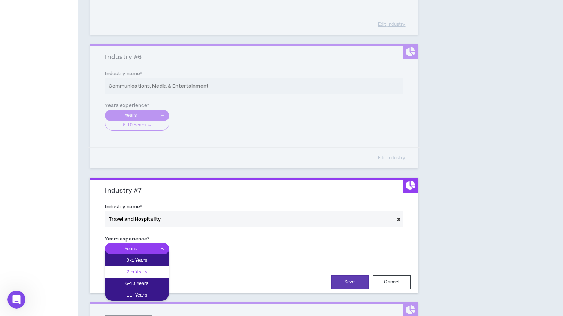
click at [157, 271] on p "2-5 Years" at bounding box center [137, 272] width 64 height 8
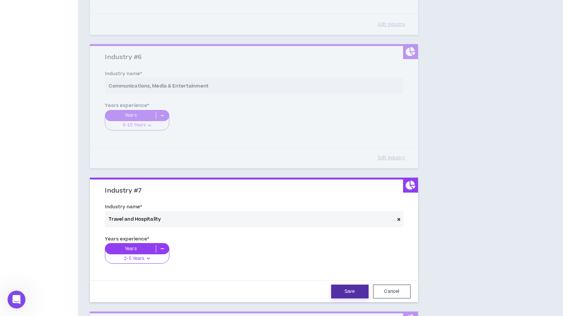
click at [349, 291] on button "Save" at bounding box center [349, 292] width 37 height 14
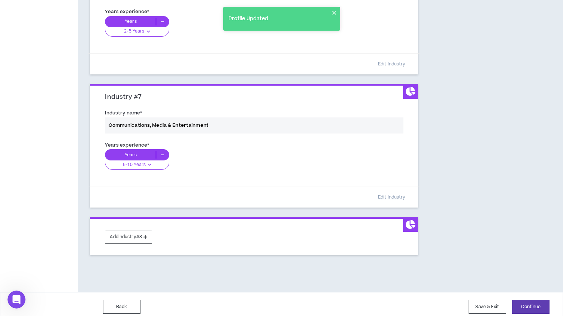
scroll to position [805, 0]
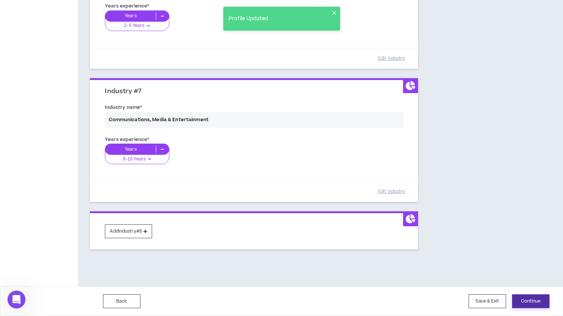
click at [529, 297] on button "Continue" at bounding box center [530, 302] width 37 height 14
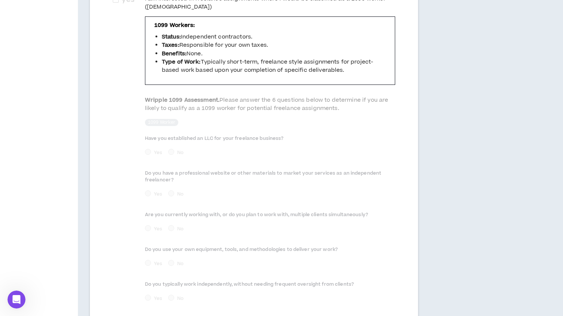
scroll to position [339, 0]
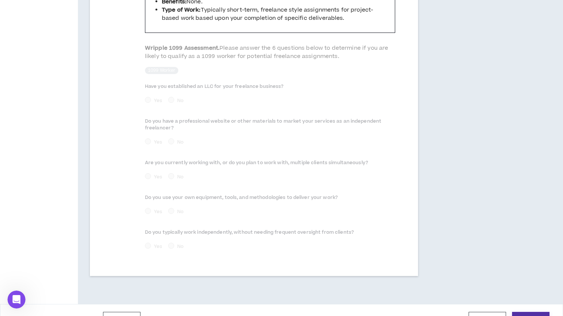
drag, startPoint x: 128, startPoint y: 192, endPoint x: 527, endPoint y: 301, distance: 412.8
click at [527, 312] on button "Continue" at bounding box center [530, 319] width 37 height 14
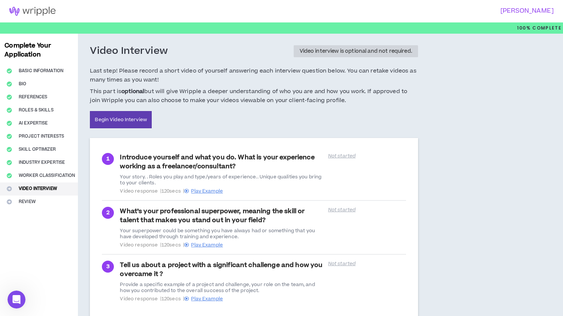
scroll to position [49, 0]
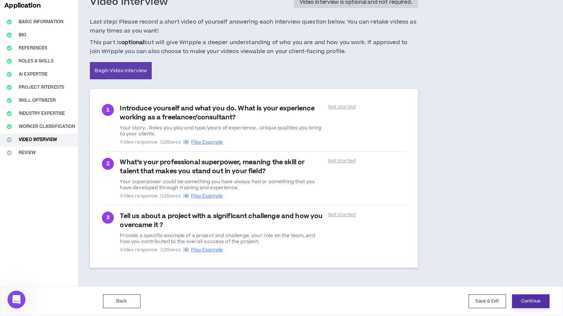
click at [529, 304] on button "Continue" at bounding box center [530, 302] width 37 height 14
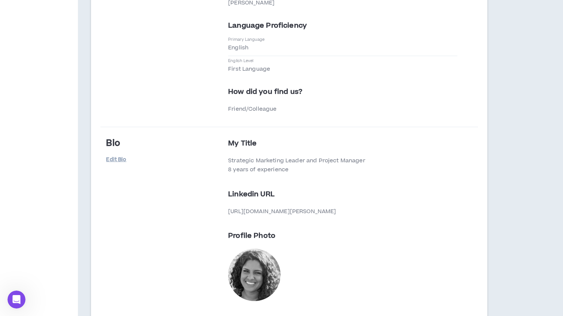
scroll to position [303, 0]
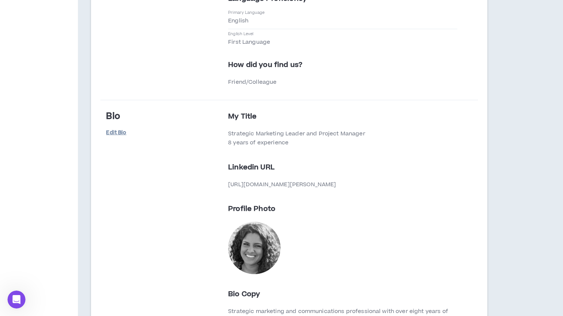
click at [120, 135] on link "Edit Bio" at bounding box center [124, 133] width 37 height 13
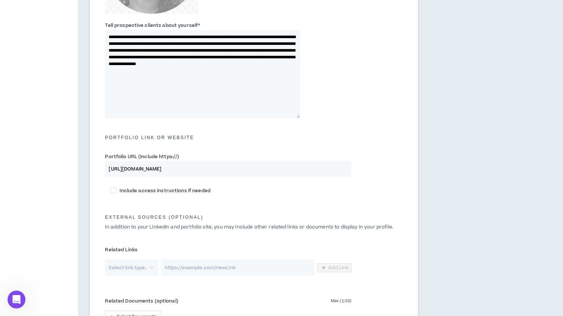
scroll to position [364, 0]
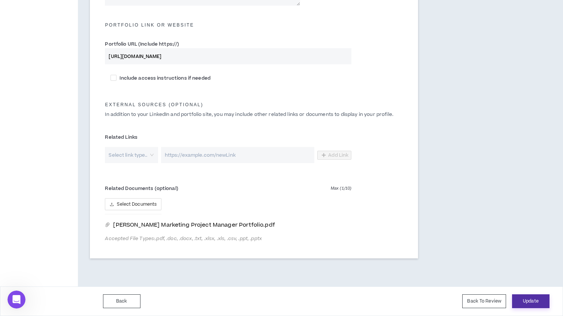
click at [529, 303] on button "Update" at bounding box center [530, 302] width 37 height 14
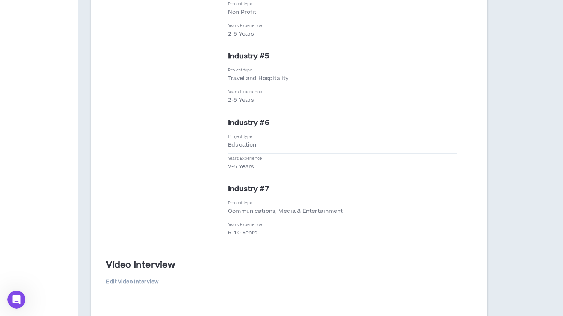
scroll to position [2726, 0]
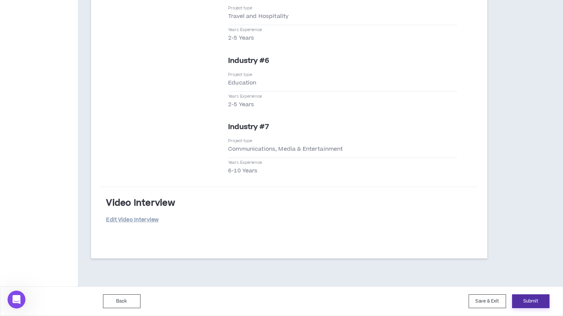
click at [527, 301] on button "Submit" at bounding box center [530, 302] width 37 height 14
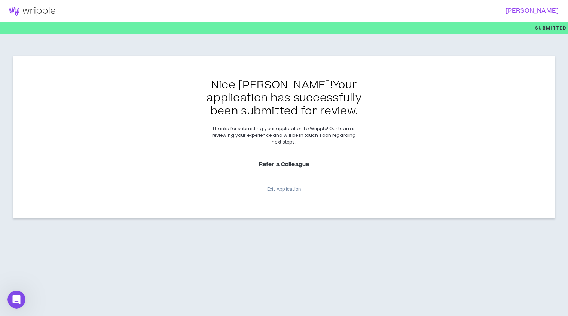
click at [279, 189] on button "Exit Application" at bounding box center [283, 189] width 37 height 13
